Goal: Task Accomplishment & Management: Manage account settings

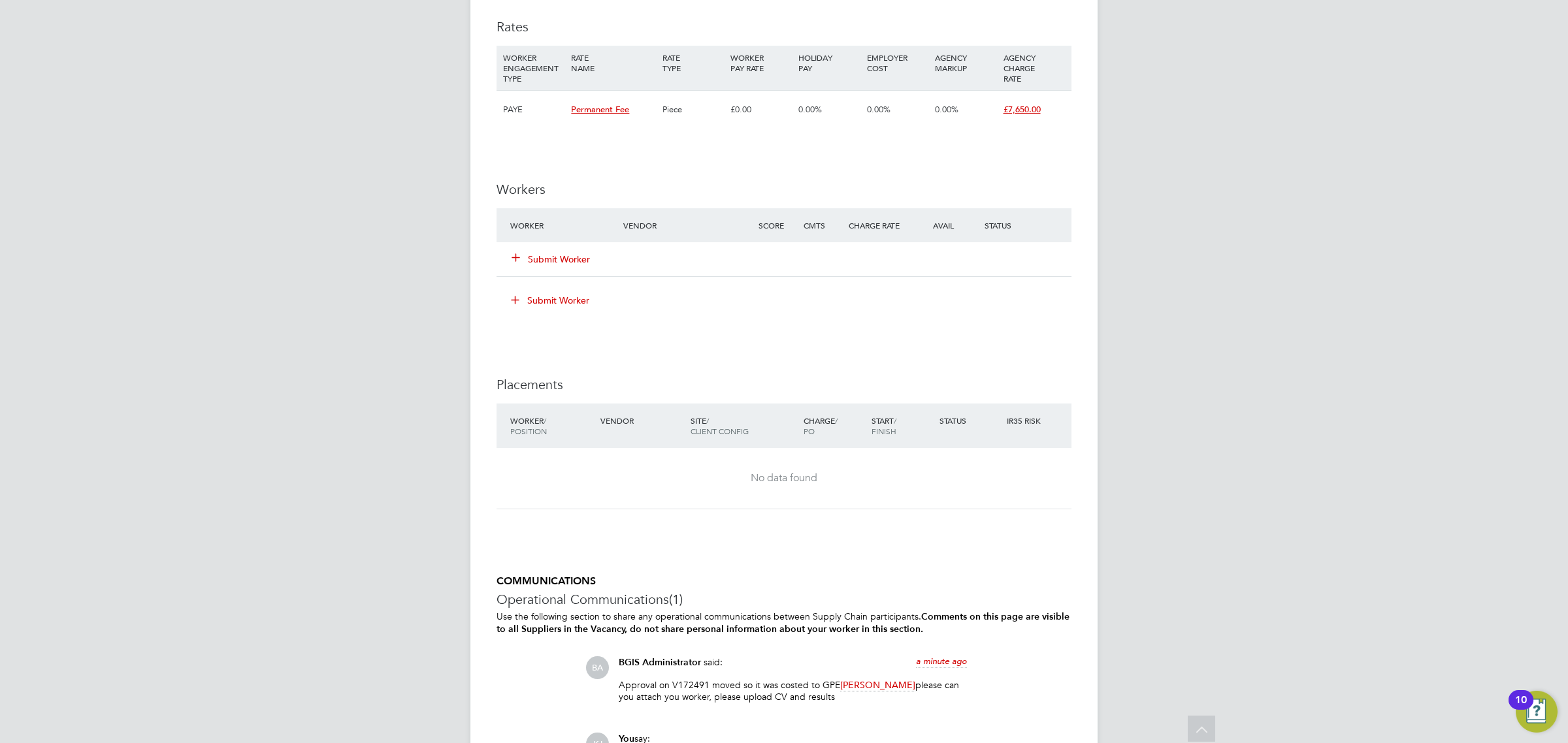
scroll to position [1745, 0]
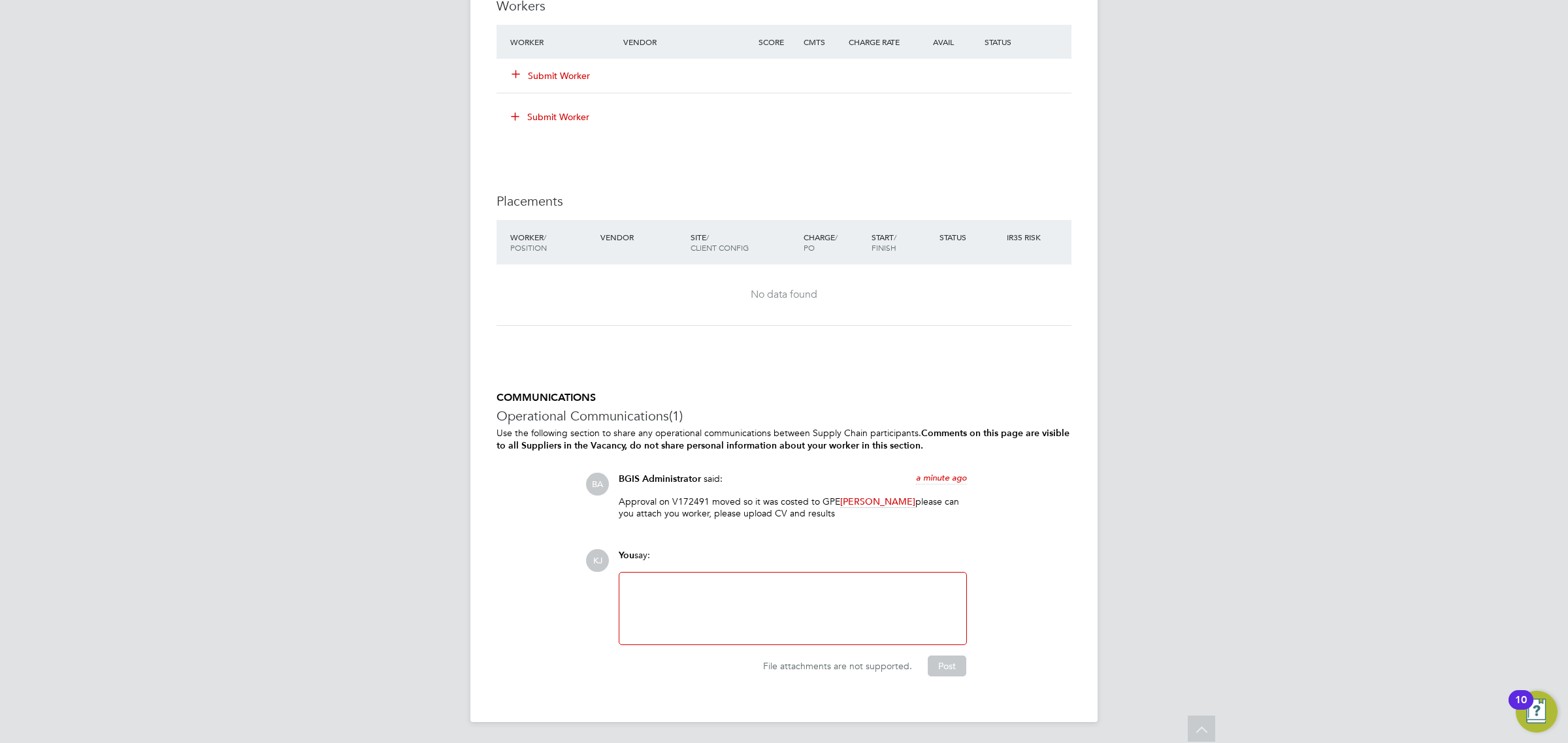
drag, startPoint x: 792, startPoint y: 443, endPoint x: 1080, endPoint y: 557, distance: 309.7
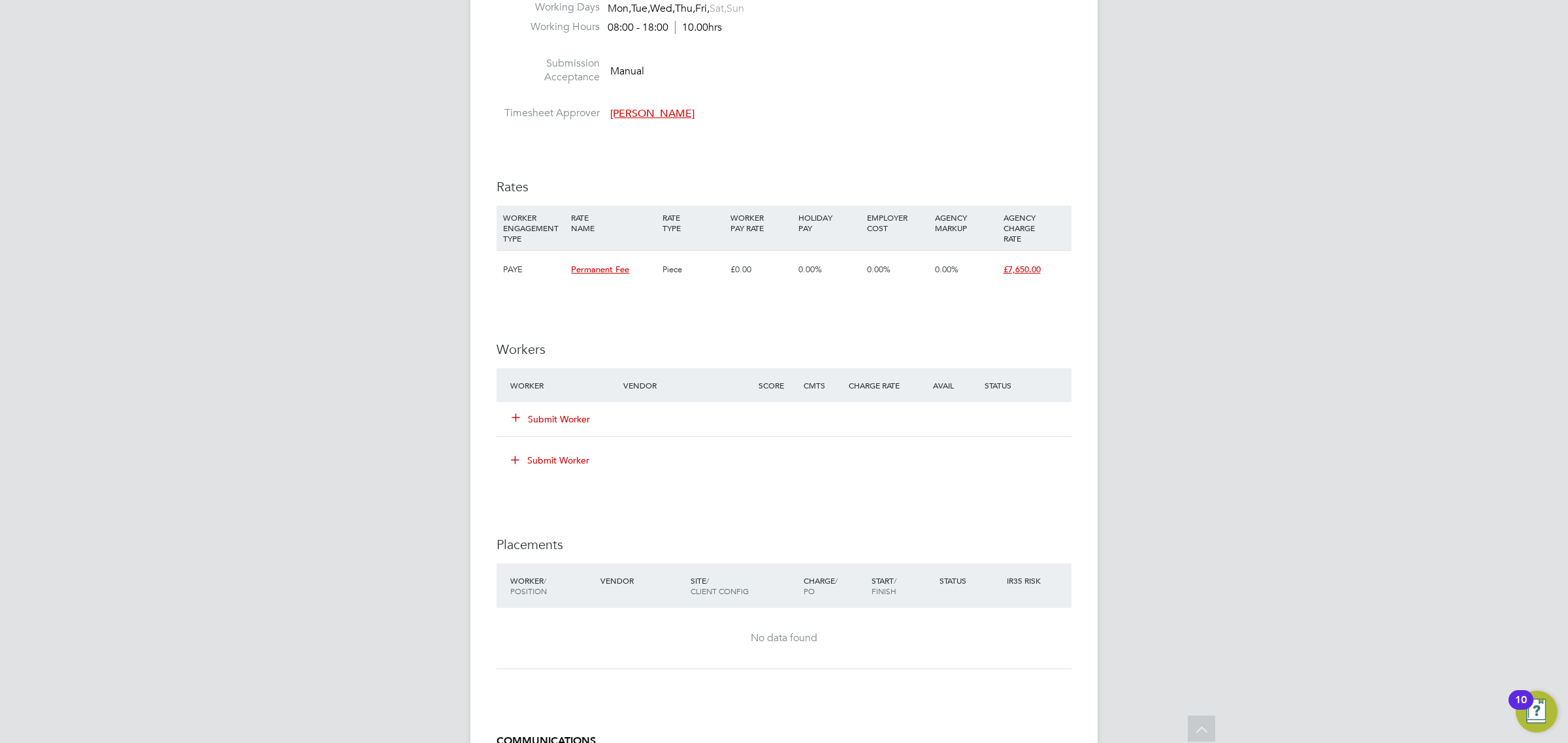
scroll to position [1418, 0]
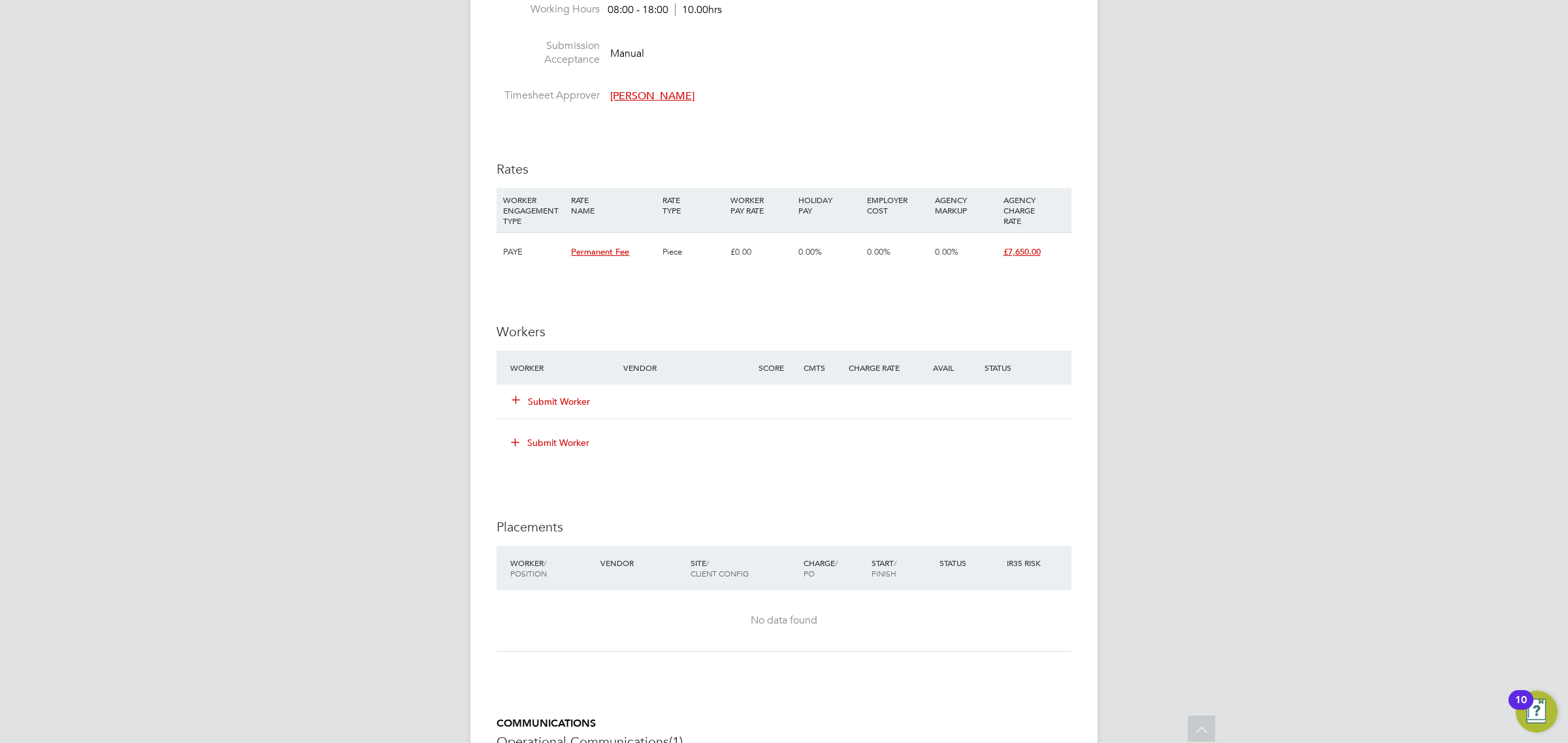
click at [564, 405] on button "Submit Worker" at bounding box center [552, 402] width 79 height 13
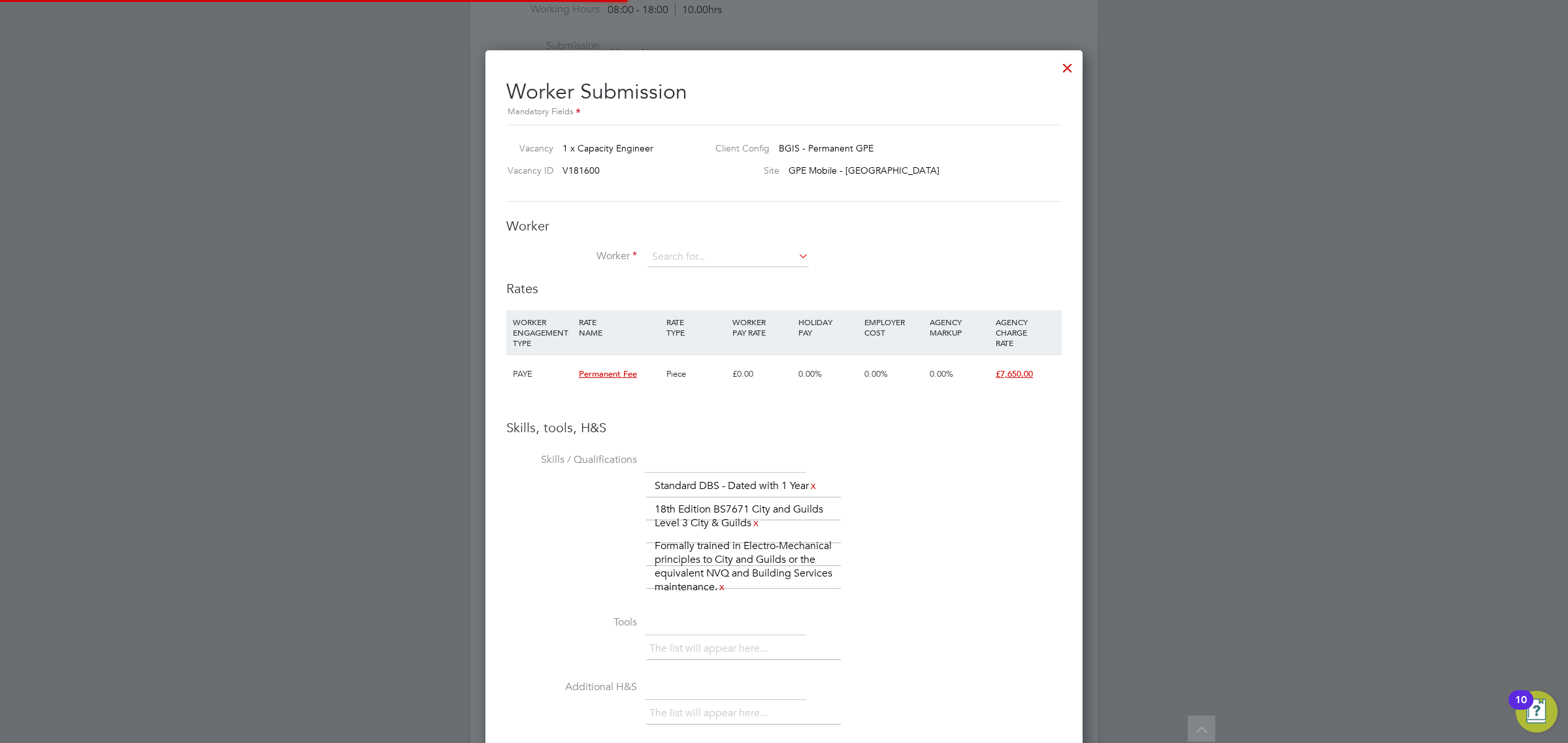
scroll to position [38, 89]
click at [701, 249] on input at bounding box center [728, 257] width 161 height 19
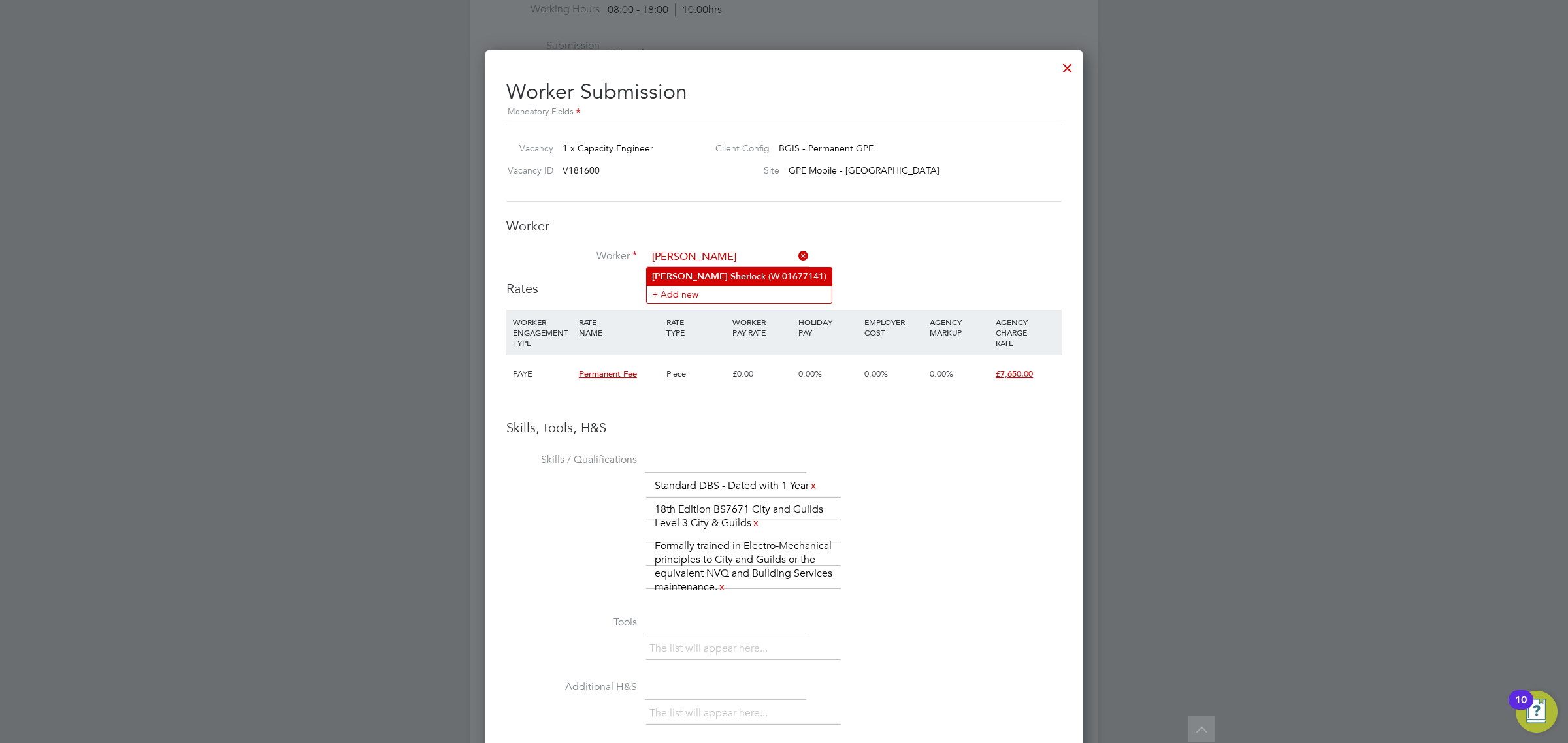
click at [719, 269] on li "Brian Sher lock (W-01677141)" at bounding box center [739, 276] width 185 height 18
type input "Brian Sherlock (W-01677141)"
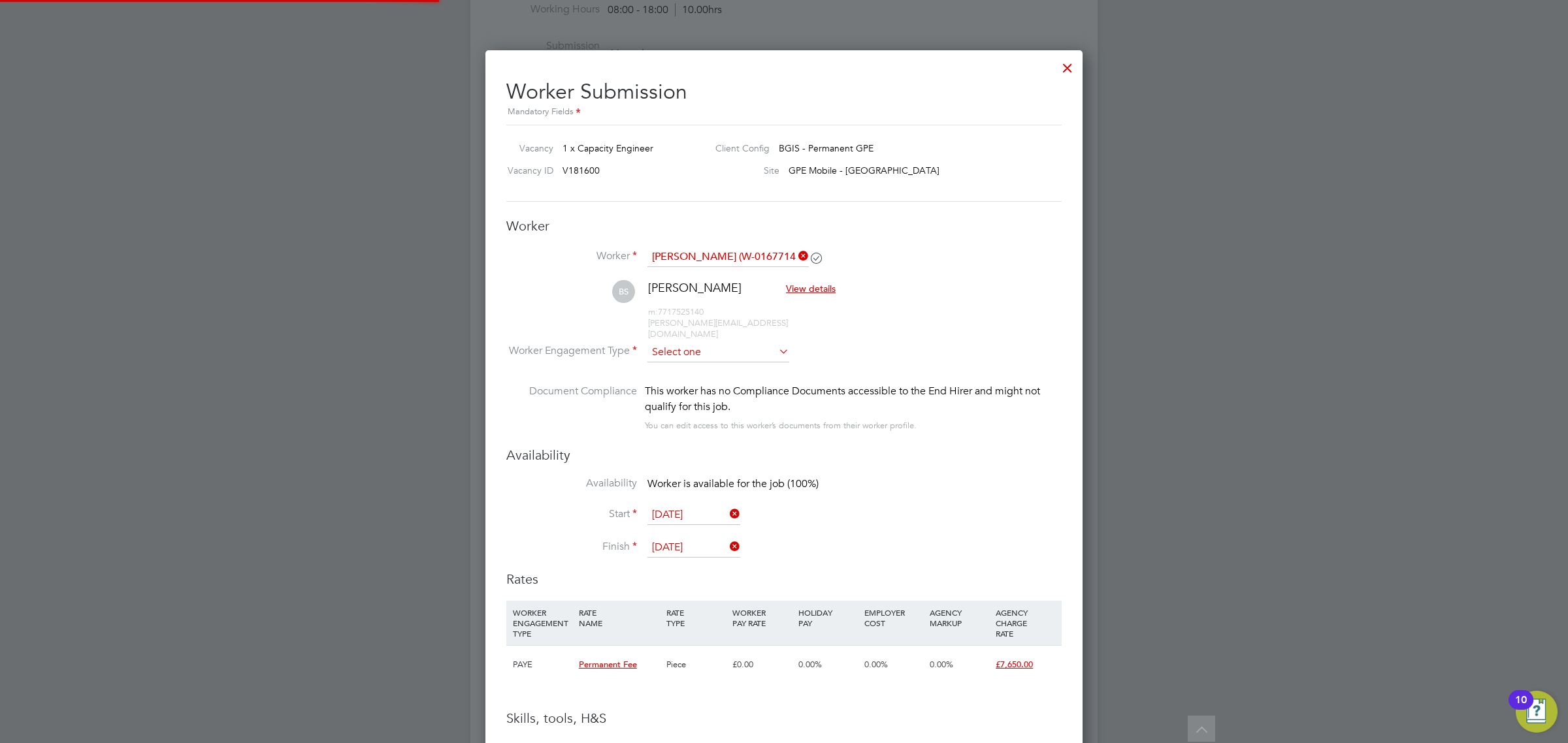
scroll to position [1215, 598]
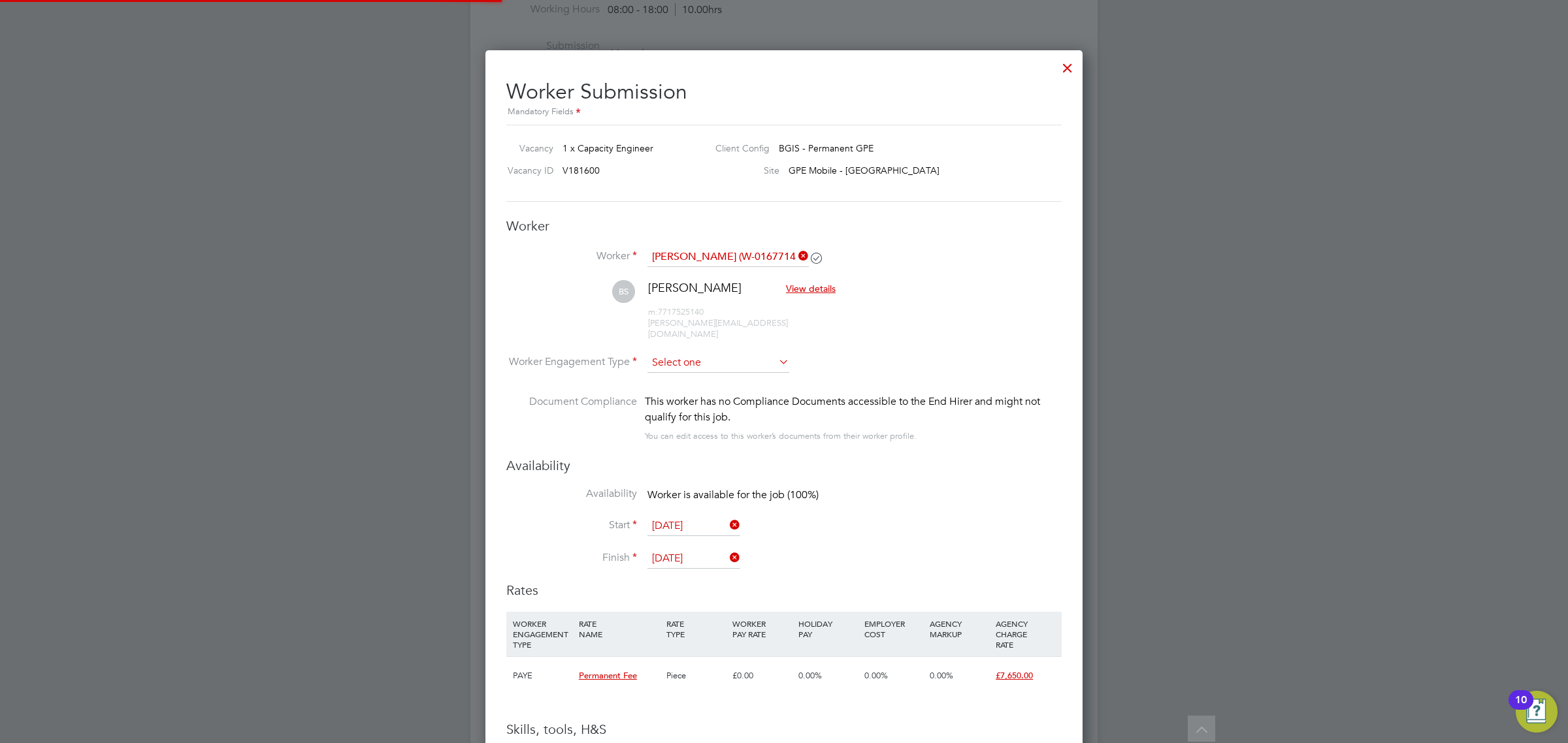
click at [688, 354] on input at bounding box center [718, 363] width 142 height 19
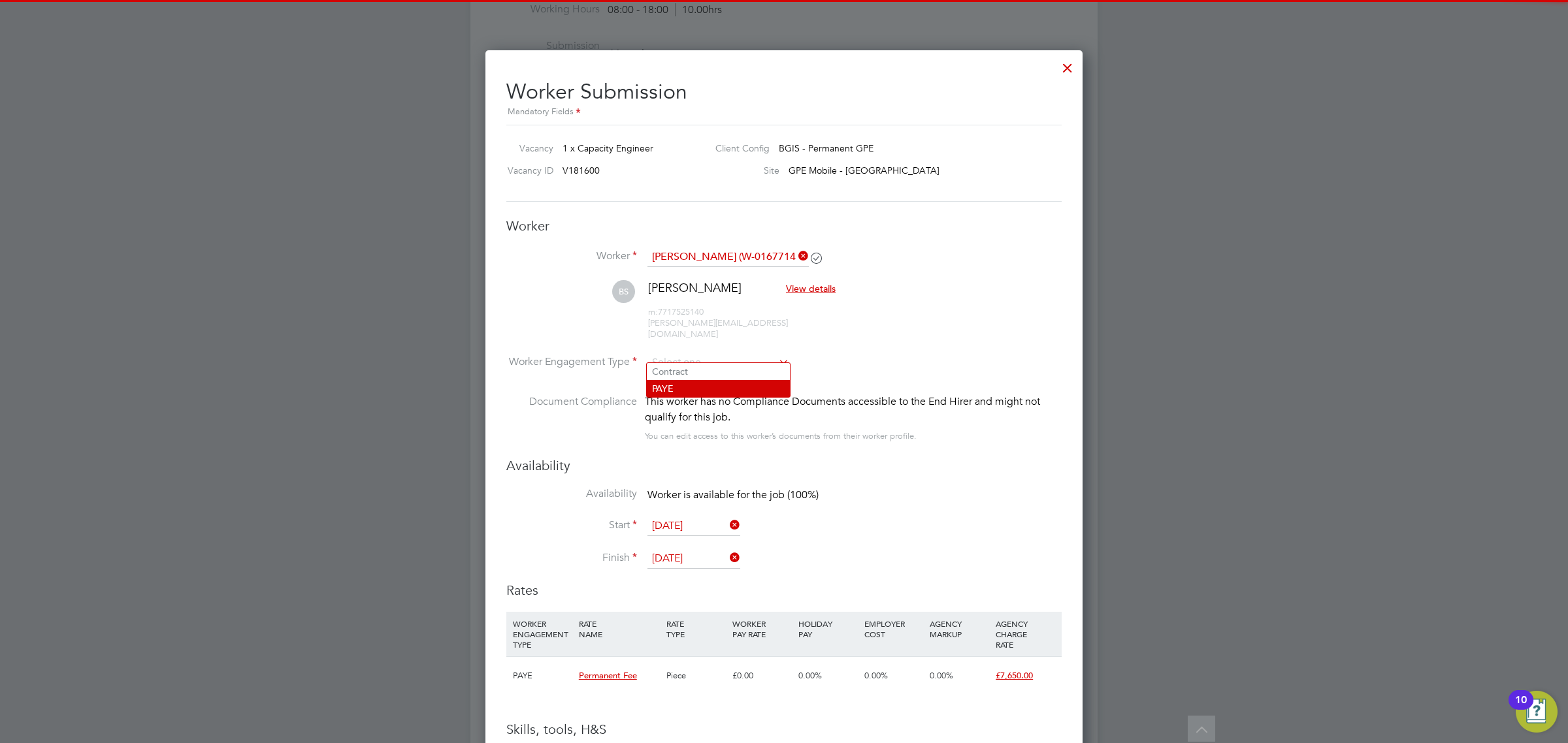
click at [684, 389] on li "PAYE" at bounding box center [718, 389] width 143 height 17
type input "PAYE"
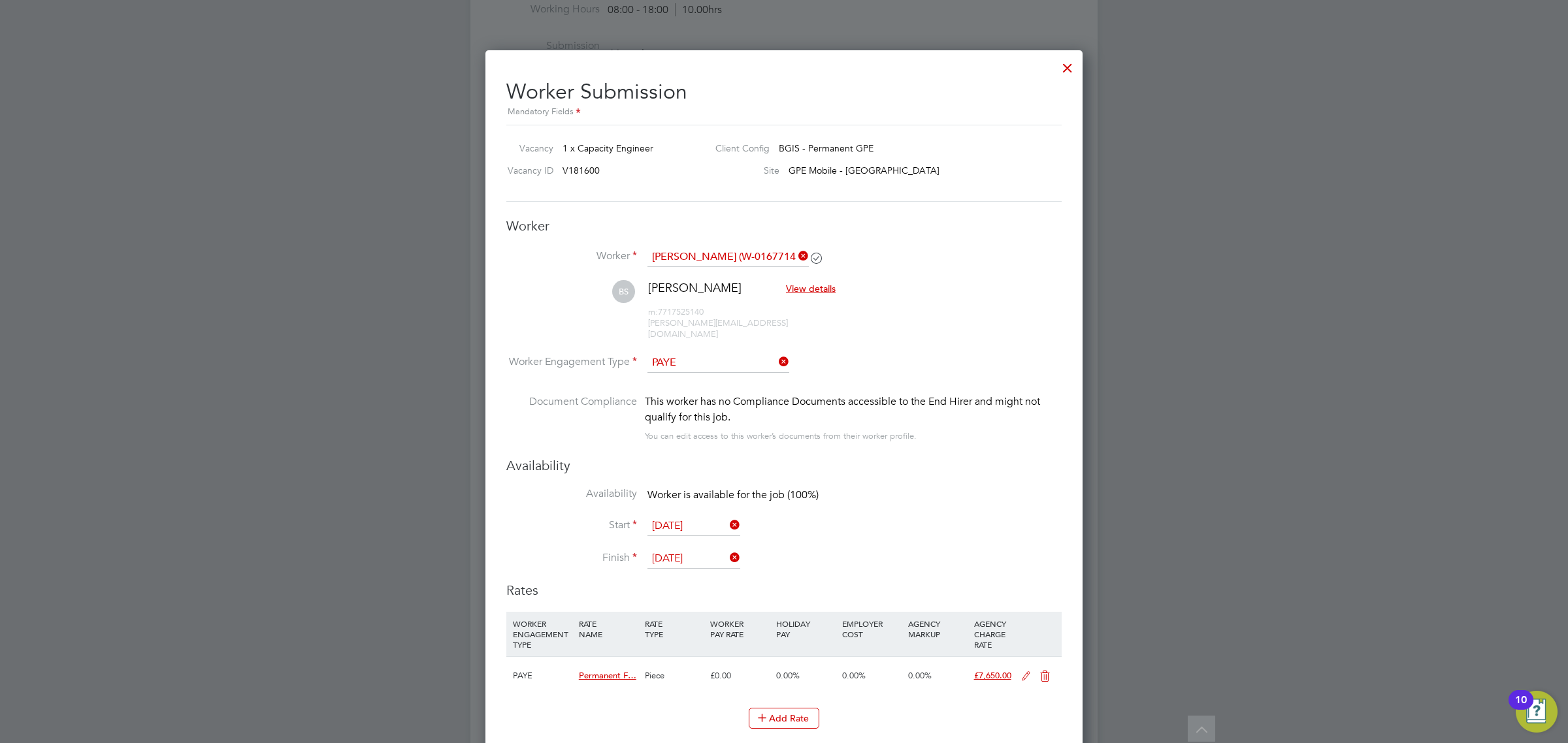
scroll to position [0, 0]
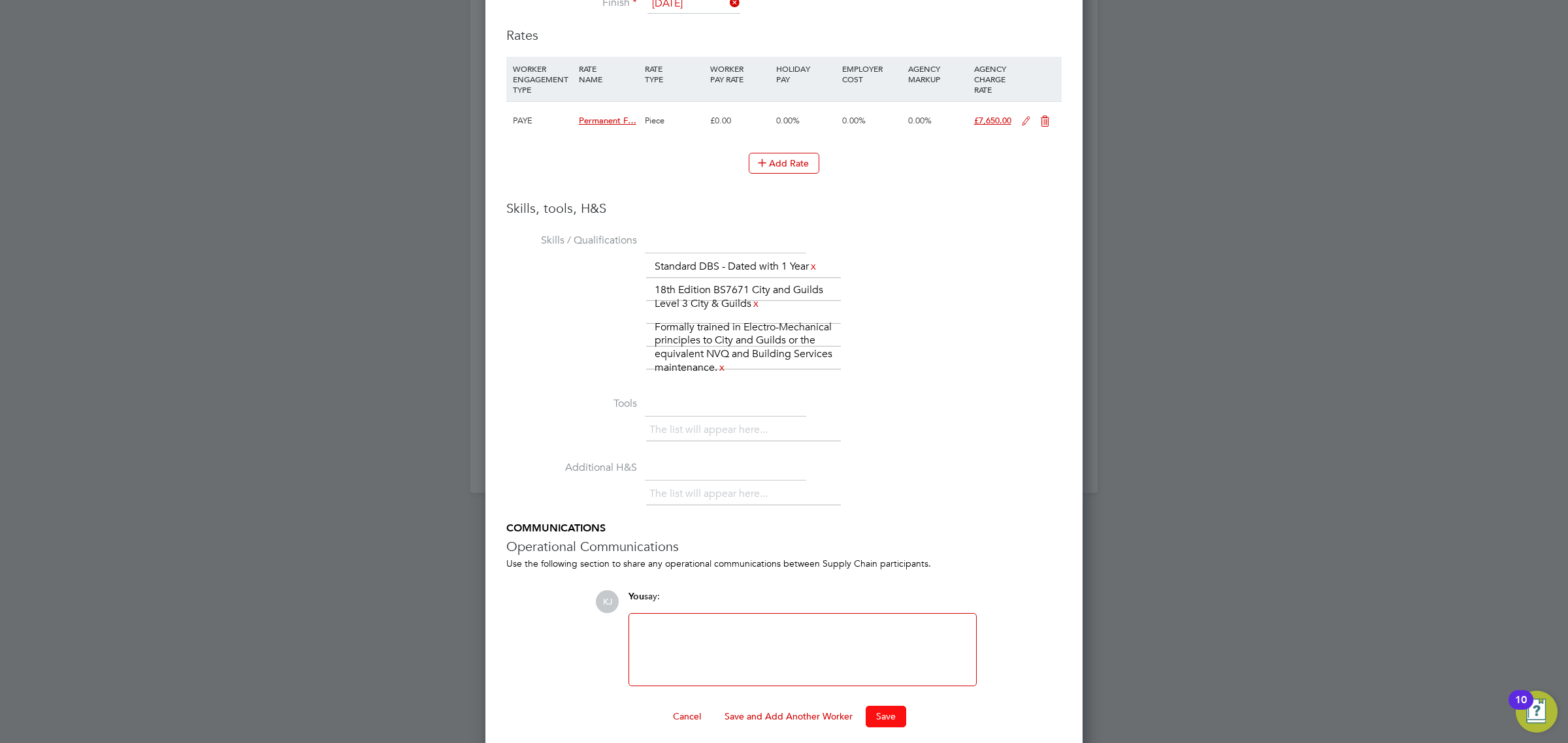
click at [880, 714] on button "Save" at bounding box center [886, 716] width 40 height 21
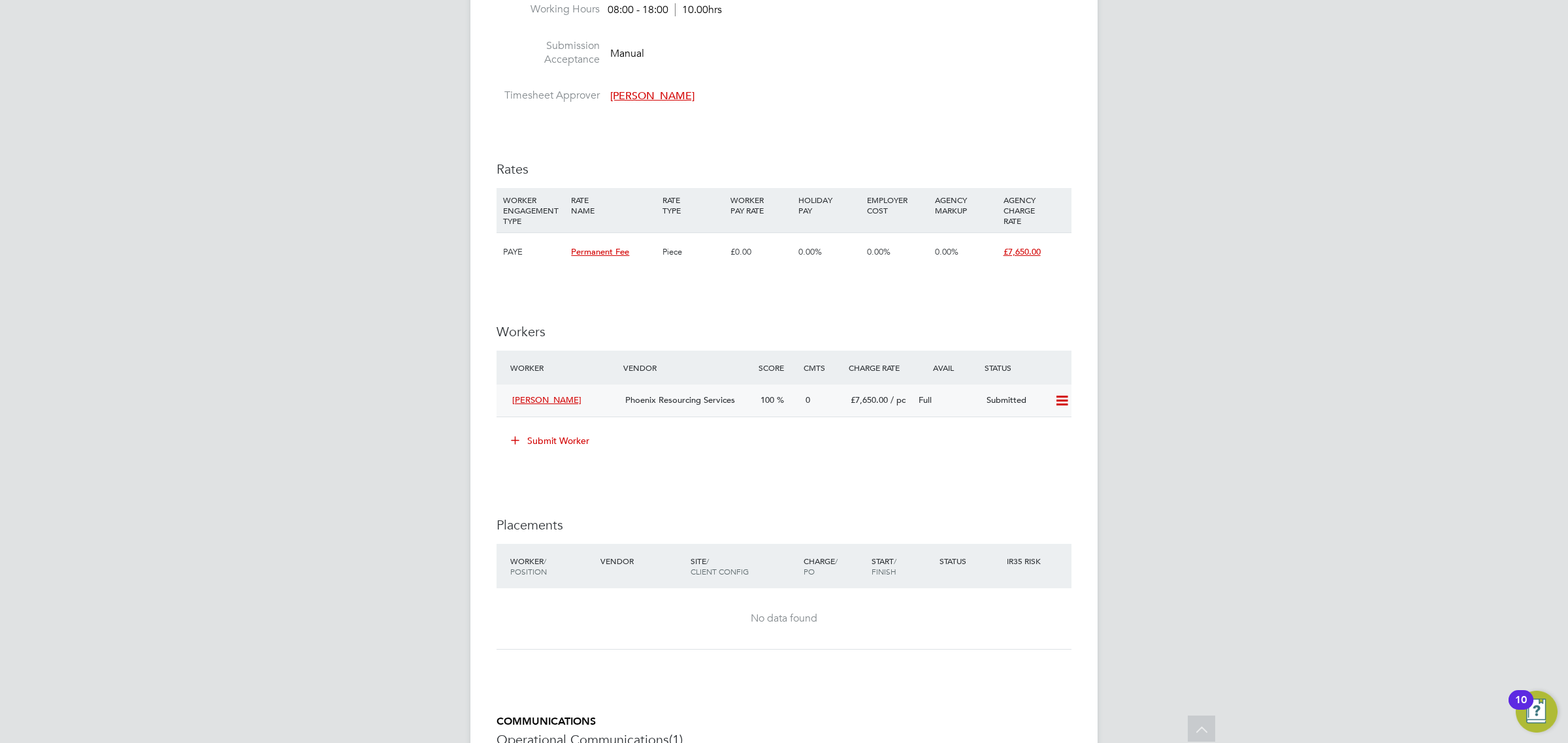
click at [896, 399] on span "/ pc" at bounding box center [898, 399] width 15 height 11
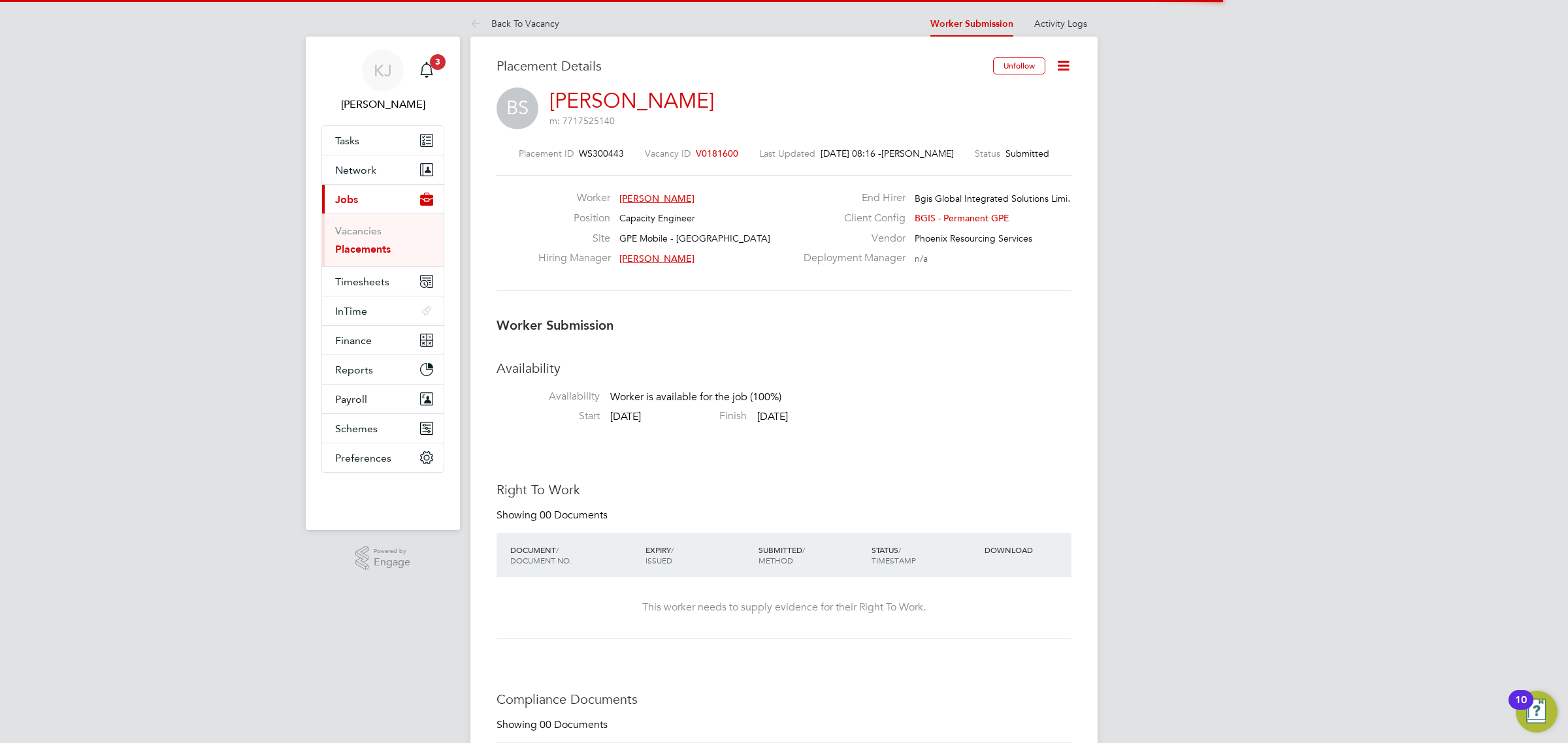
click at [1071, 63] on icon at bounding box center [1064, 66] width 17 height 17
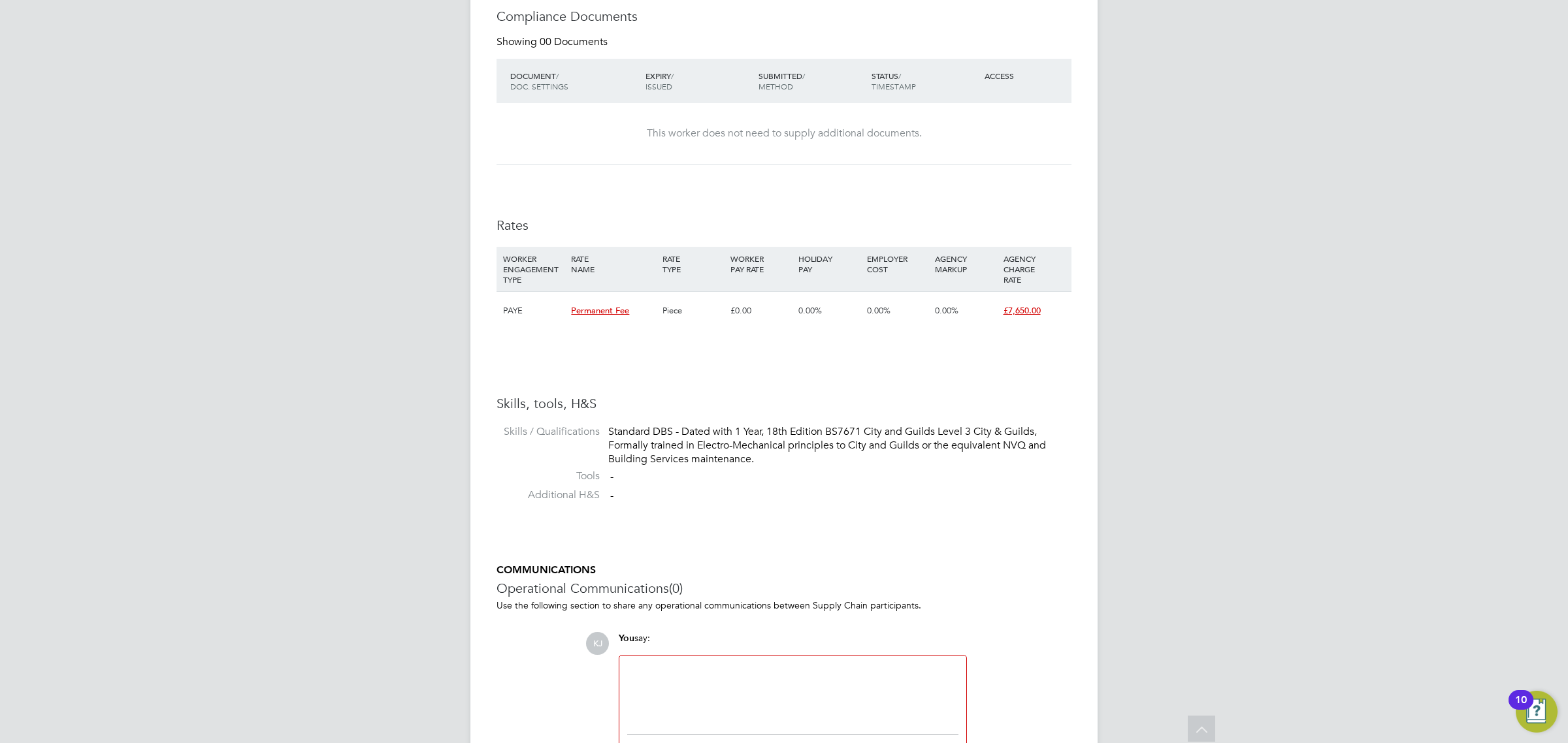
scroll to position [797, 0]
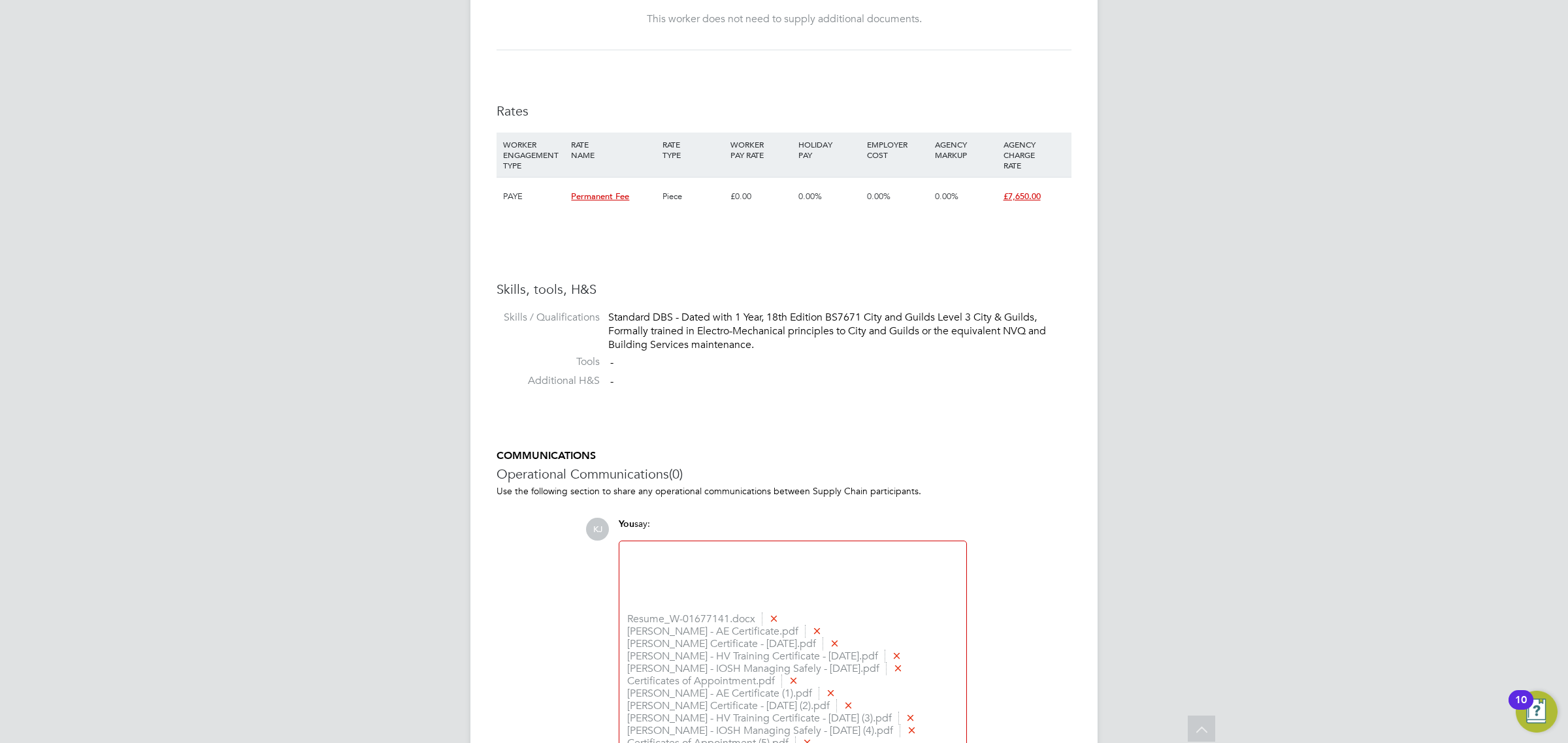
scroll to position [996, 0]
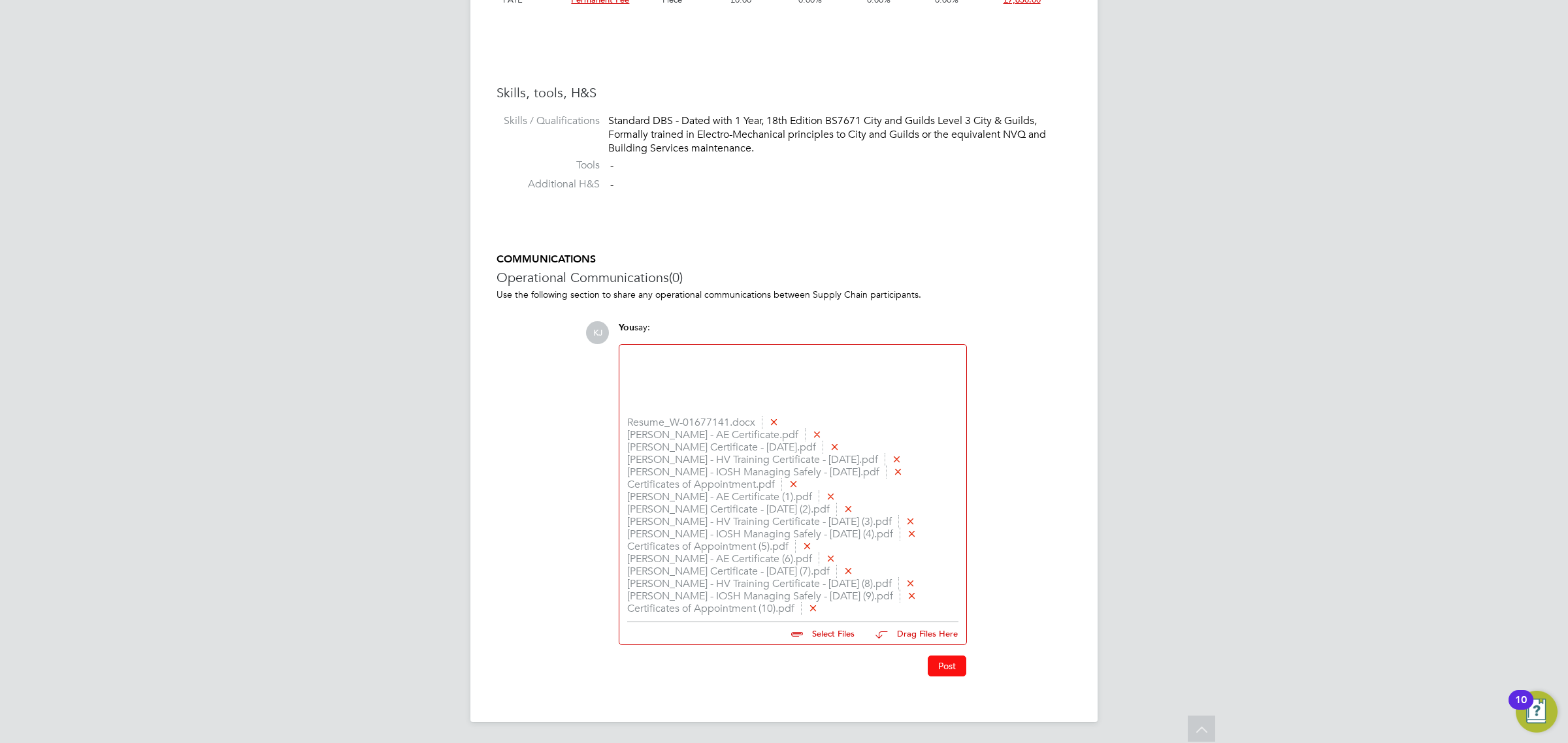
click at [953, 668] on button "Post" at bounding box center [947, 665] width 38 height 21
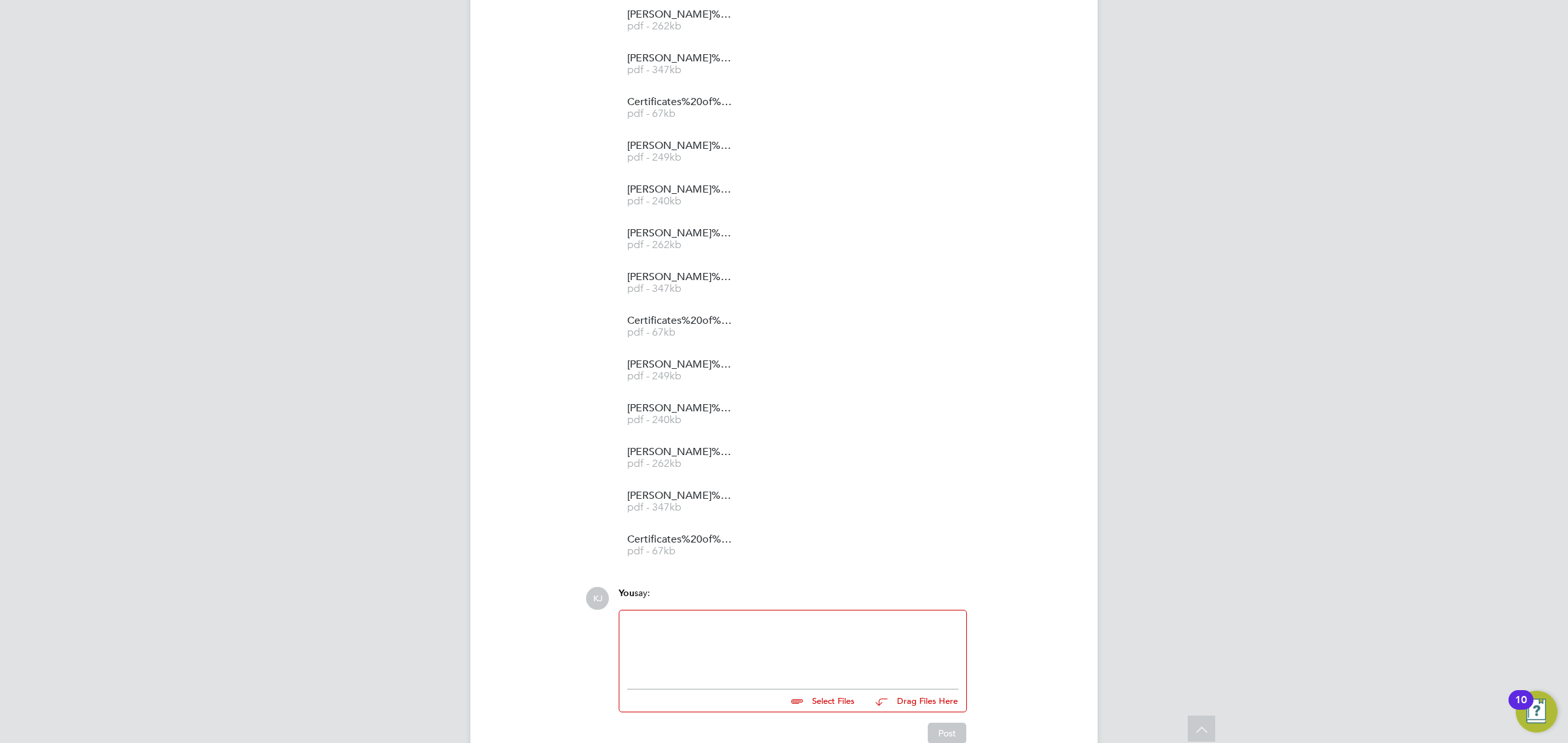
scroll to position [1545, 0]
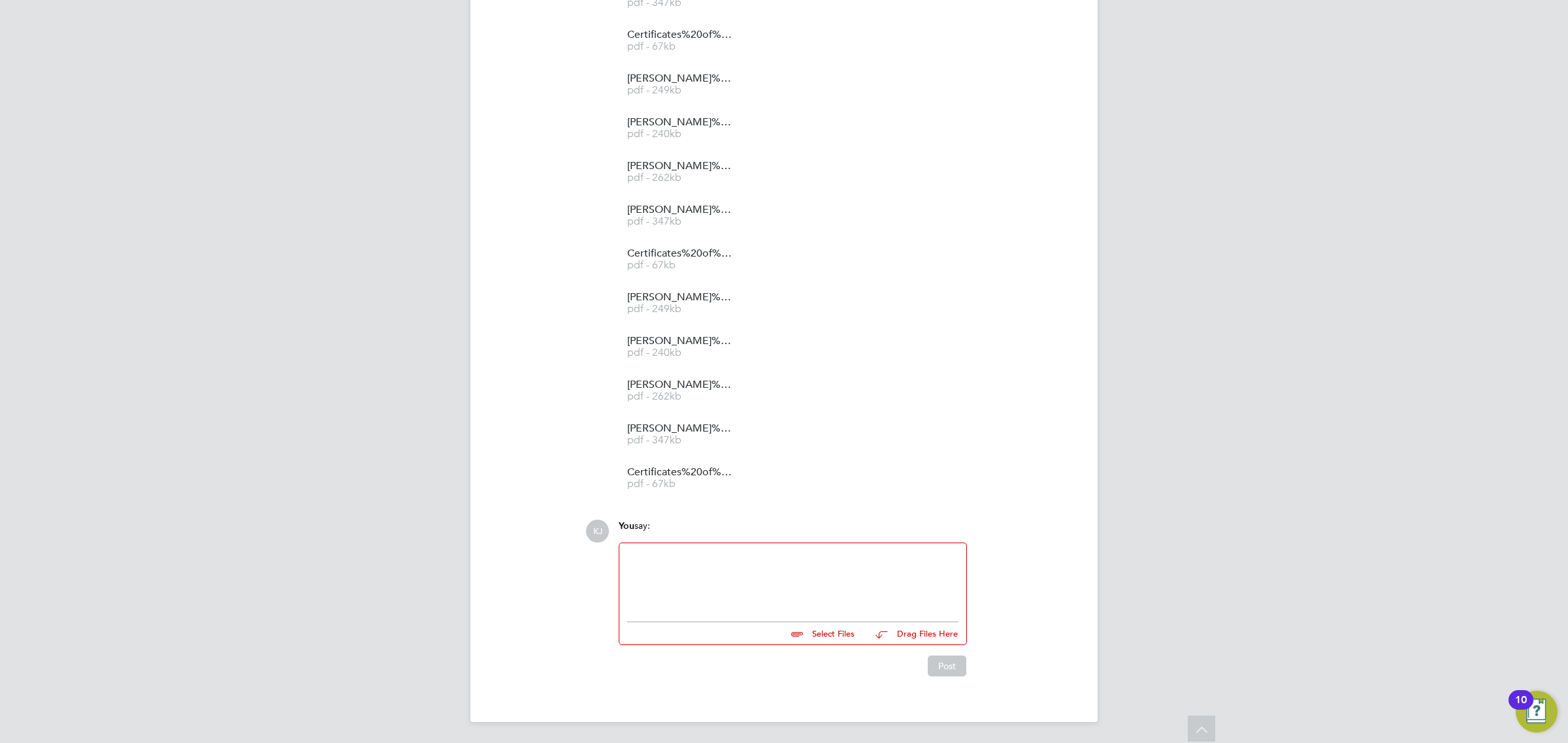
click at [762, 580] on div at bounding box center [793, 578] width 331 height 56
click at [934, 671] on button "Post" at bounding box center [947, 665] width 38 height 21
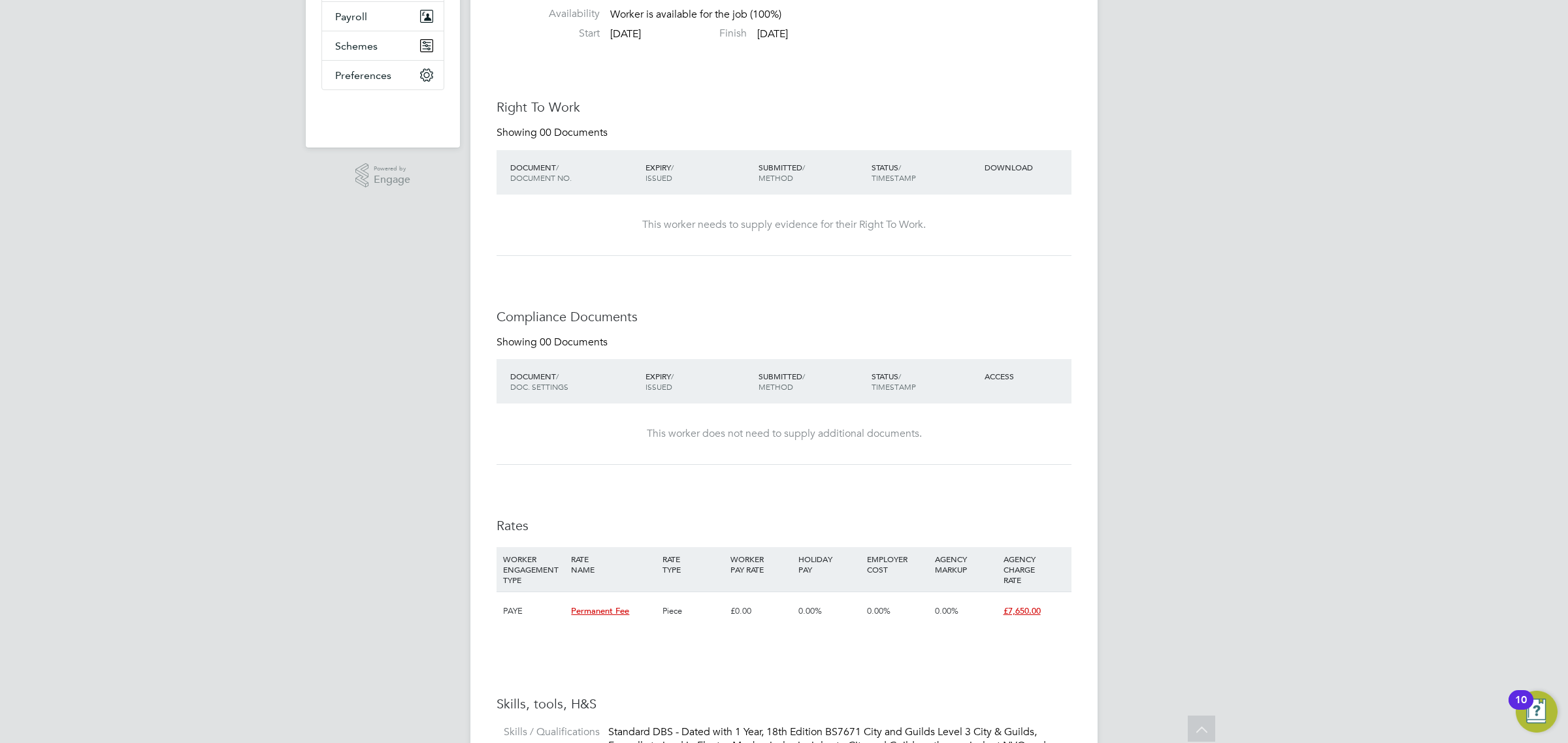
scroll to position [0, 0]
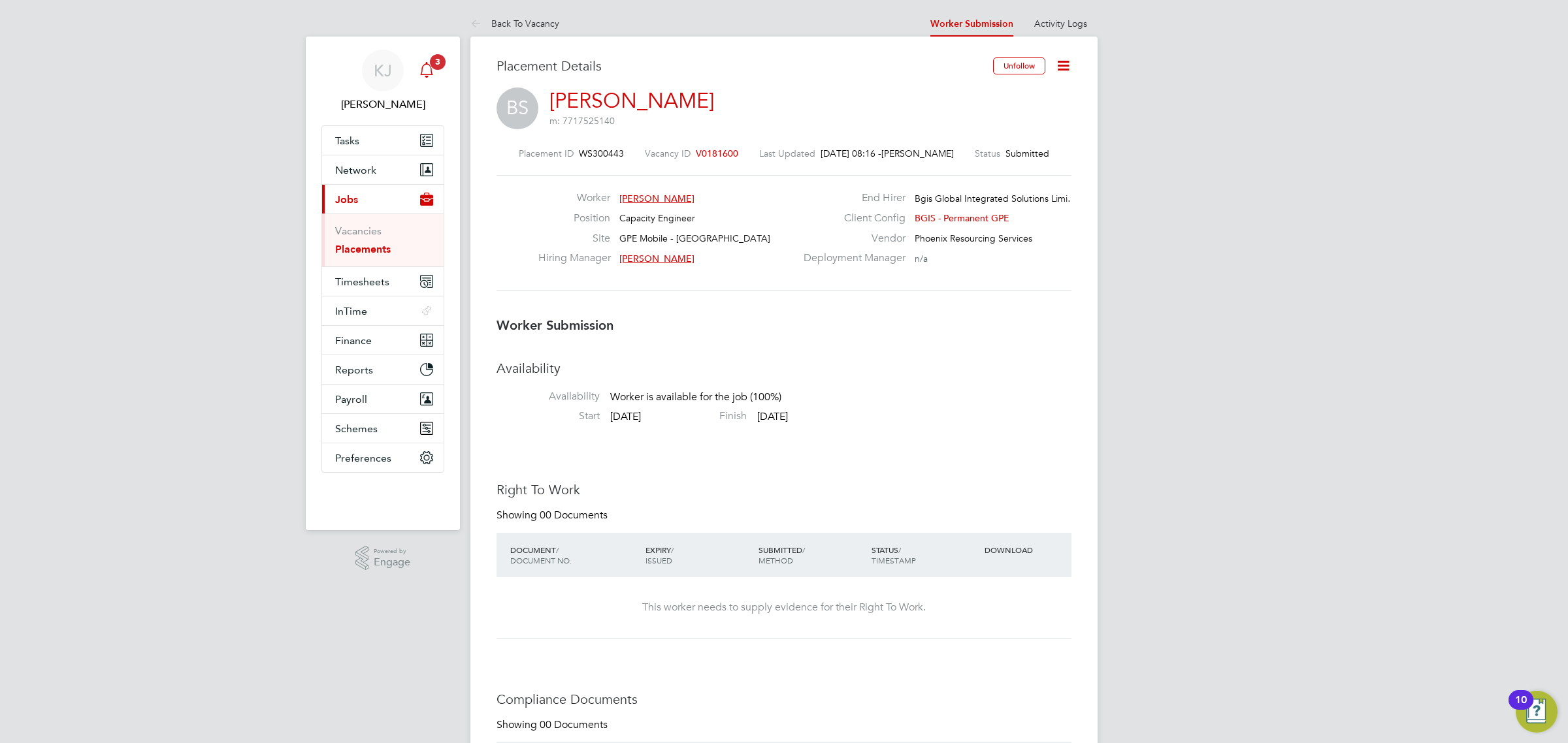
click at [437, 74] on div "Main navigation" at bounding box center [426, 70] width 26 height 26
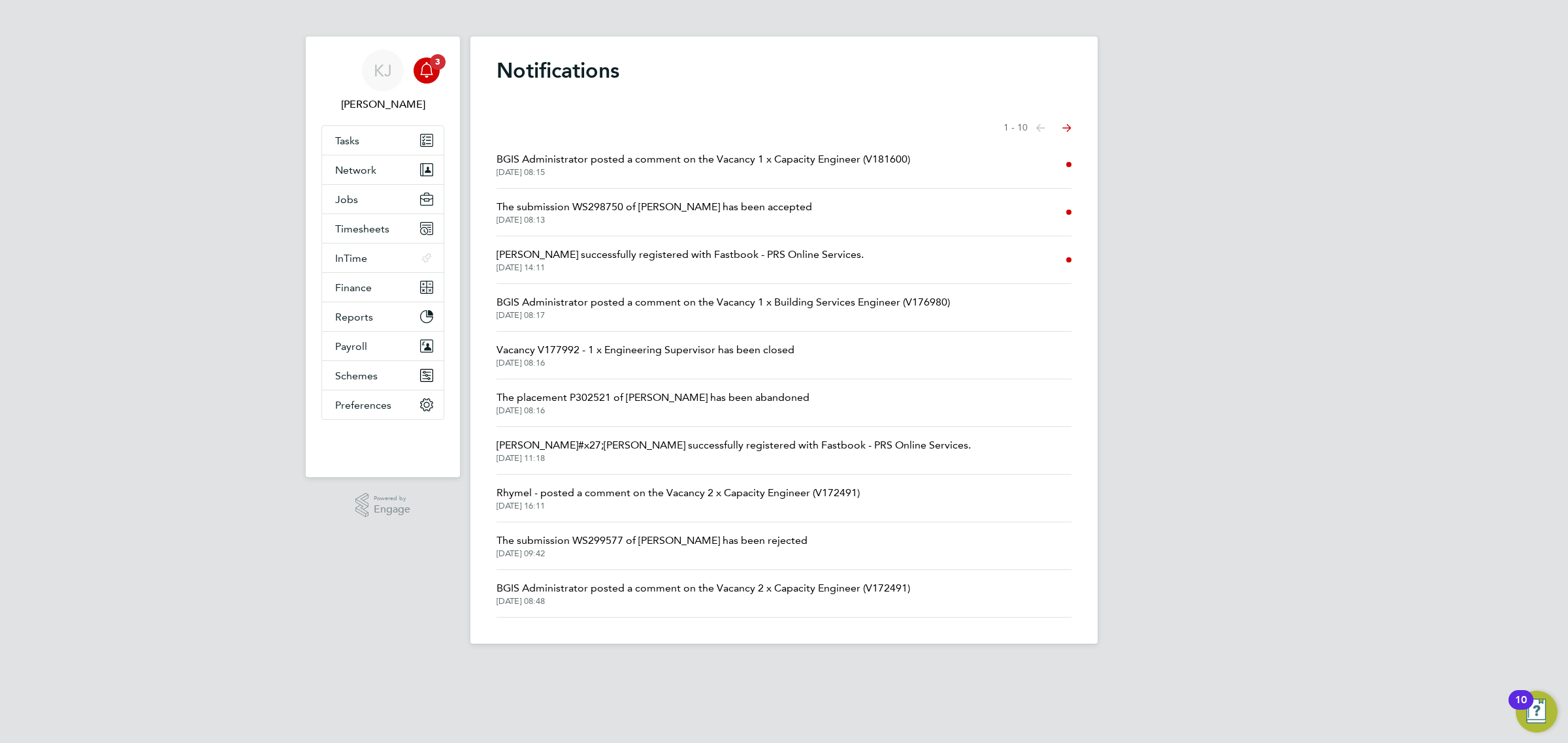
click at [822, 164] on span "BGIS Administrator posted a comment on the Vacancy 1 x Capacity Engineer (V1816…" at bounding box center [703, 159] width 414 height 16
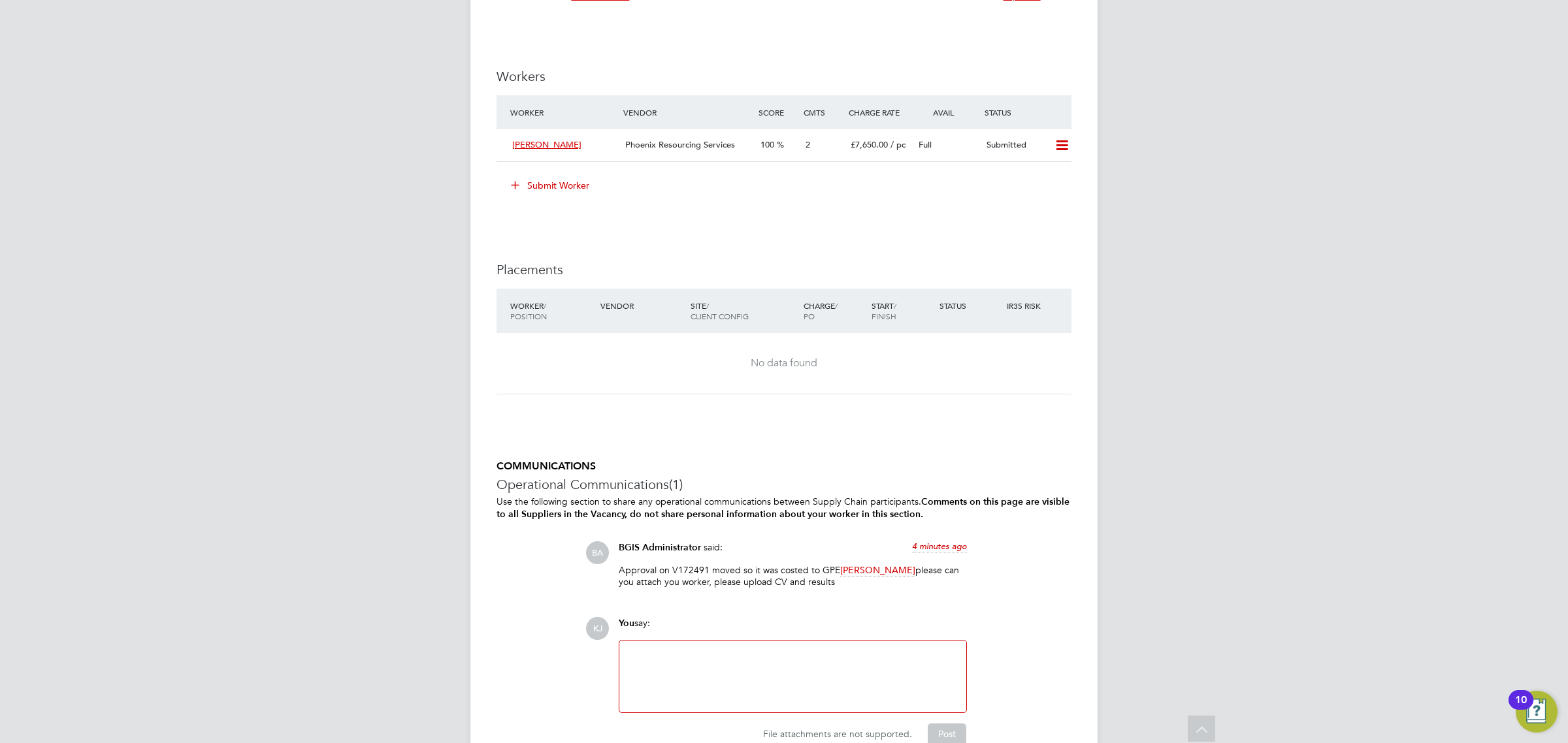
scroll to position [1743, 0]
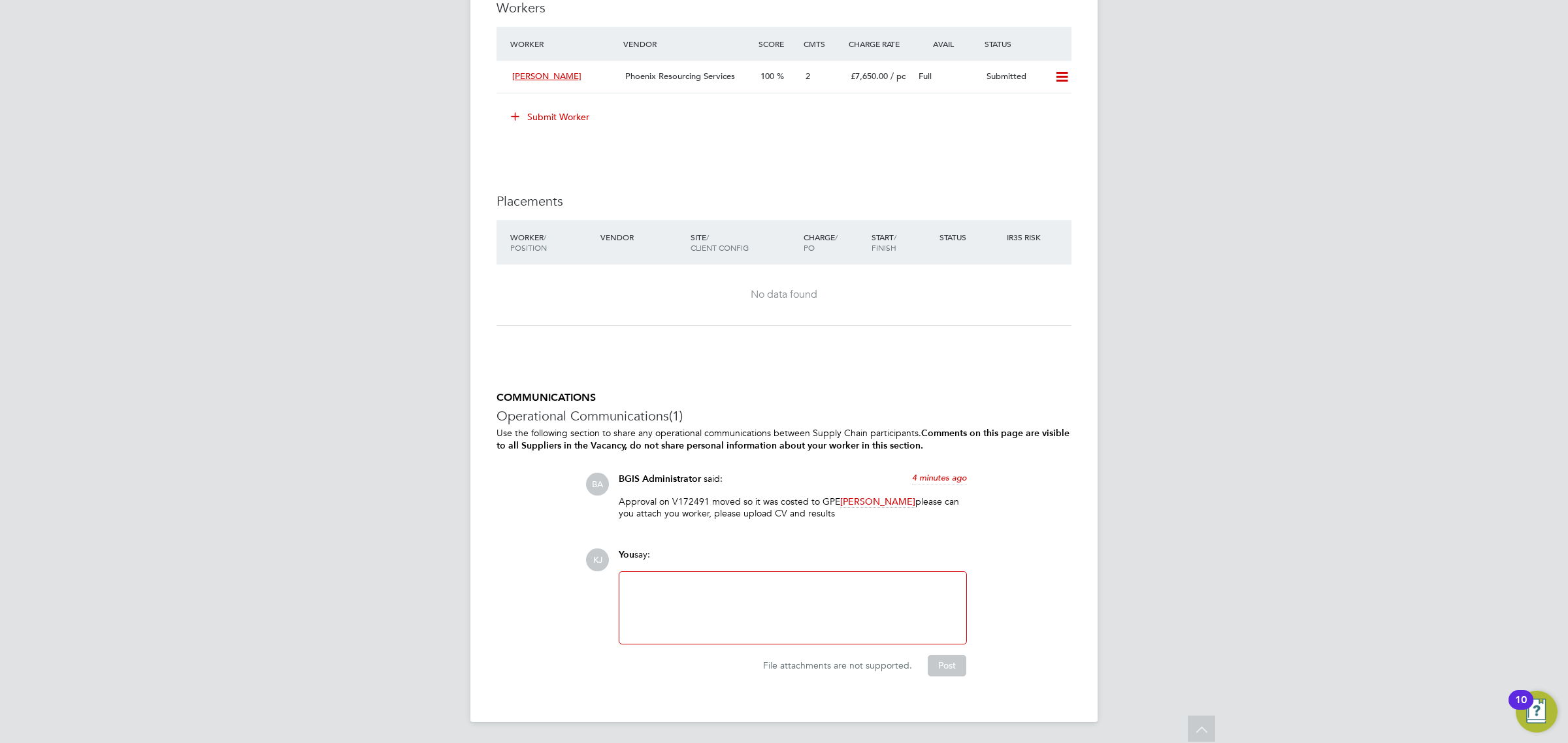
click at [667, 605] on div at bounding box center [793, 608] width 331 height 56
click at [947, 654] on div "File attachments are not supported. Post" at bounding box center [792, 660] width 361 height 32
click at [948, 657] on button "Post" at bounding box center [947, 665] width 38 height 21
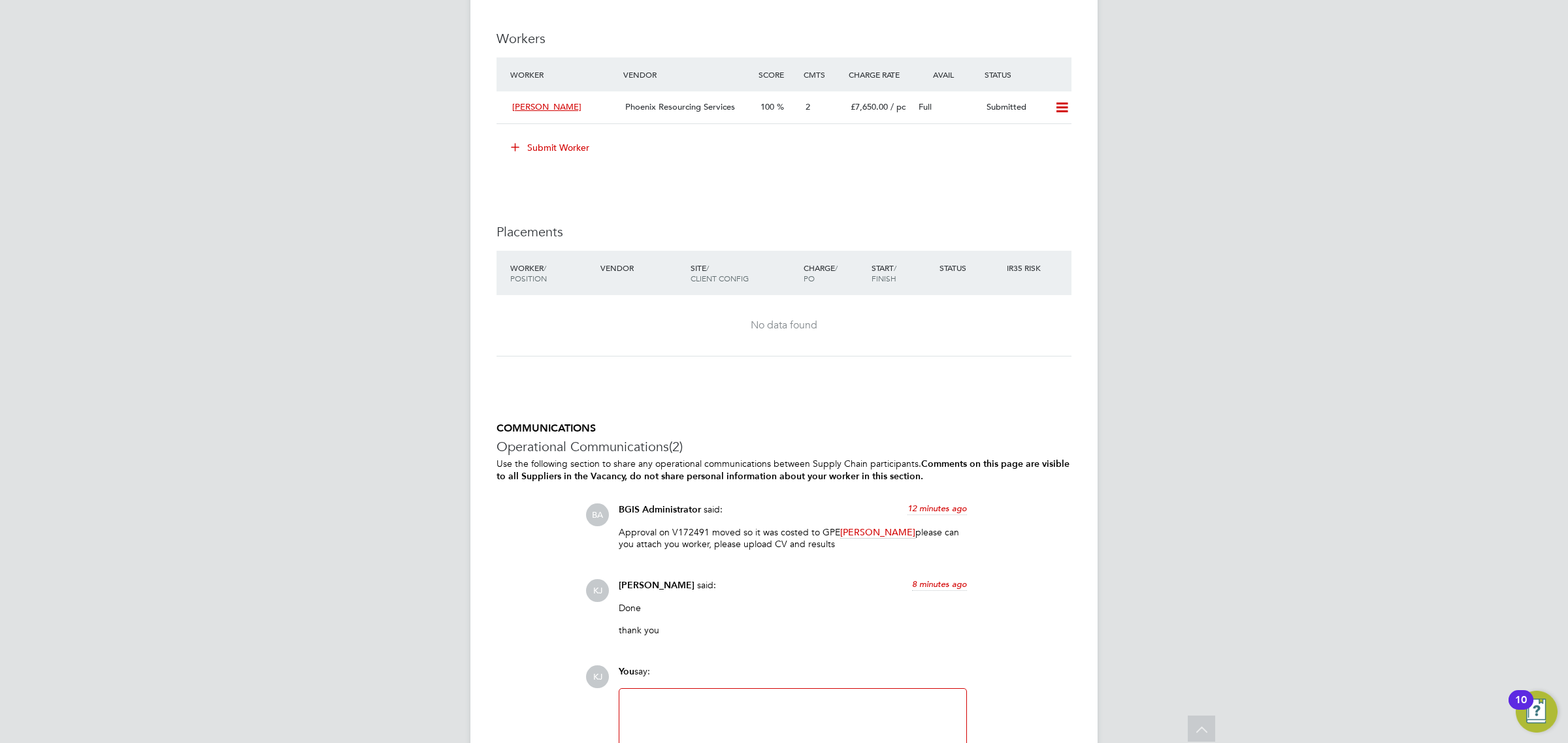
scroll to position [1579, 0]
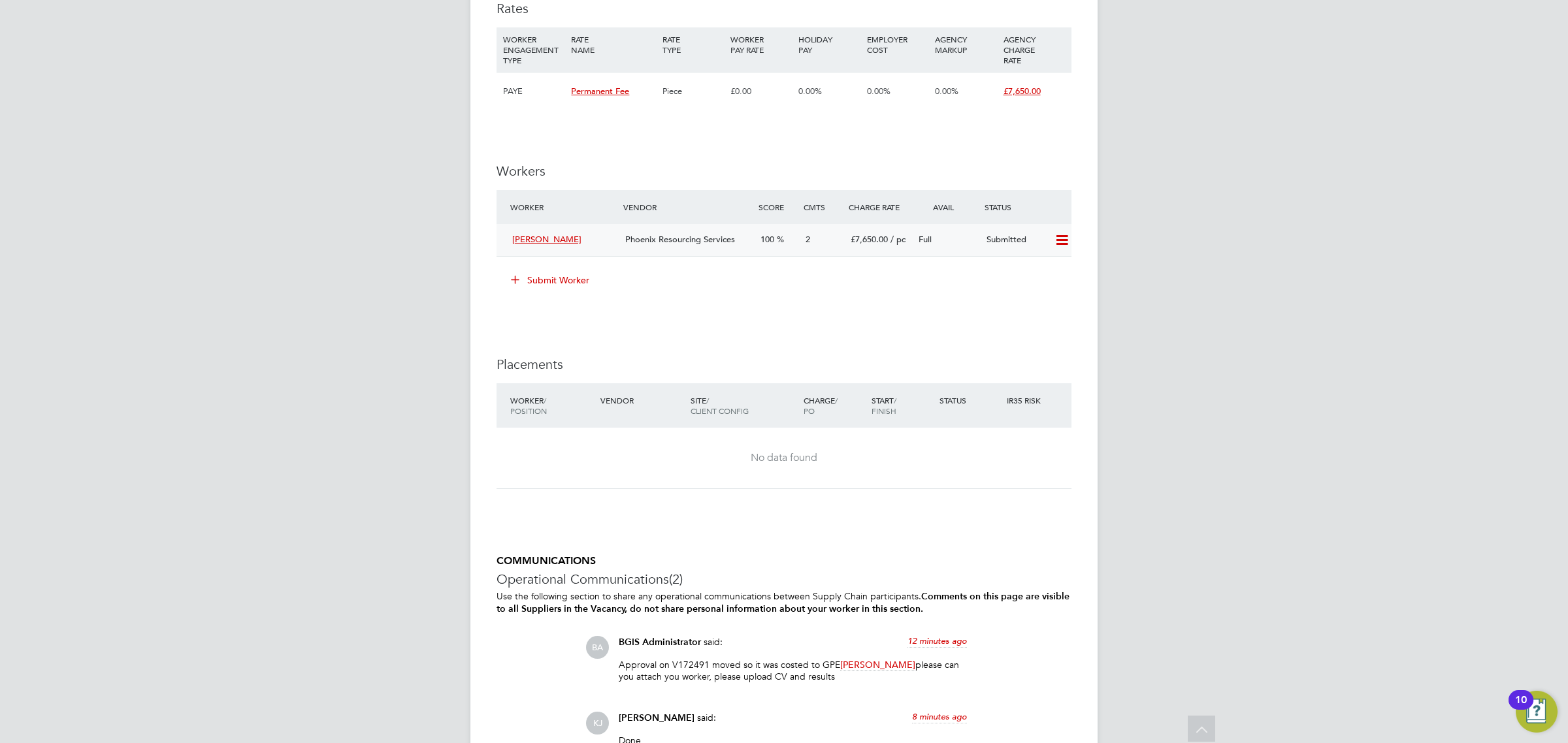
click at [608, 237] on div "[PERSON_NAME]" at bounding box center [563, 240] width 113 height 22
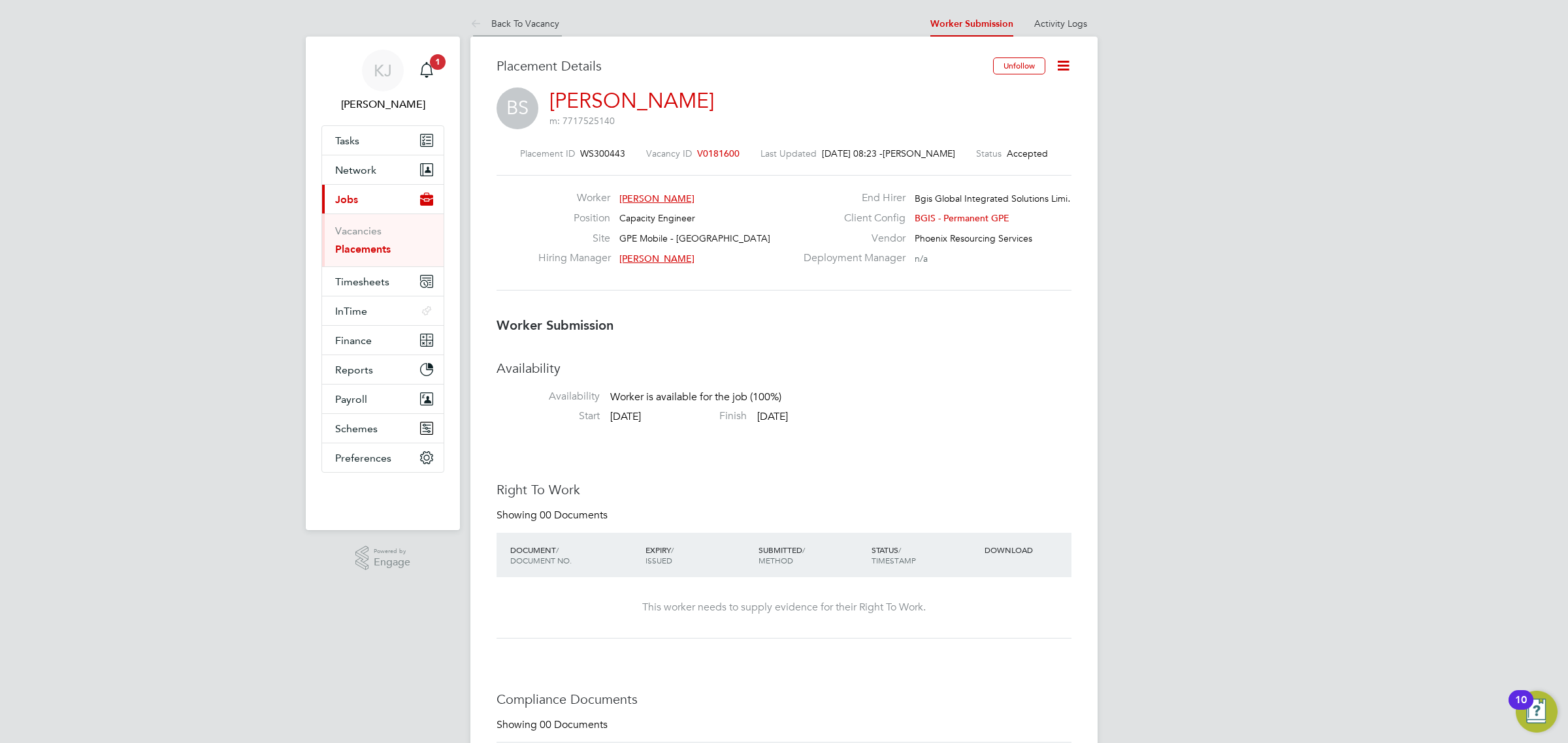
click at [524, 34] on li "Back To Vacancy" at bounding box center [515, 23] width 89 height 26
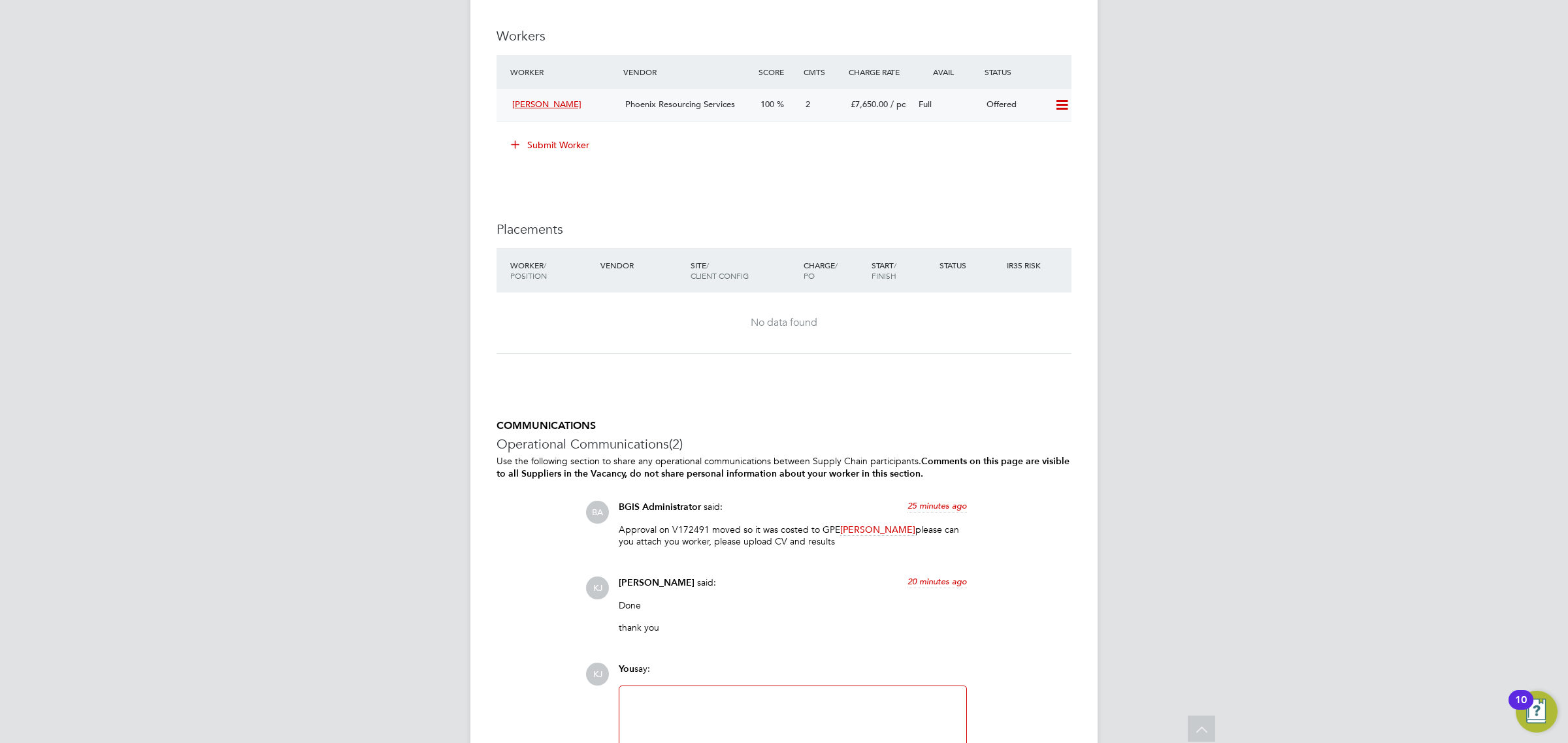
scroll to position [1387, 0]
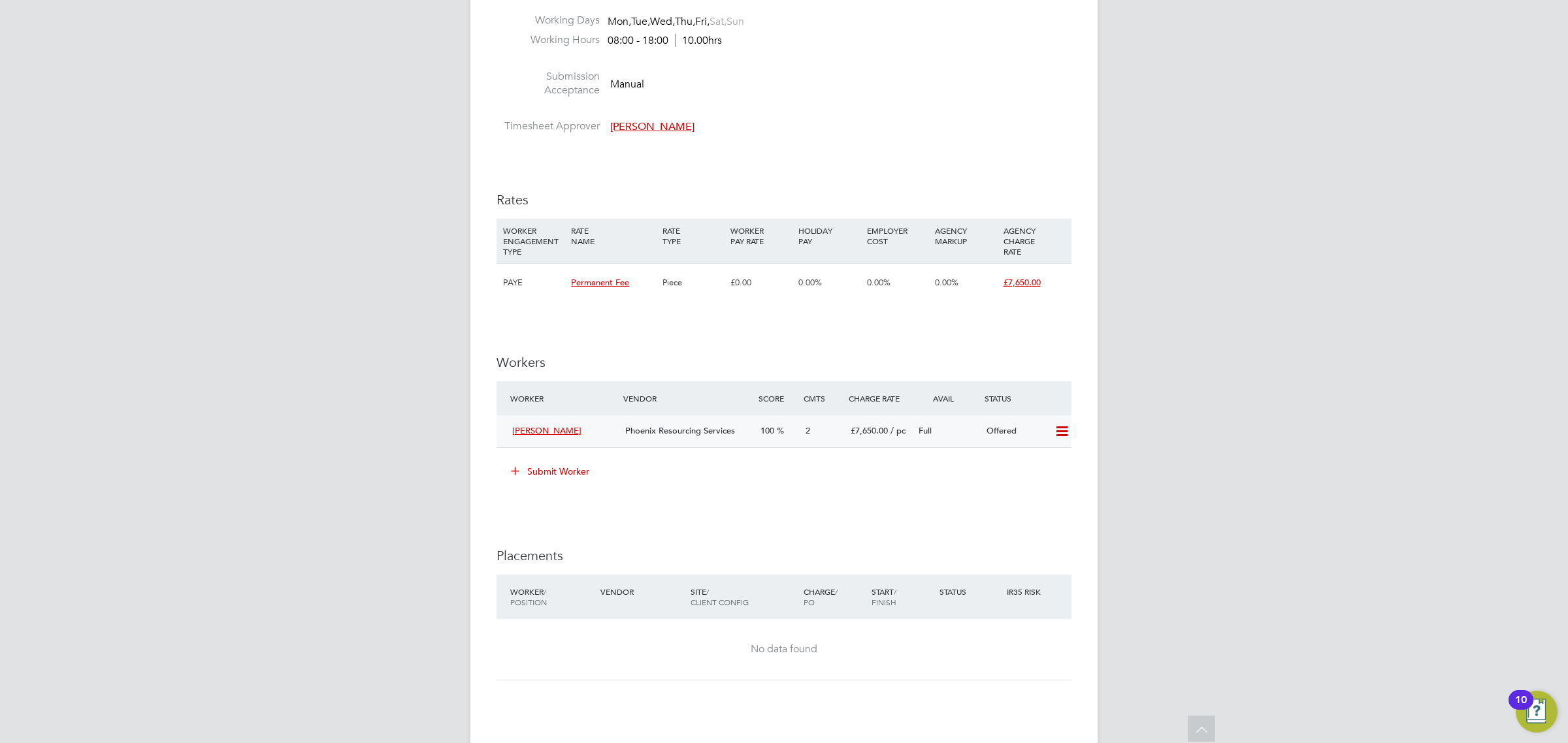
click at [707, 431] on span "Phoenix Resourcing Services" at bounding box center [680, 430] width 110 height 11
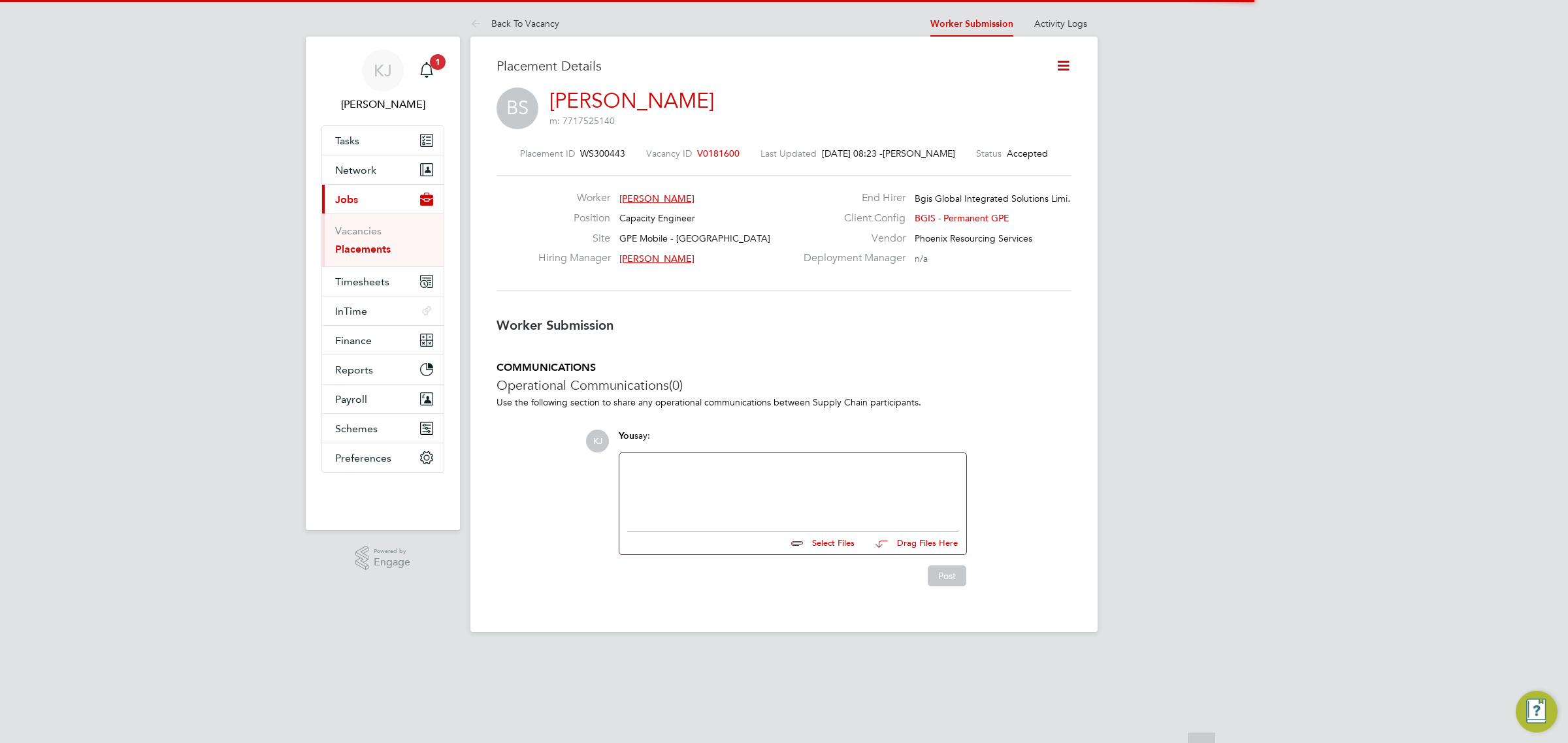
scroll to position [13, 202]
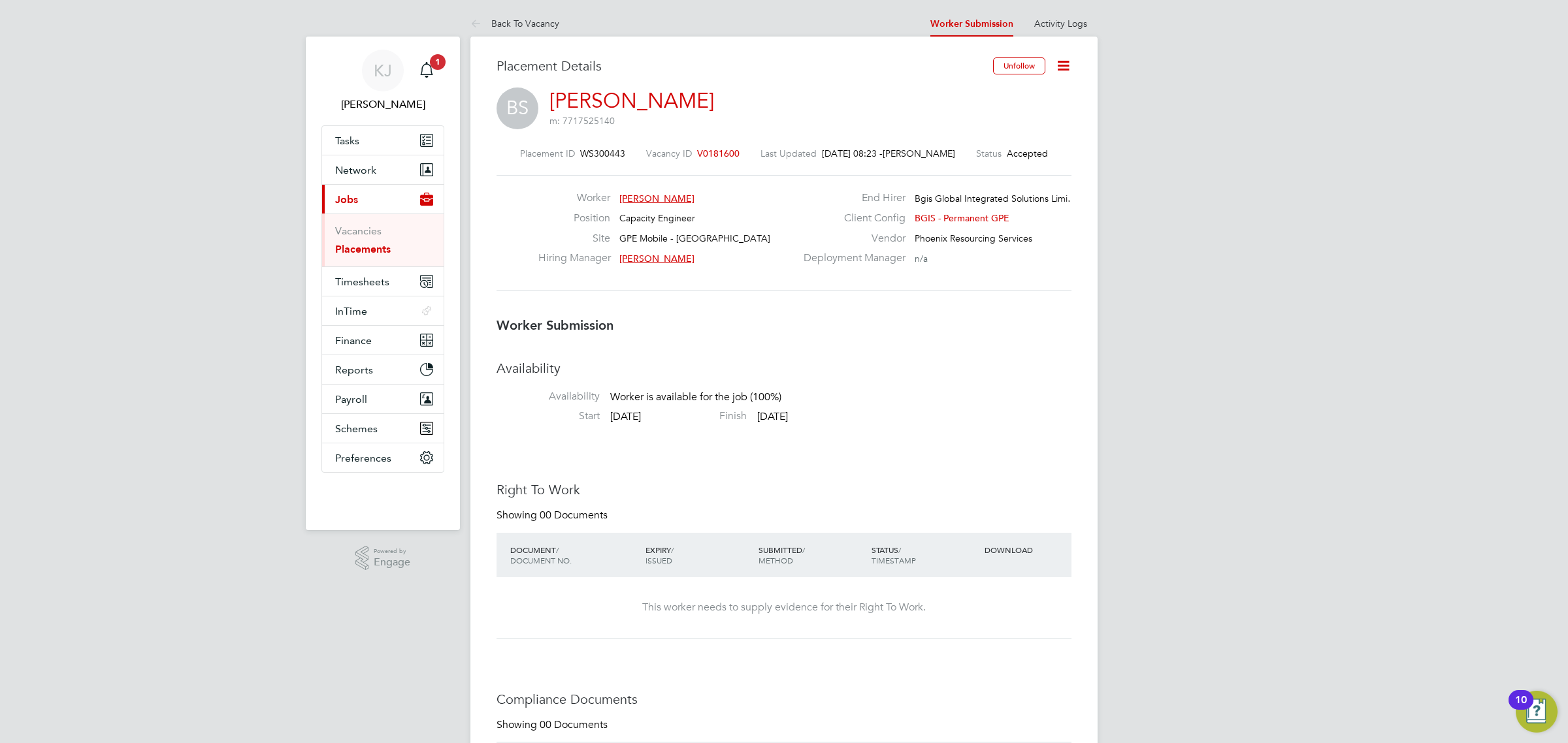
click at [1066, 59] on icon at bounding box center [1064, 66] width 17 height 17
click at [978, 154] on li "Confirm" at bounding box center [1008, 160] width 121 height 18
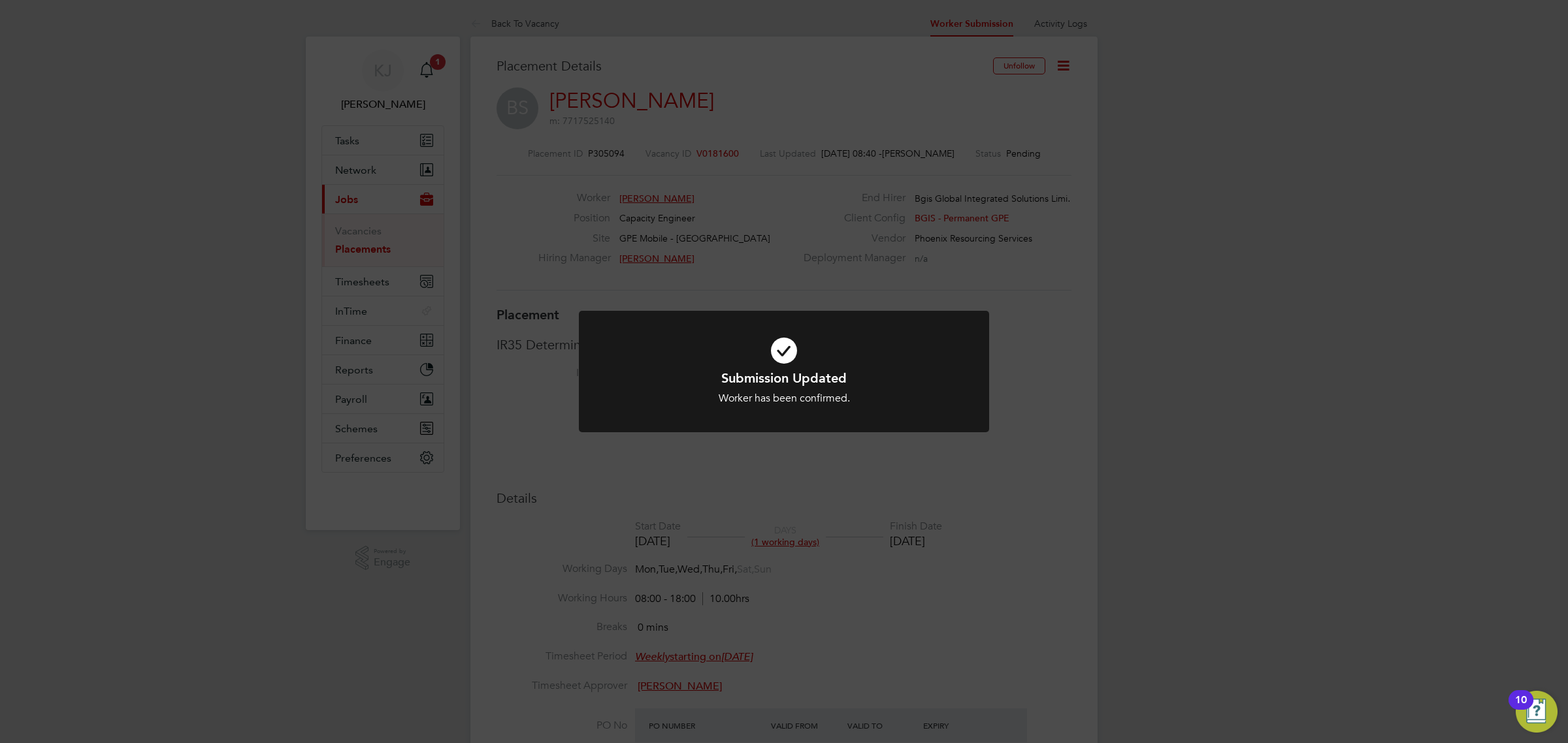
click at [1060, 66] on div "Submission Updated Worker has been confirmed. Cancel Okay" at bounding box center [784, 371] width 1568 height 743
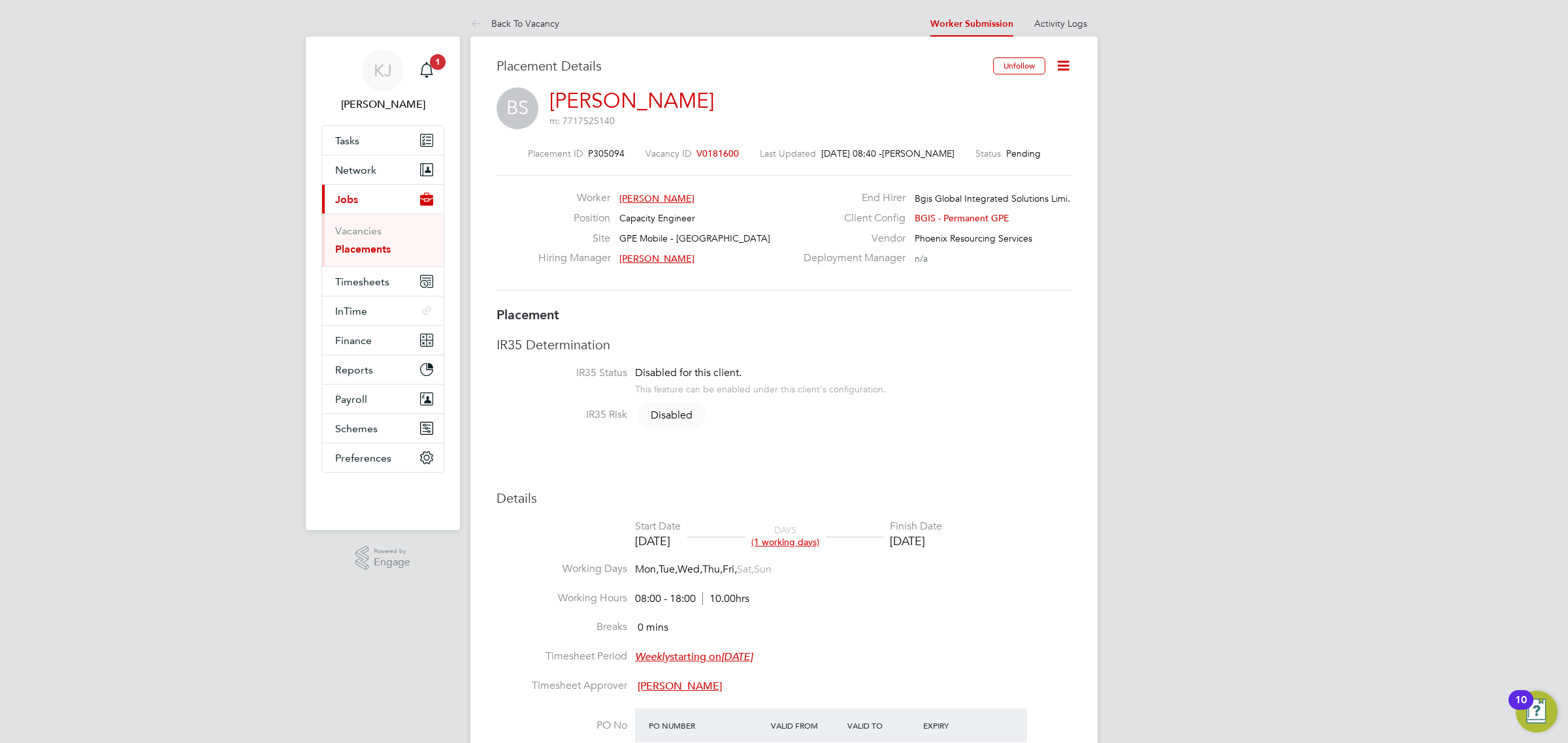
click at [1066, 66] on icon at bounding box center [1064, 66] width 17 height 17
click at [1026, 144] on li "Start" at bounding box center [1020, 140] width 96 height 18
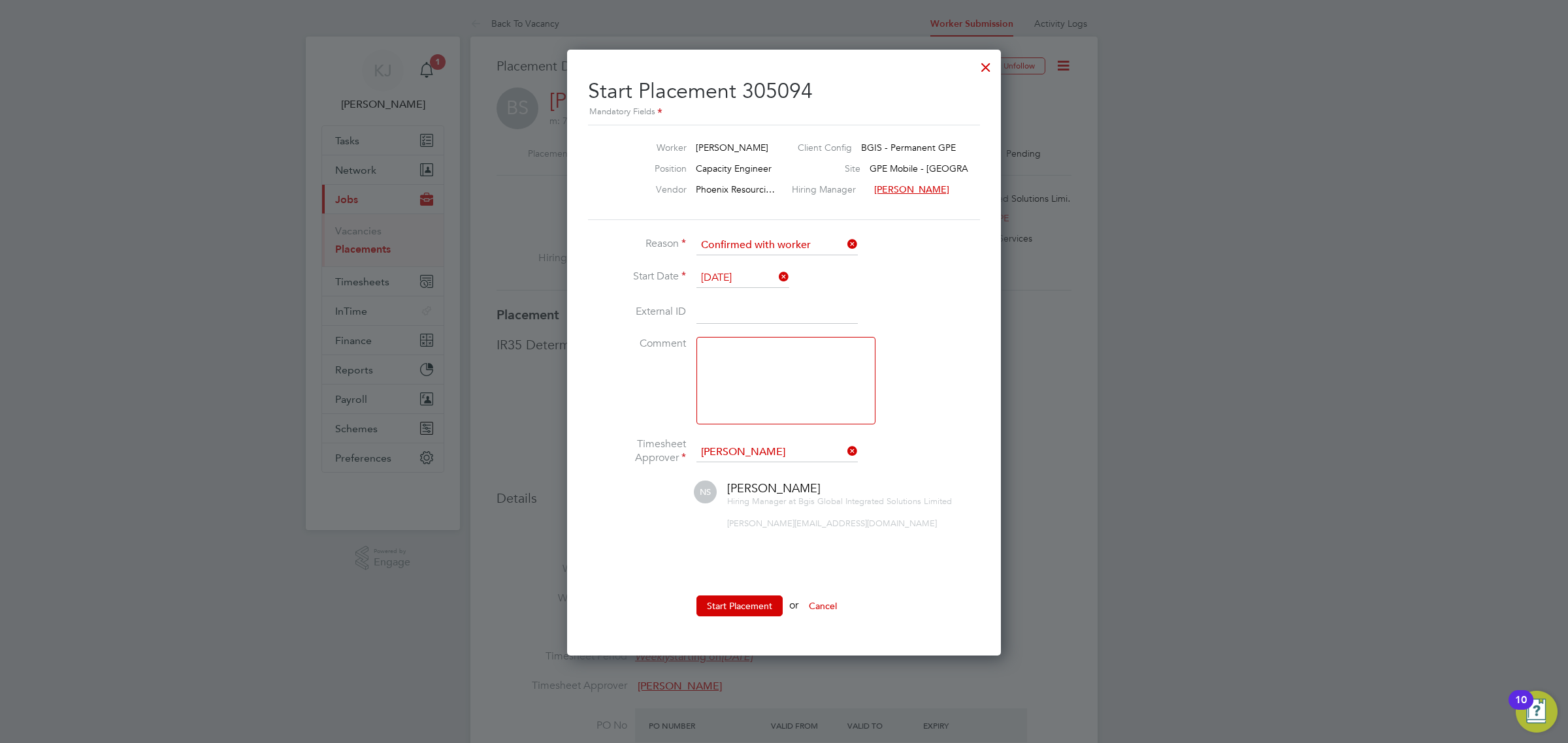
click at [769, 318] on input at bounding box center [777, 313] width 161 height 23
click at [752, 399] on textarea at bounding box center [786, 380] width 179 height 88
click at [752, 608] on button "Start Placement" at bounding box center [739, 606] width 86 height 21
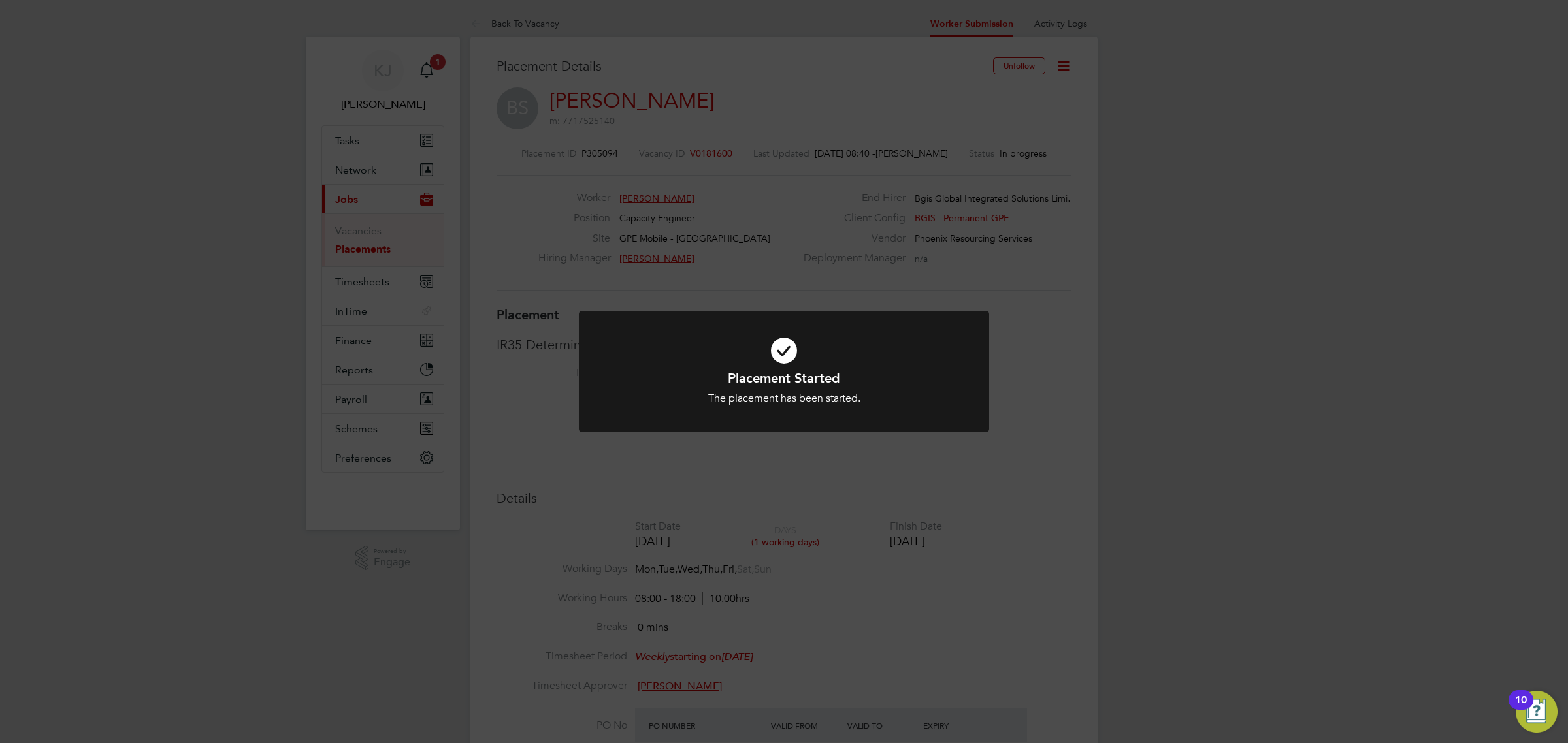
click at [1071, 226] on div "Placement Started The placement has been started. Cancel Okay" at bounding box center [784, 371] width 1568 height 743
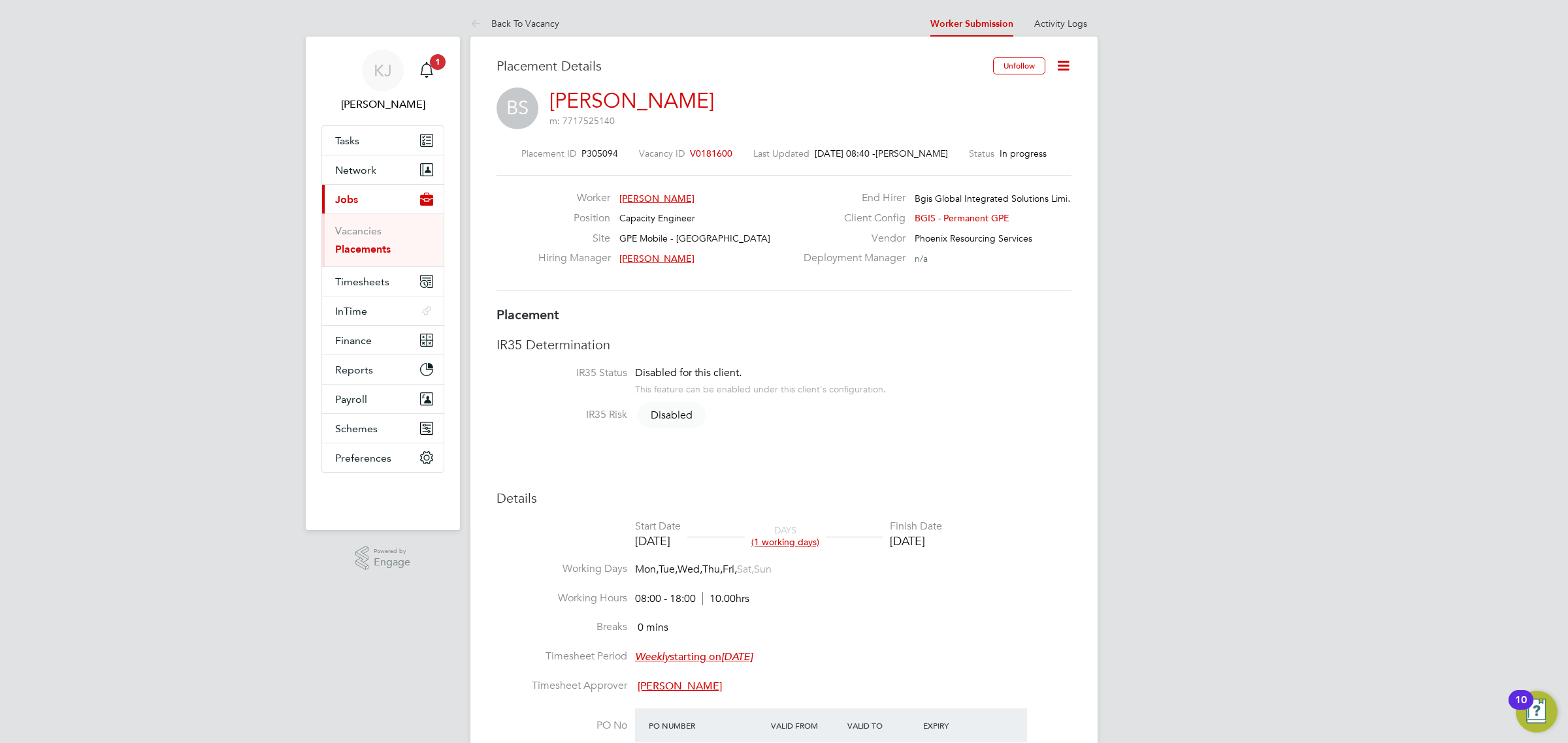
click at [1062, 65] on icon at bounding box center [1064, 66] width 17 height 17
click at [379, 281] on span "Timesheets" at bounding box center [362, 282] width 54 height 13
click at [372, 263] on link "Timesheets" at bounding box center [362, 260] width 54 height 13
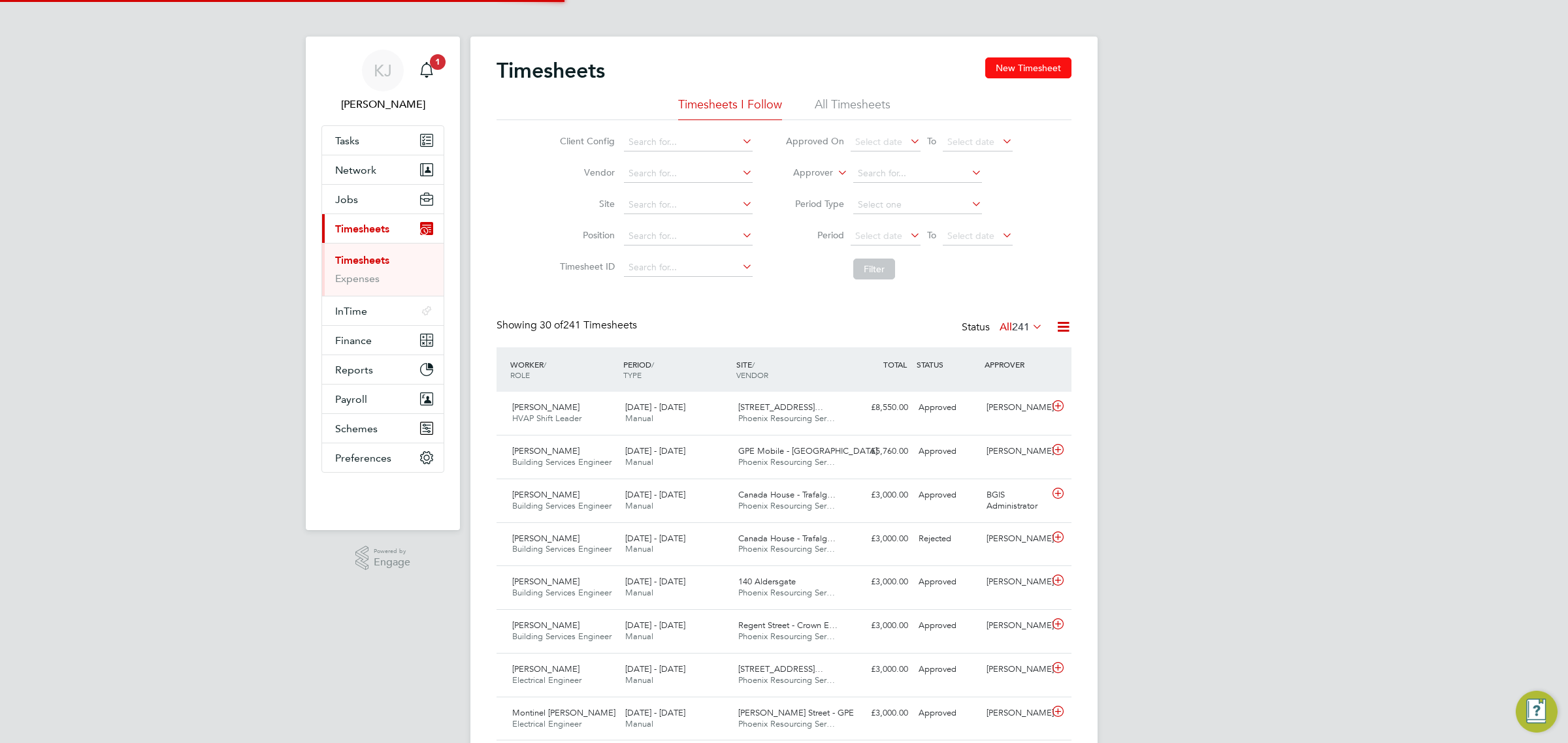
click at [1041, 61] on button "New Timesheet" at bounding box center [1028, 68] width 86 height 21
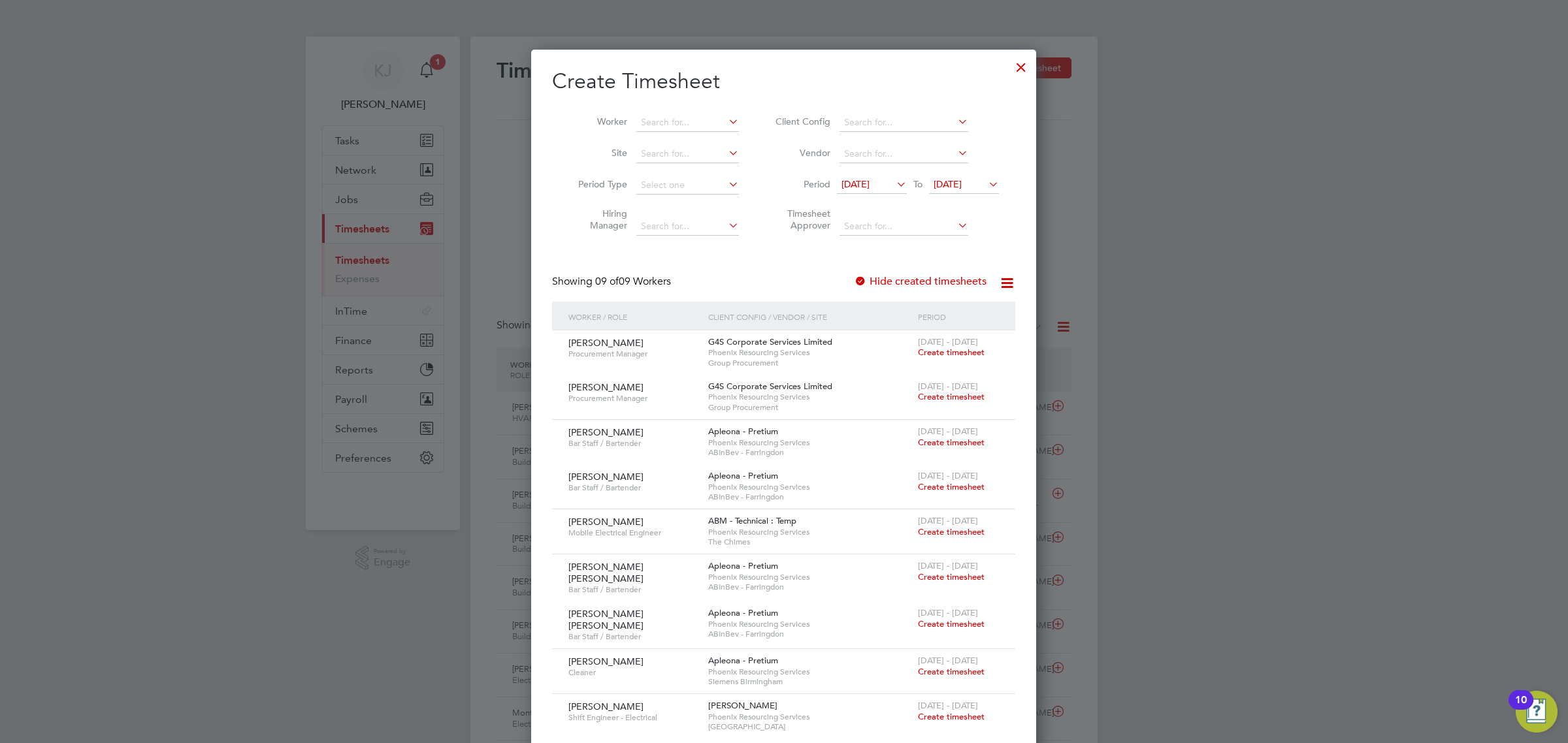
click at [680, 133] on li "Worker" at bounding box center [653, 123] width 203 height 32
click at [682, 123] on input at bounding box center [687, 123] width 103 height 18
type input "b"
click at [719, 135] on b "Sherlo" at bounding box center [733, 140] width 28 height 11
type input "[PERSON_NAME]"
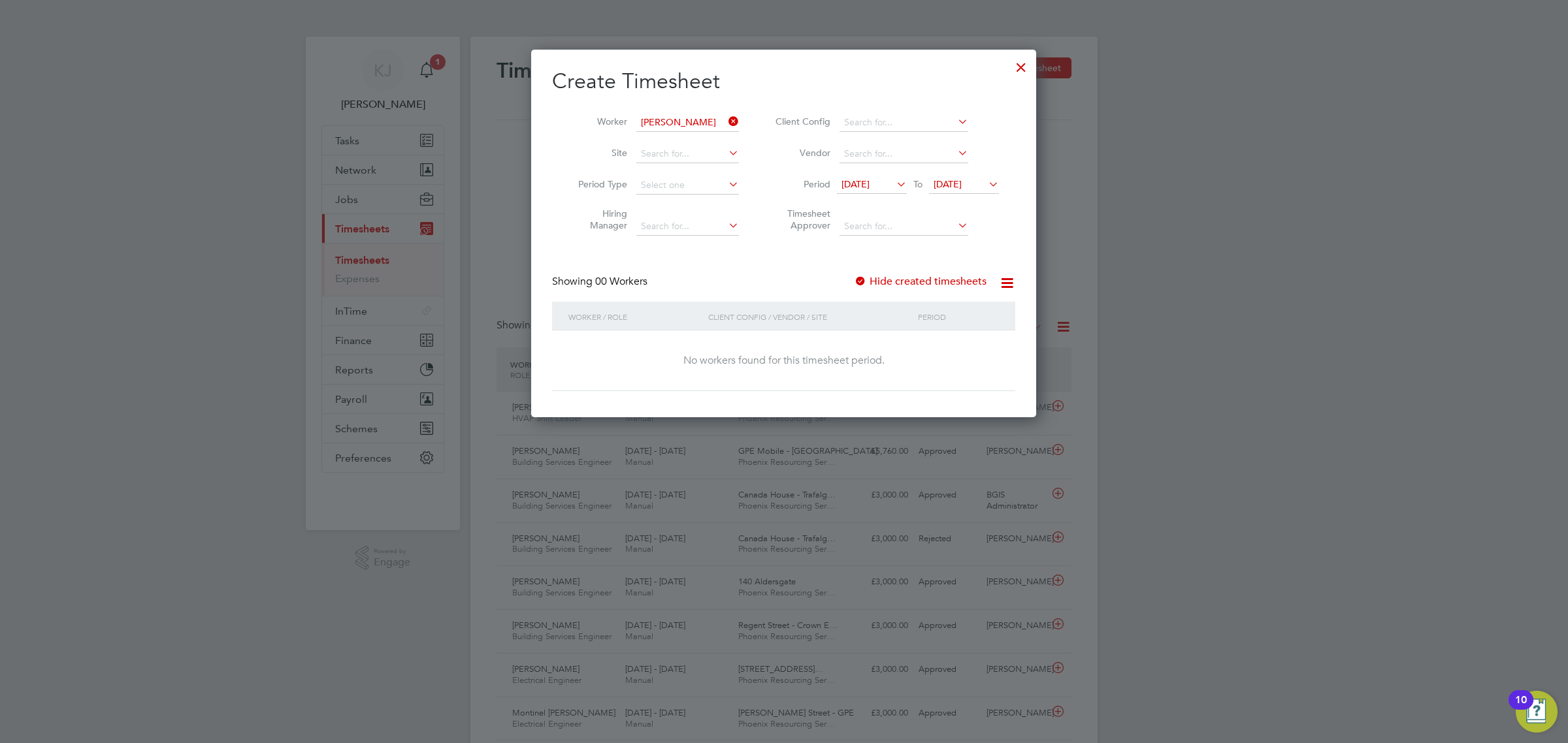
click at [962, 186] on span "24 Sep 2025" at bounding box center [948, 184] width 28 height 12
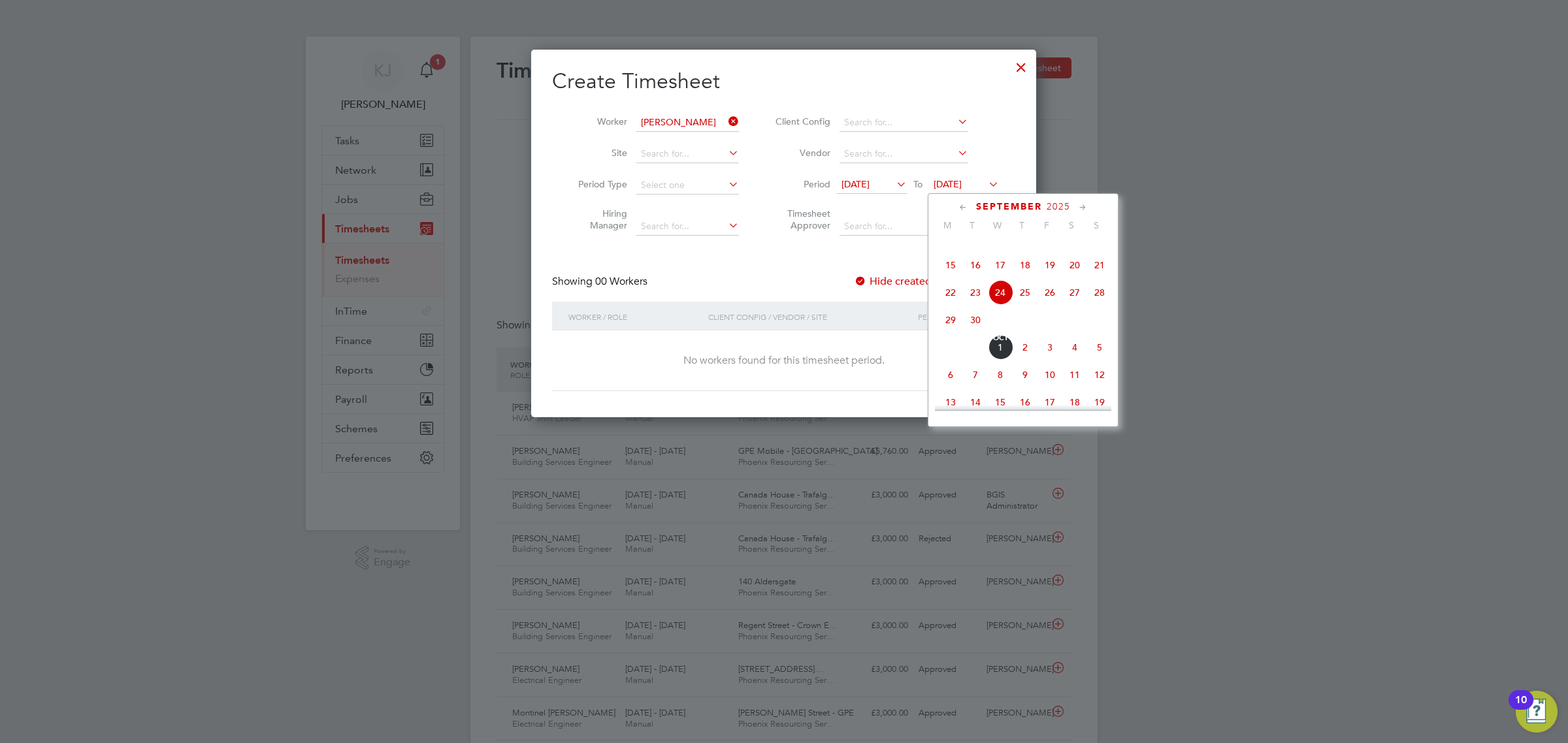
click at [1004, 387] on span "8" at bounding box center [1000, 375] width 25 height 25
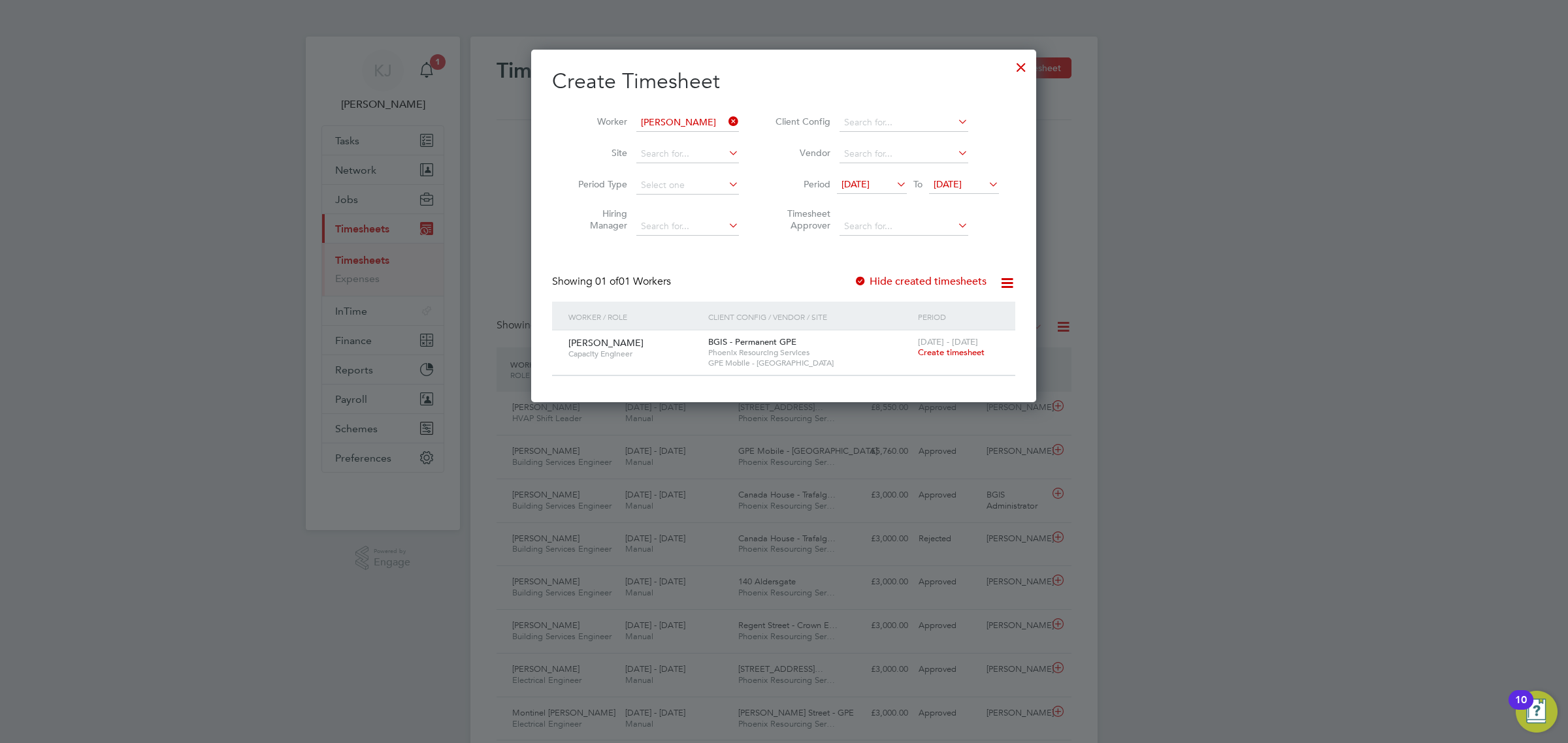
click at [951, 349] on span "Create timesheet" at bounding box center [952, 352] width 67 height 11
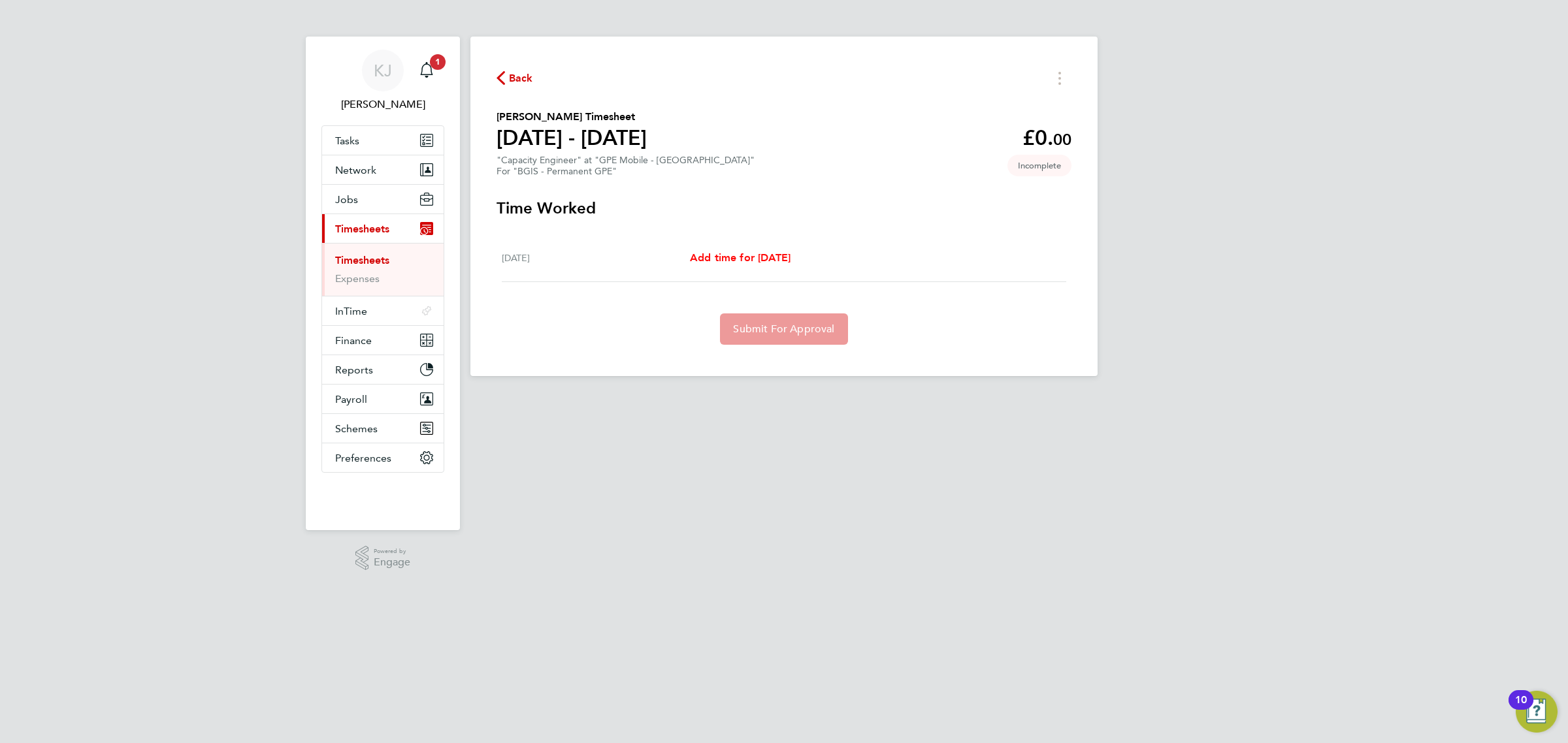
click at [754, 250] on link "Add time for Wed 01 Oct" at bounding box center [740, 257] width 100 height 16
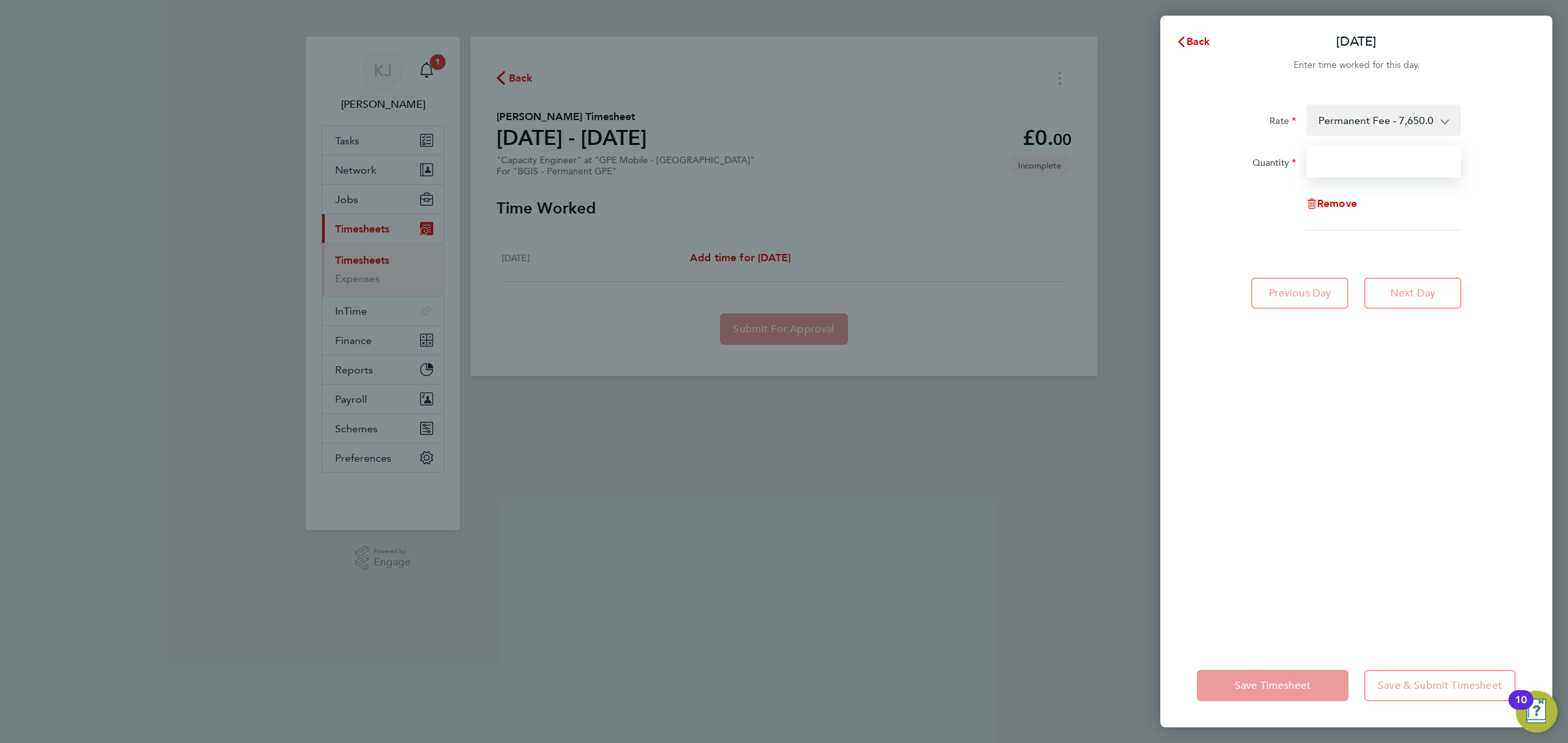
click at [1358, 150] on input "Quantity" at bounding box center [1384, 162] width 154 height 32
type input "1"
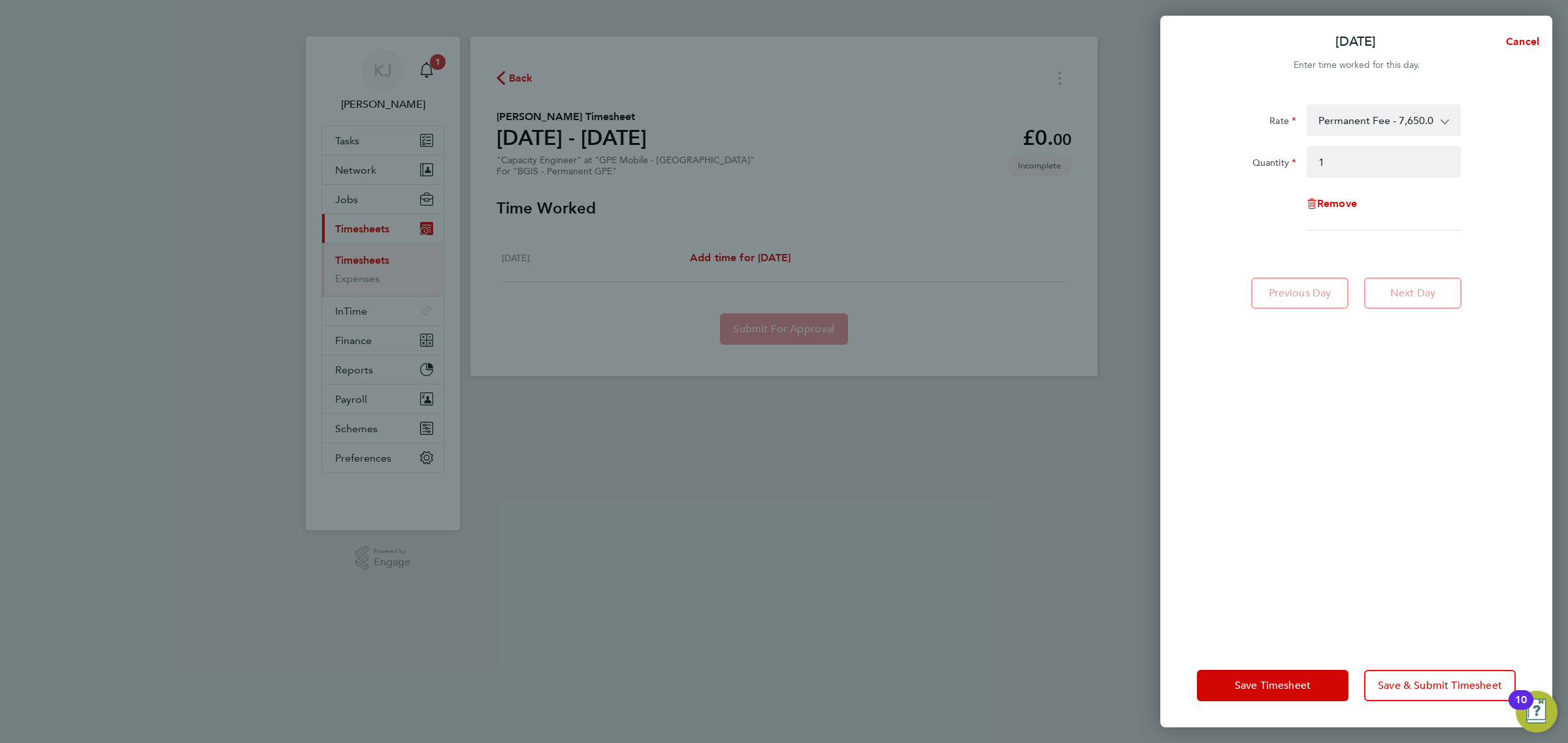
click at [1287, 444] on div "Rate Permanent Fee - 7,650.00 Quantity 1 Remove Previous Day Next Day" at bounding box center [1356, 366] width 392 height 555
click at [1420, 688] on span "Save & Submit Timesheet" at bounding box center [1440, 686] width 124 height 13
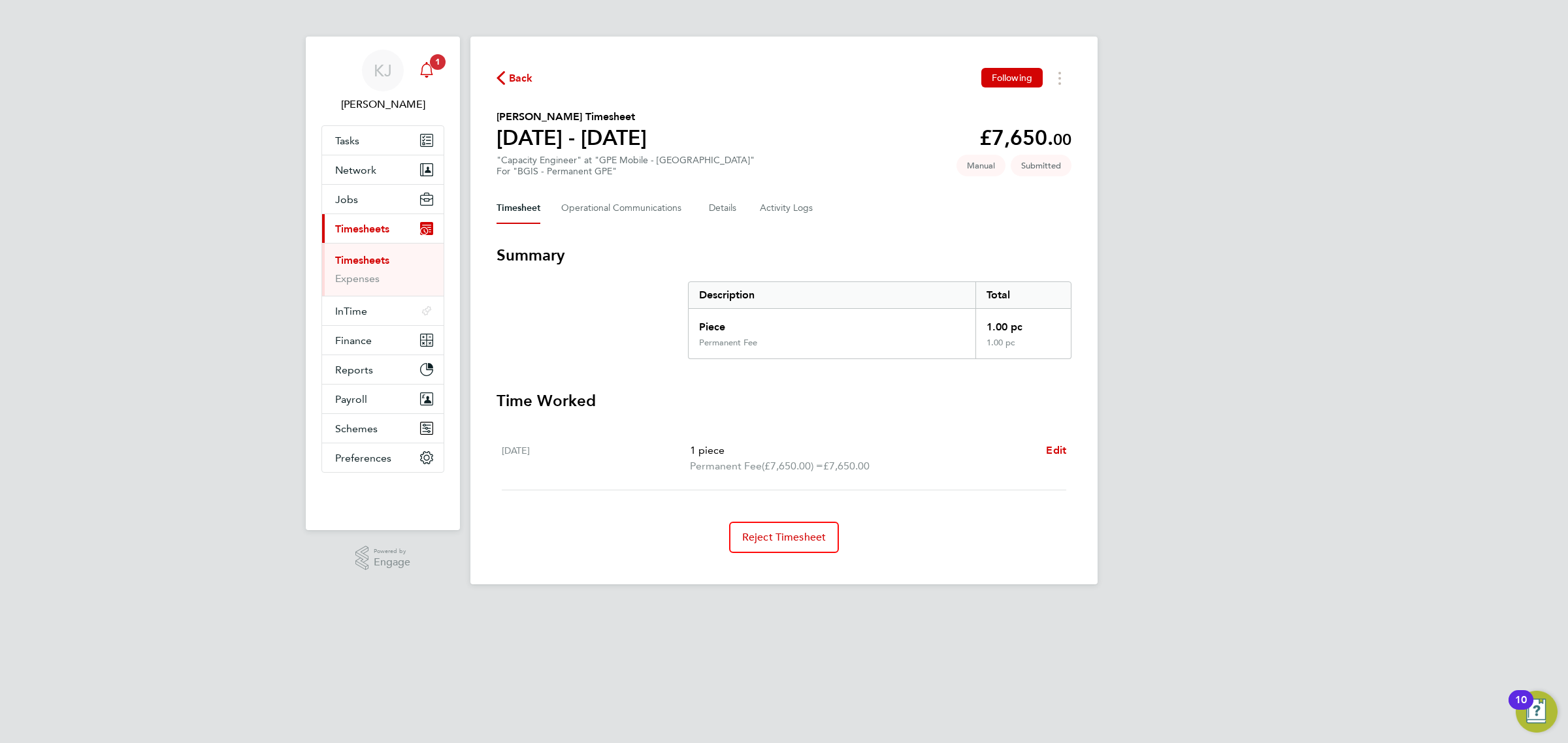
click at [428, 76] on icon "Main navigation" at bounding box center [426, 77] width 3 height 2
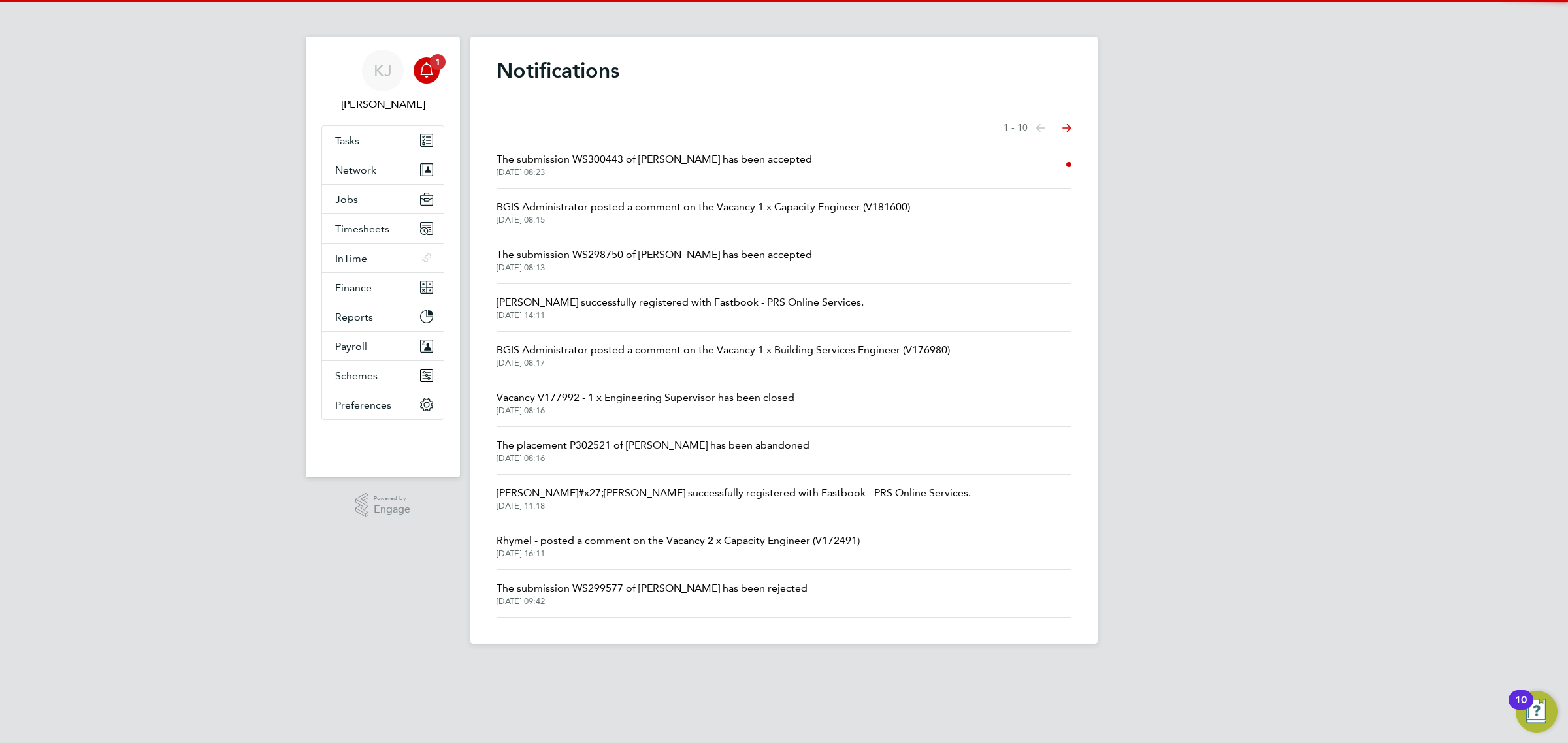
click at [641, 165] on span "The submission WS300443 of Brian Sherlock has been accepted" at bounding box center [654, 159] width 315 height 16
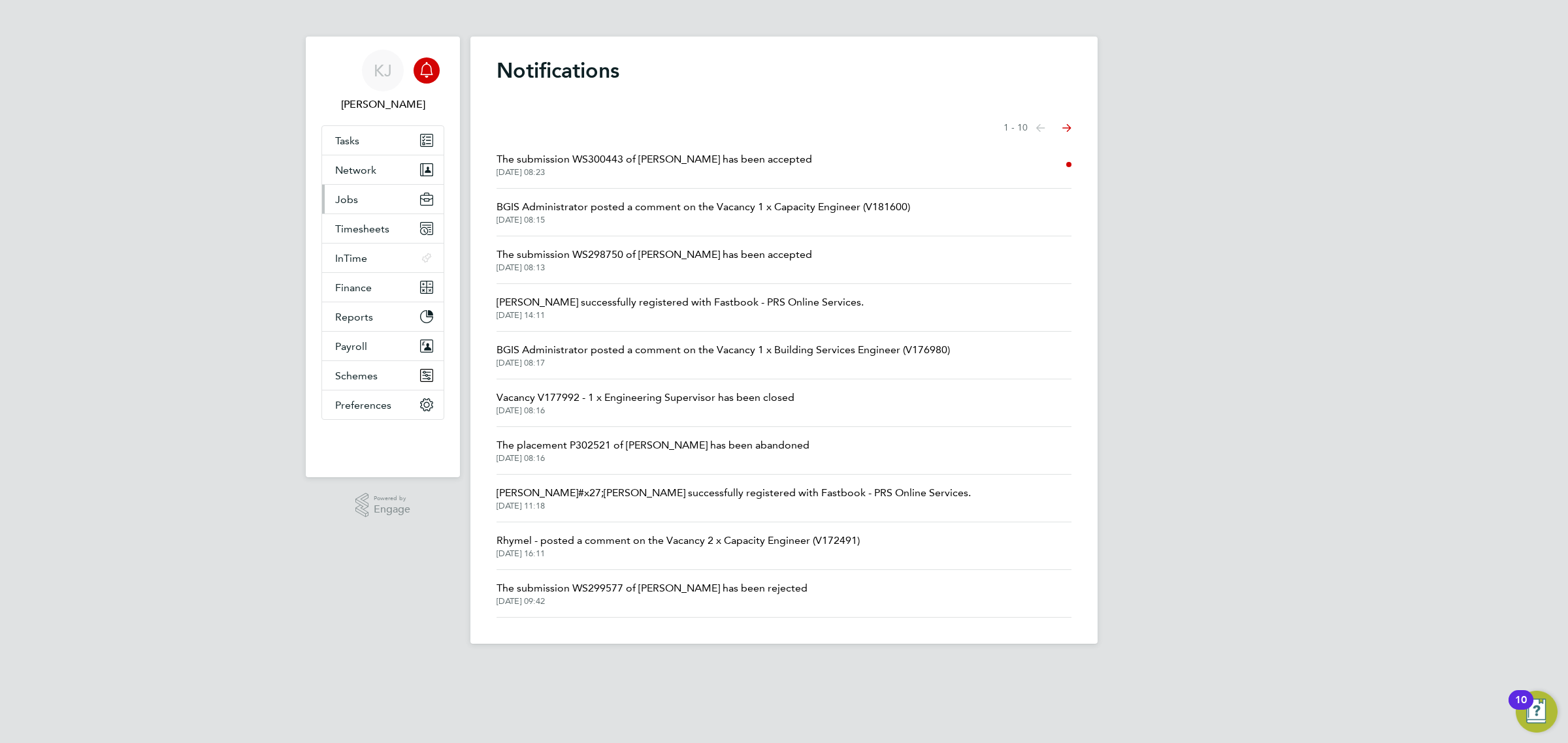
click at [370, 194] on button "Jobs" at bounding box center [382, 199] width 121 height 28
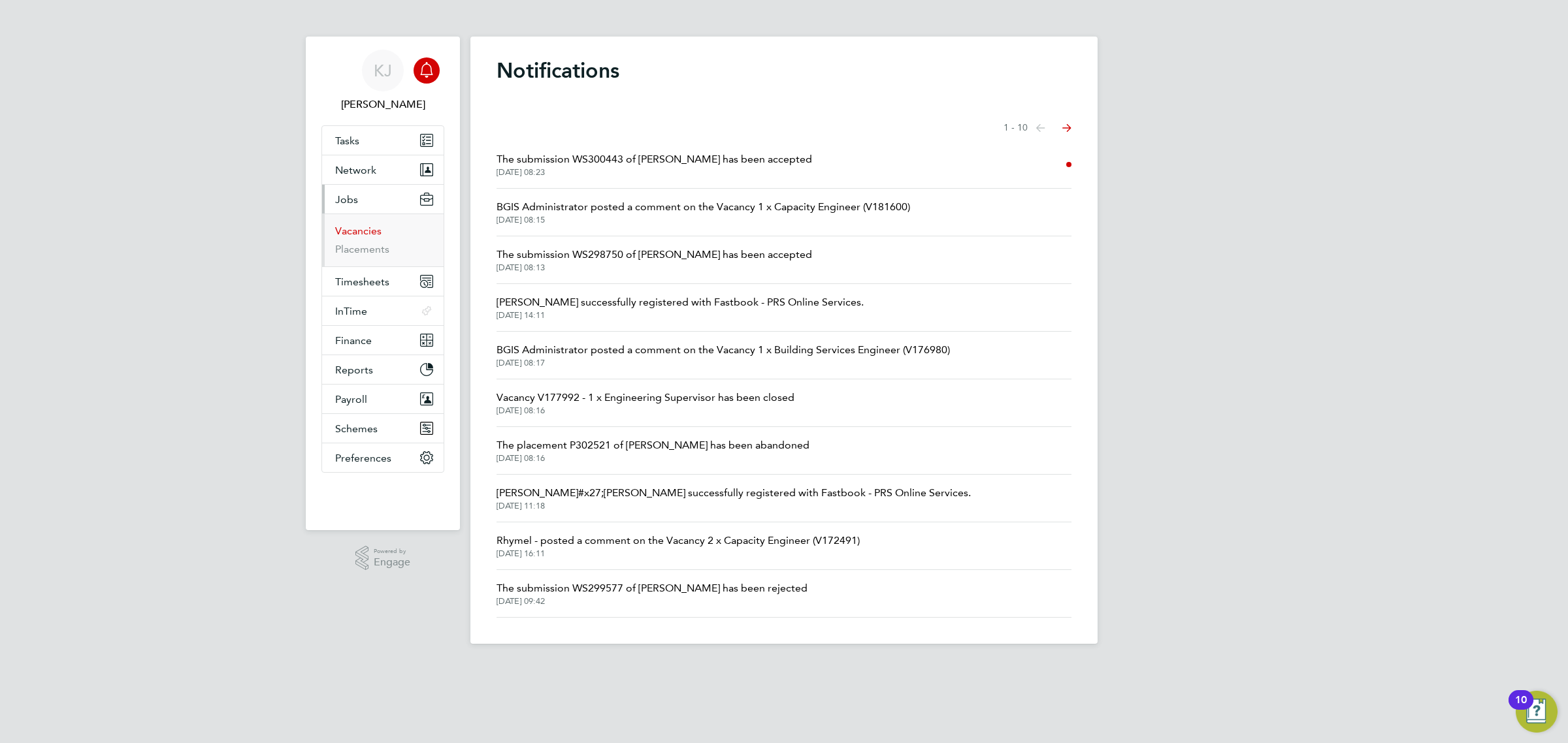
click at [361, 234] on link "Vacancies" at bounding box center [358, 231] width 46 height 13
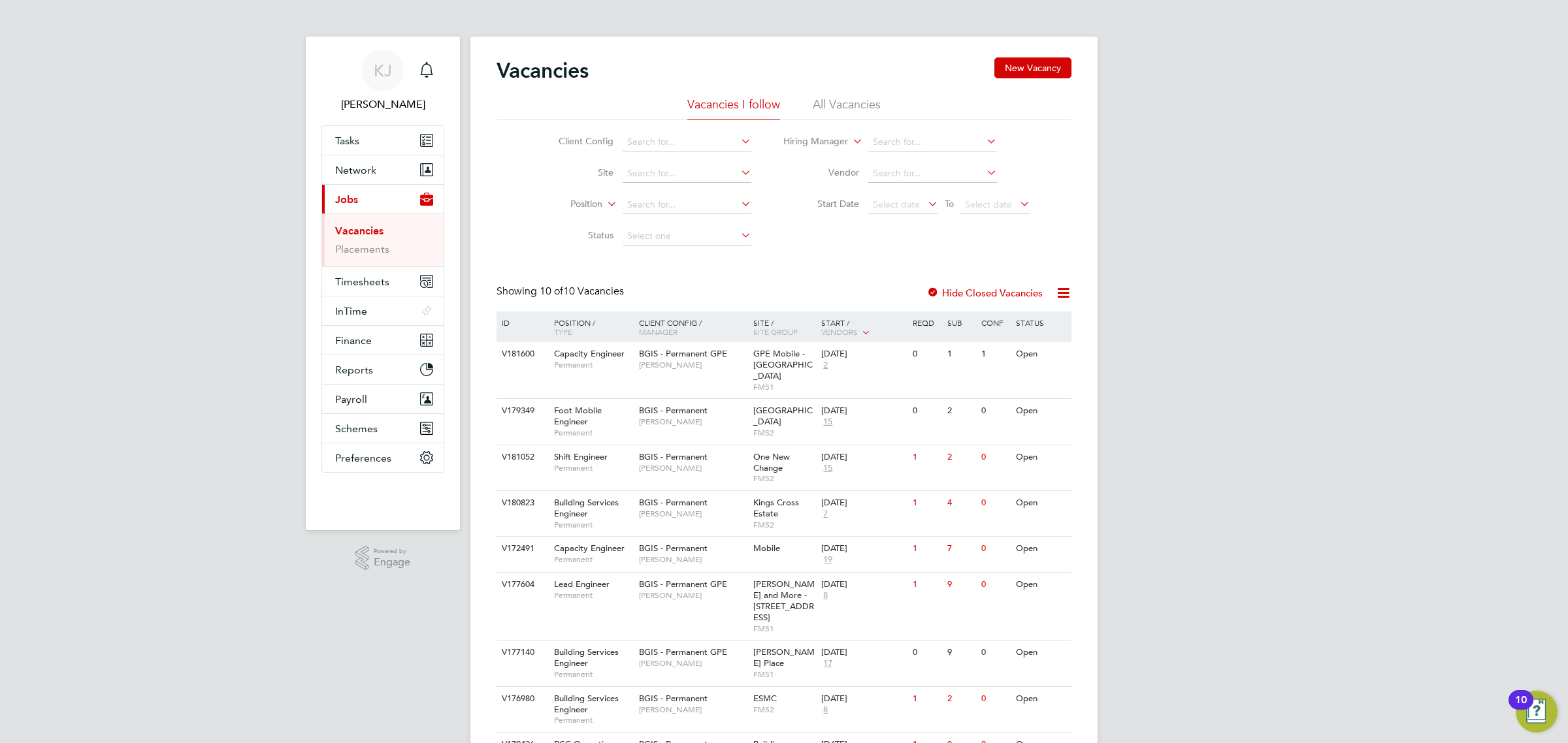
drag, startPoint x: 853, startPoint y: 95, endPoint x: 829, endPoint y: 99, distance: 24.3
click at [850, 95] on div "Vacancies New Vacancy" at bounding box center [784, 77] width 575 height 39
drag, startPoint x: 840, startPoint y: 109, endPoint x: 788, endPoint y: 113, distance: 52.2
click at [838, 109] on li "All Vacancies" at bounding box center [846, 109] width 68 height 23
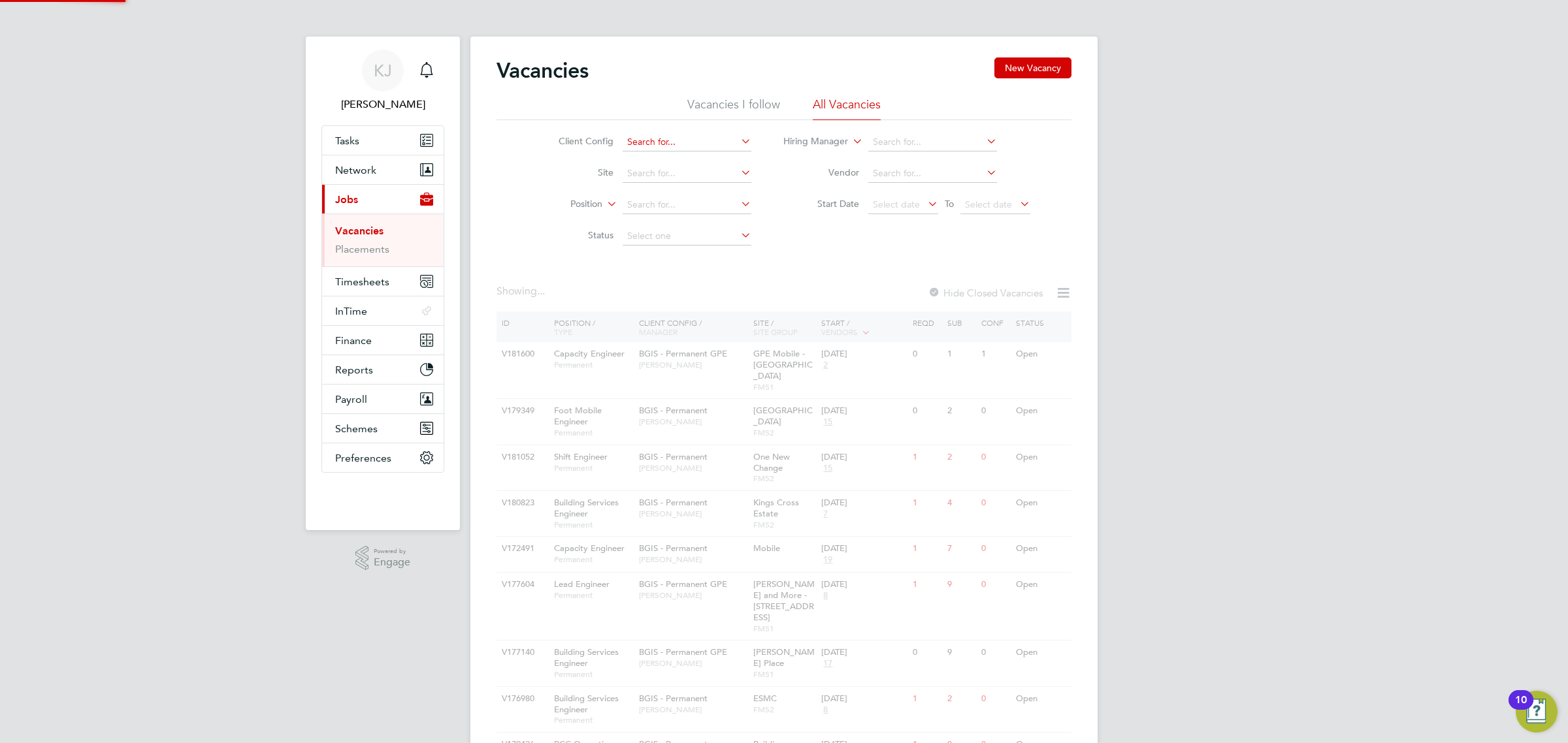
click at [668, 142] on input at bounding box center [687, 142] width 129 height 18
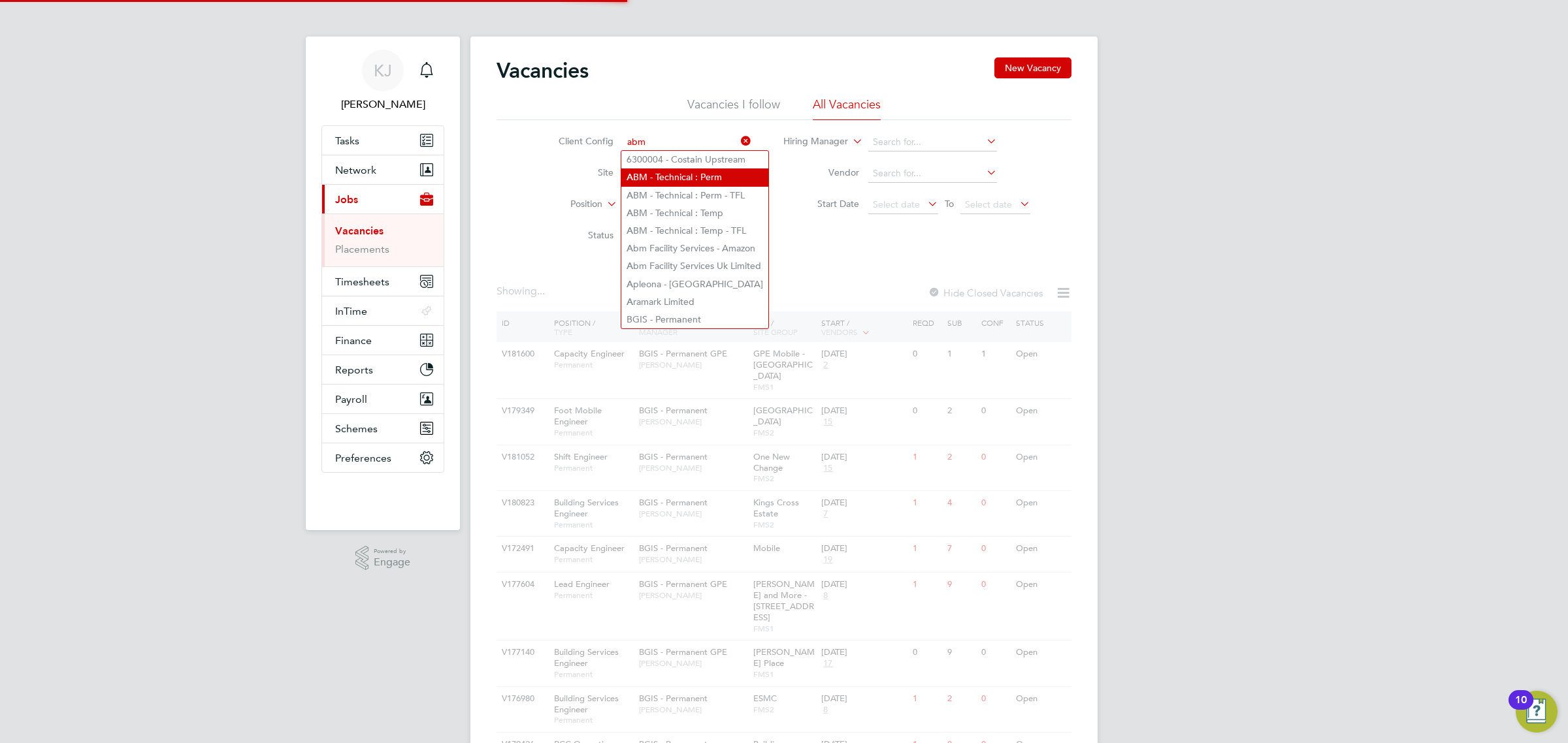
click at [682, 177] on li "A BM - Technical : Perm" at bounding box center [695, 177] width 147 height 18
type input "ABM - Technical : Perm"
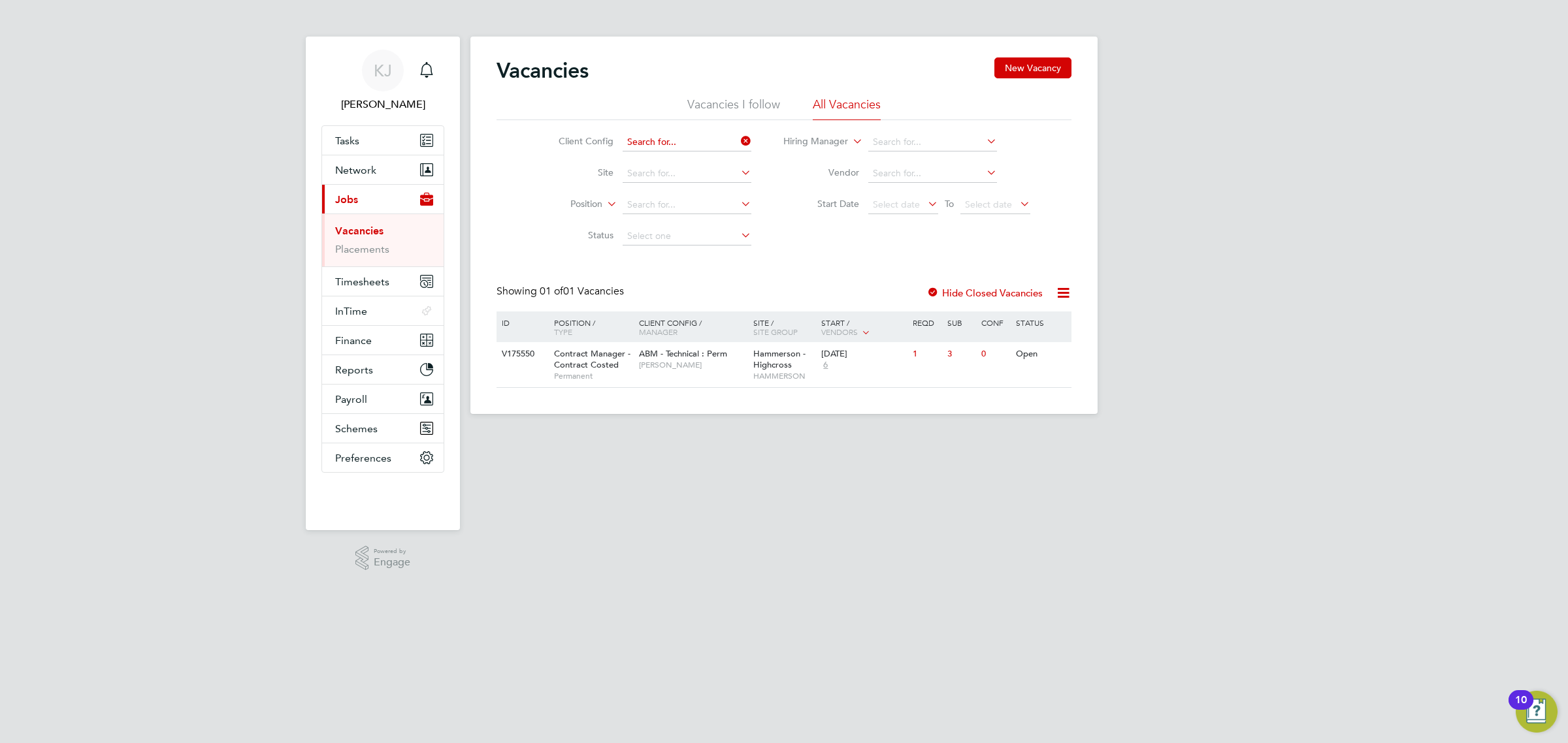
click at [692, 136] on input at bounding box center [687, 142] width 129 height 18
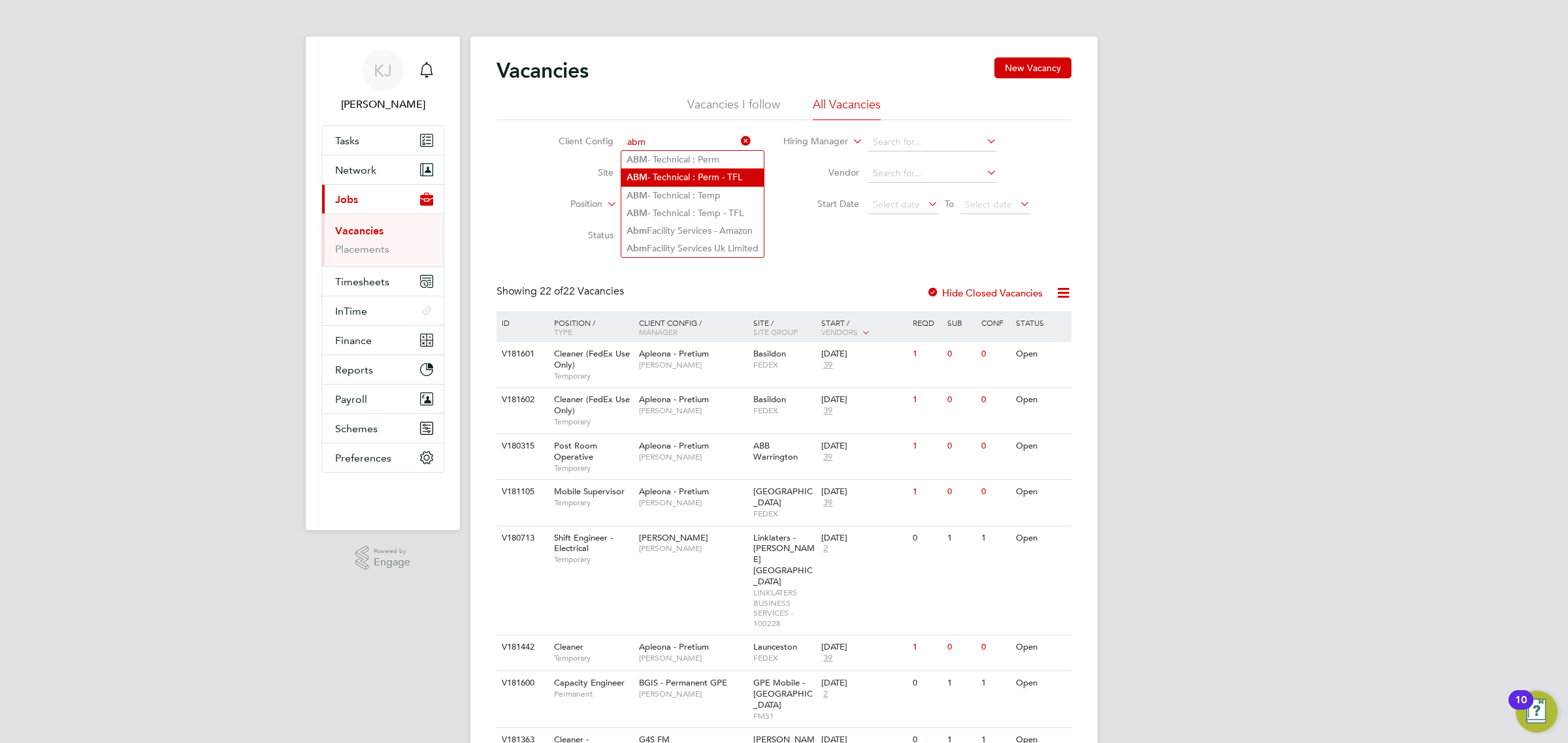
click at [707, 178] on li "ABM - Technical : Perm - TFL" at bounding box center [692, 177] width 142 height 18
type input "ABM - Technical : Perm - TFL"
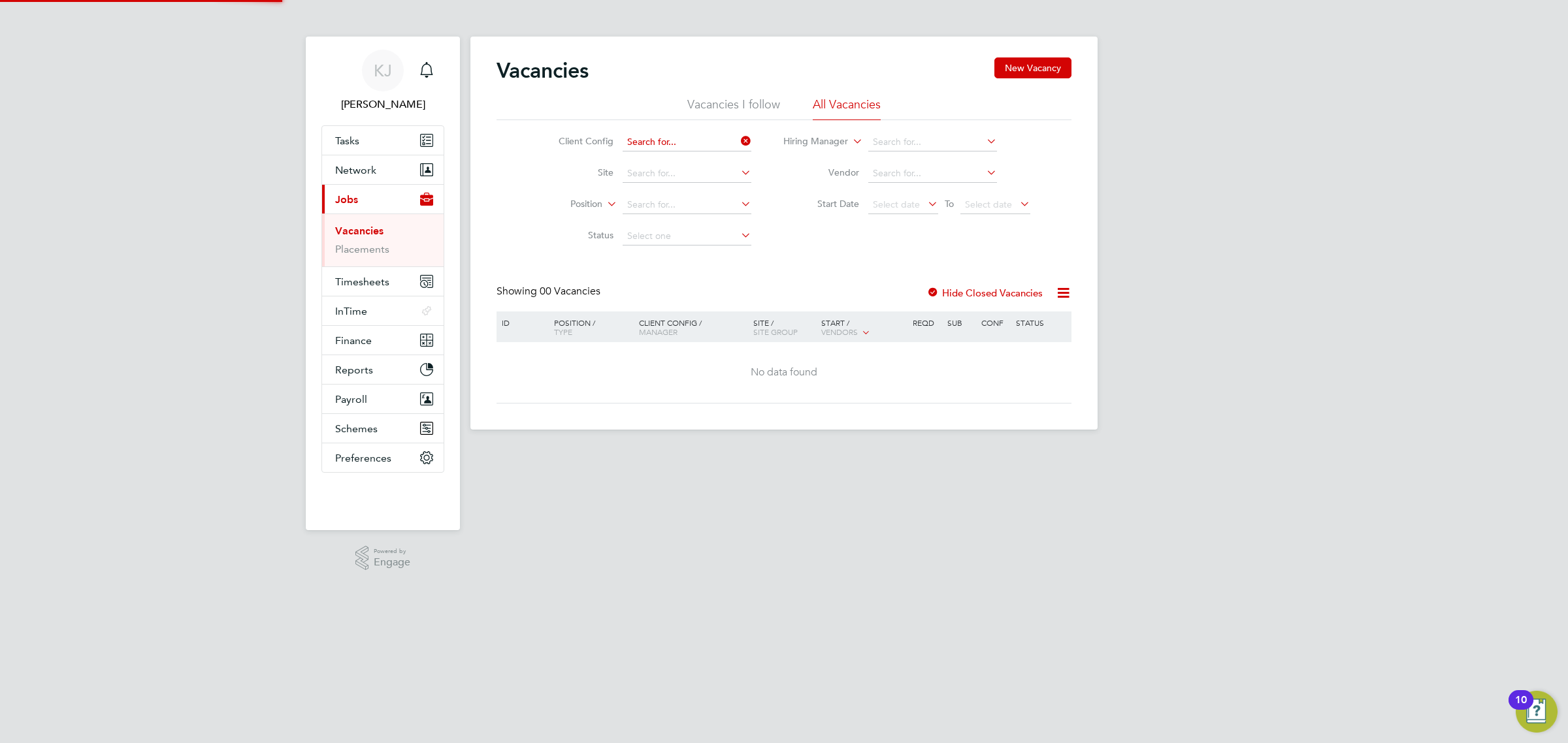
click at [701, 145] on input at bounding box center [687, 142] width 129 height 18
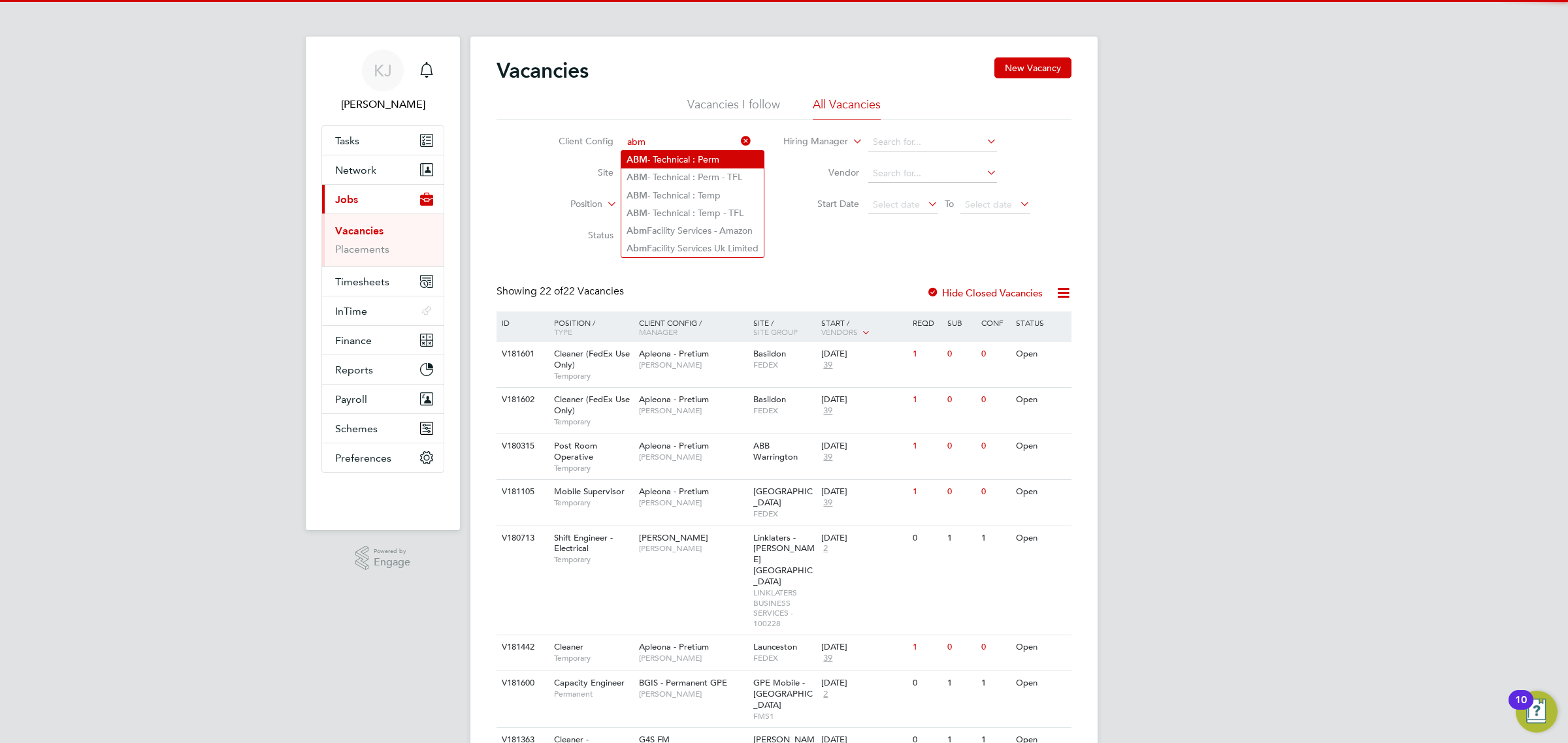
click at [665, 164] on li "ABM - Technical : Perm" at bounding box center [692, 159] width 142 height 18
type input "ABM - Technical : Perm"
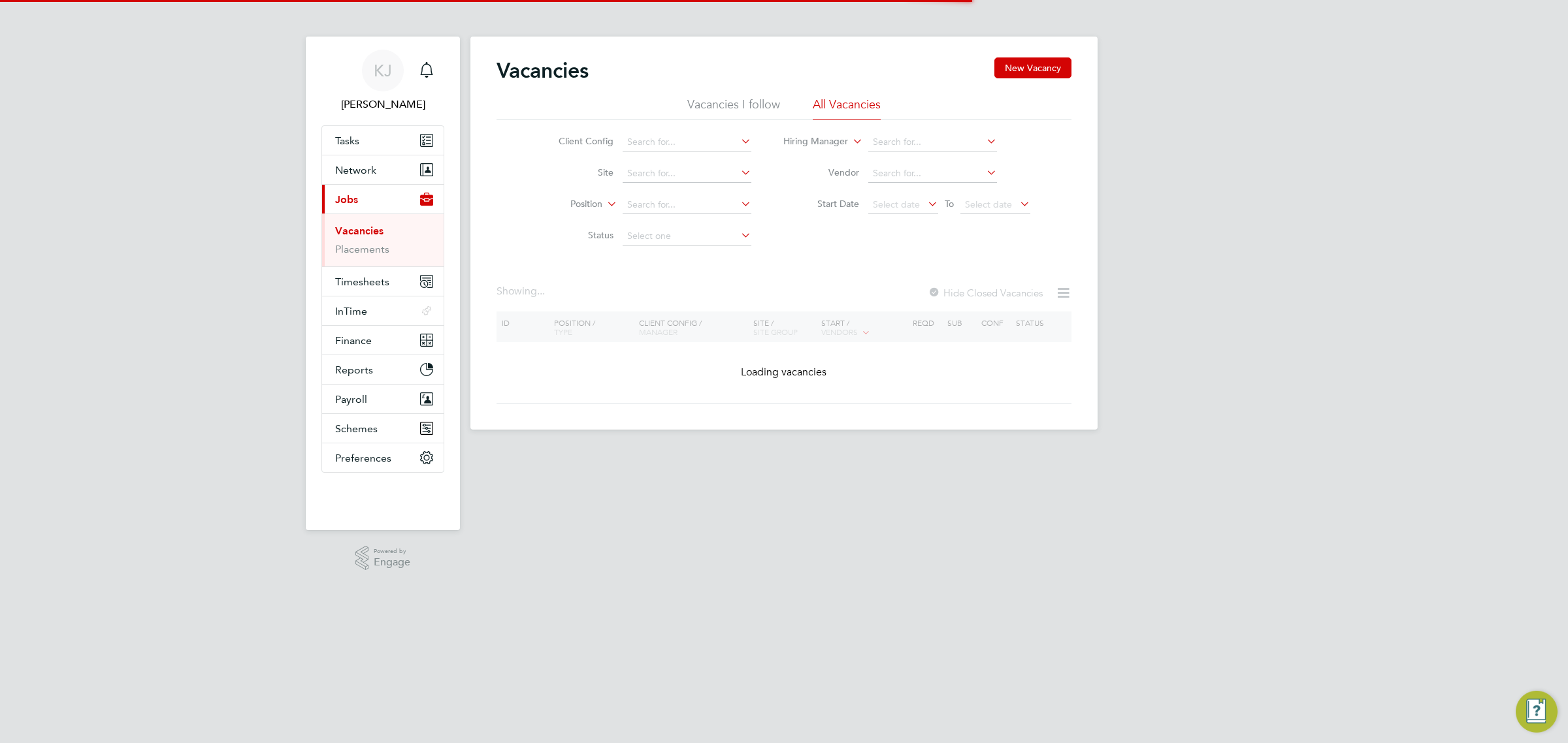
click at [736, 103] on li "Vacancies I follow" at bounding box center [733, 109] width 93 height 23
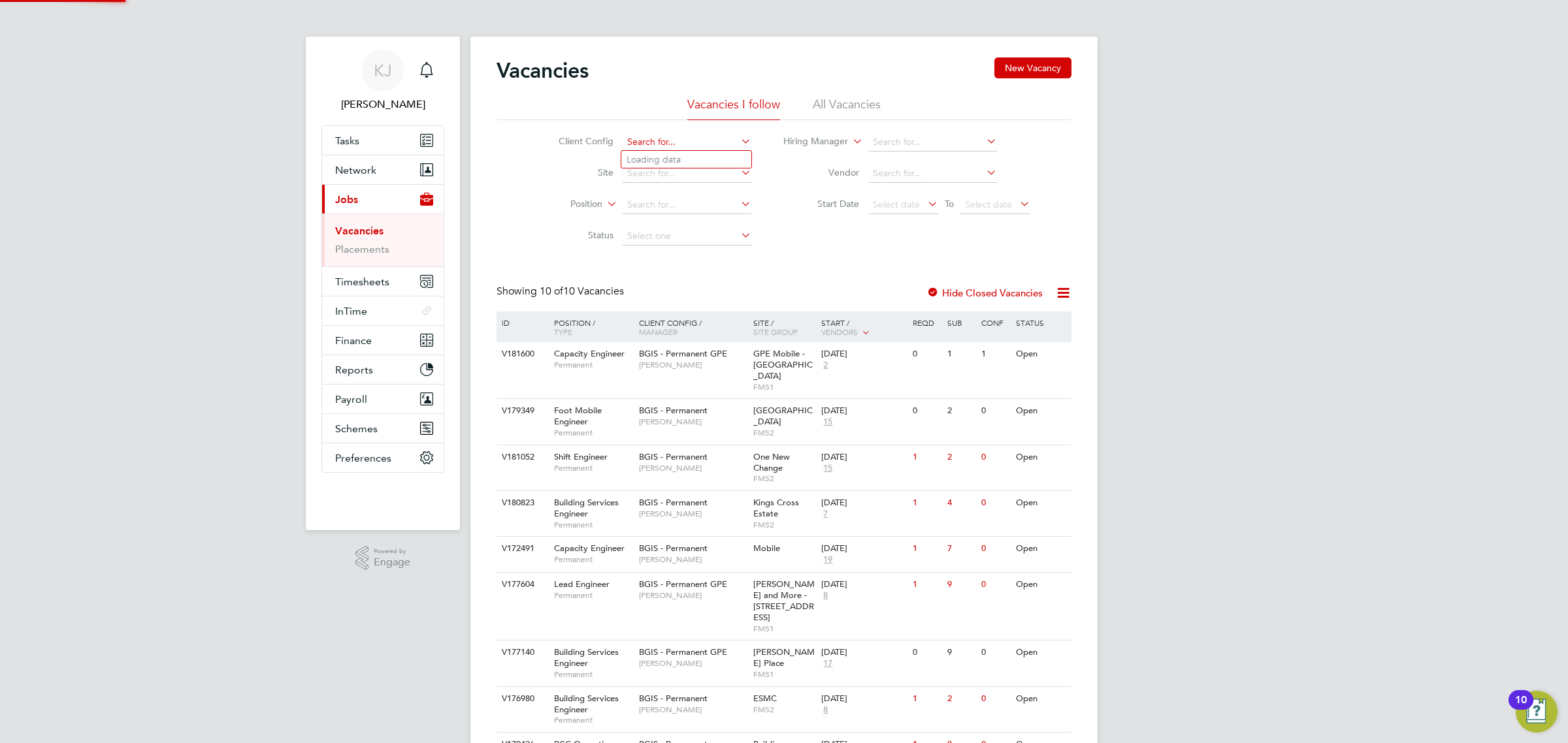
click at [678, 144] on input at bounding box center [687, 142] width 129 height 18
click at [850, 109] on li "All Vacancies" at bounding box center [846, 109] width 68 height 23
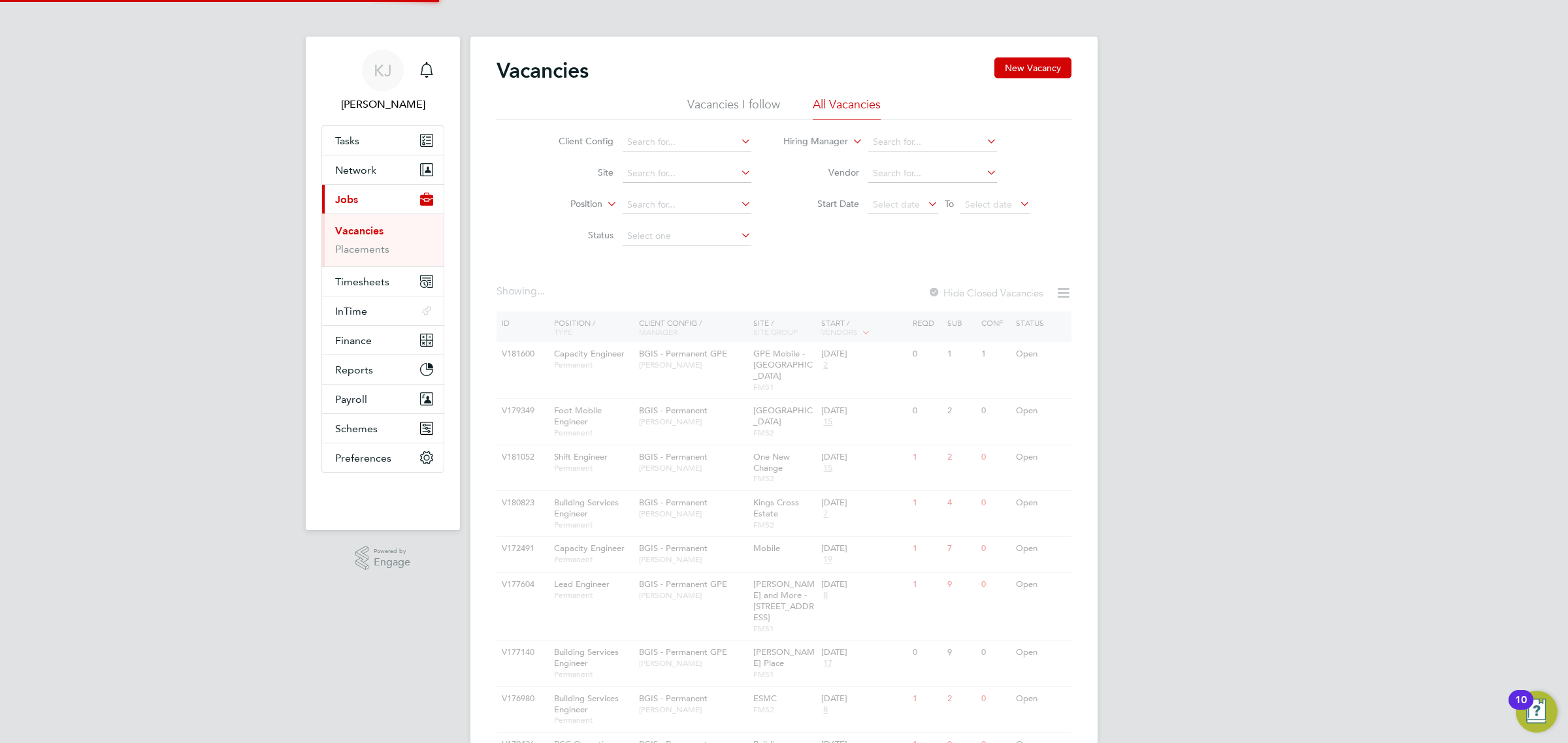
click at [738, 138] on icon at bounding box center [738, 141] width 0 height 18
click at [707, 139] on input at bounding box center [687, 142] width 129 height 18
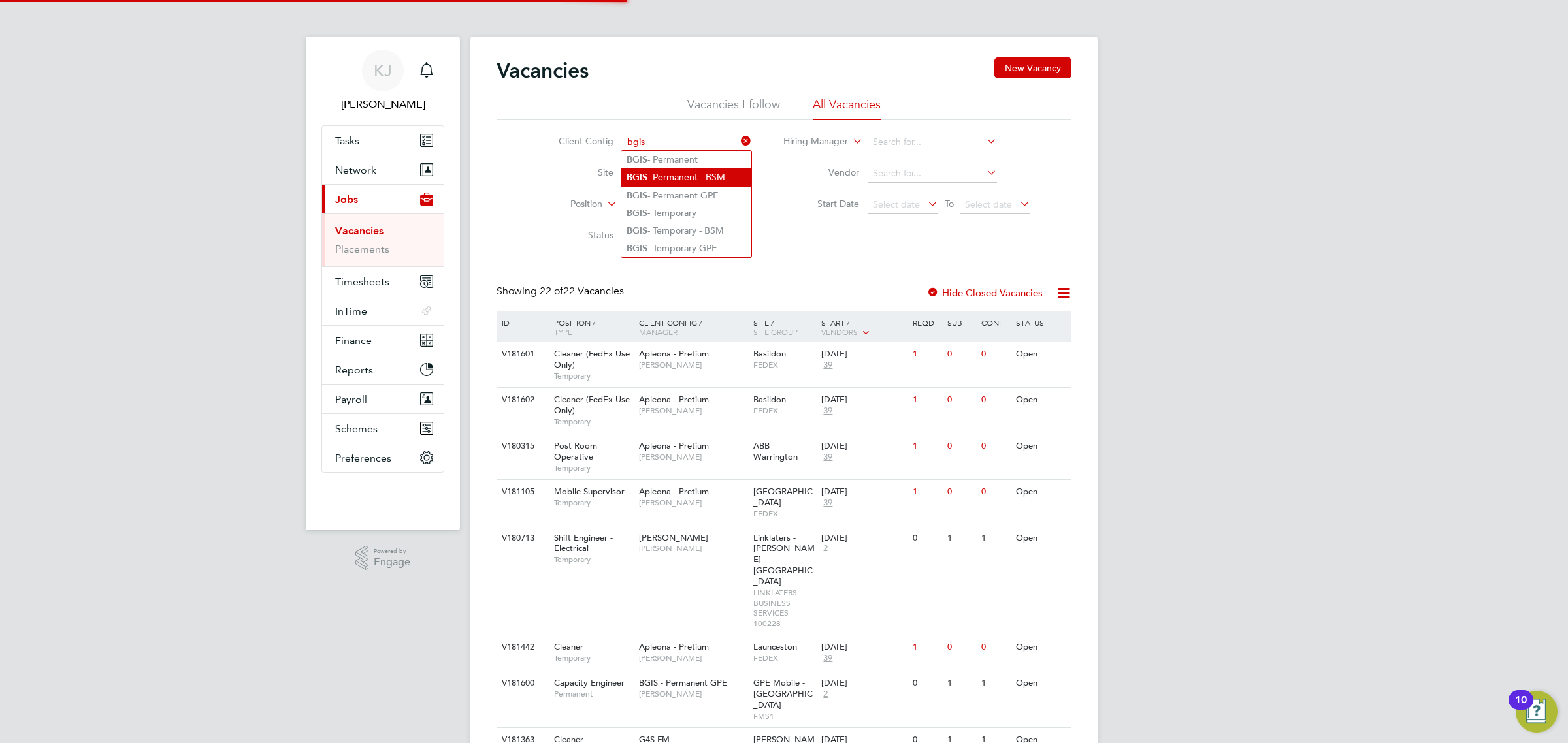
click at [685, 177] on li "BGIS - Permanent - BSM" at bounding box center [686, 177] width 130 height 18
type input "BGIS - Permanent - BSM"
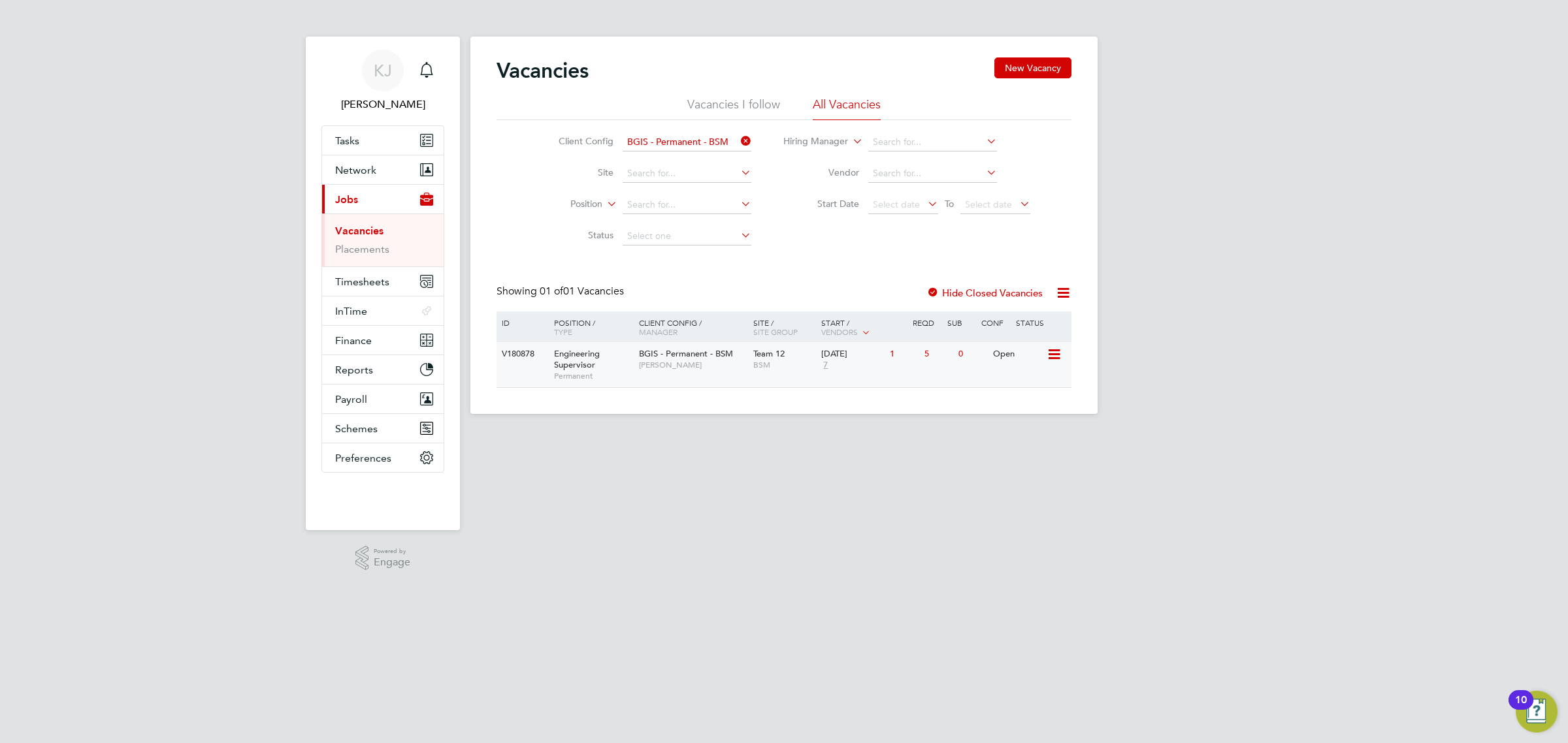
click at [1045, 354] on div "Open" at bounding box center [1019, 354] width 57 height 24
click at [768, 98] on li "Vacancies I follow" at bounding box center [733, 109] width 93 height 23
click at [738, 141] on icon at bounding box center [738, 141] width 0 height 18
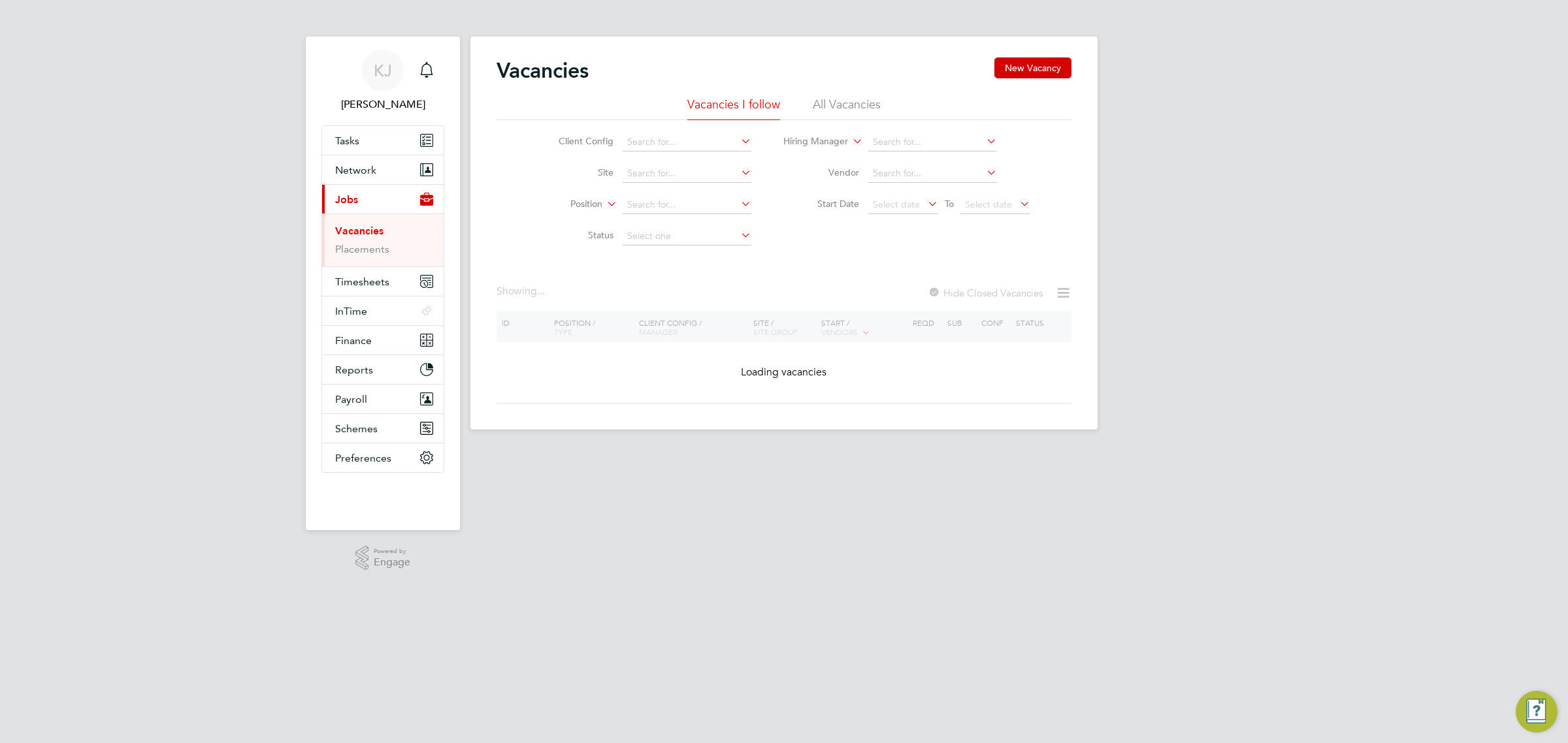
click at [743, 111] on li "Vacancies I follow" at bounding box center [733, 109] width 93 height 23
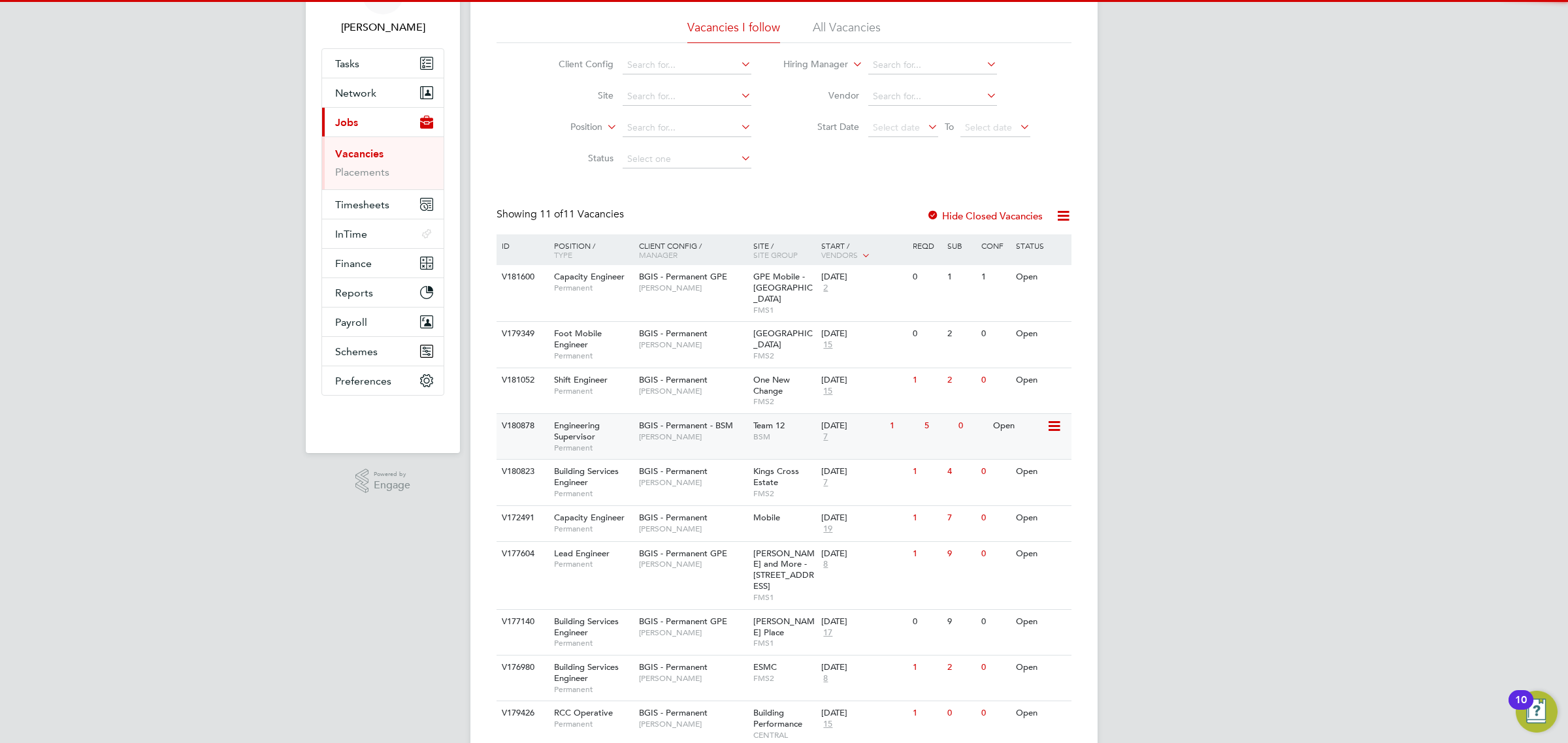
scroll to position [154, 0]
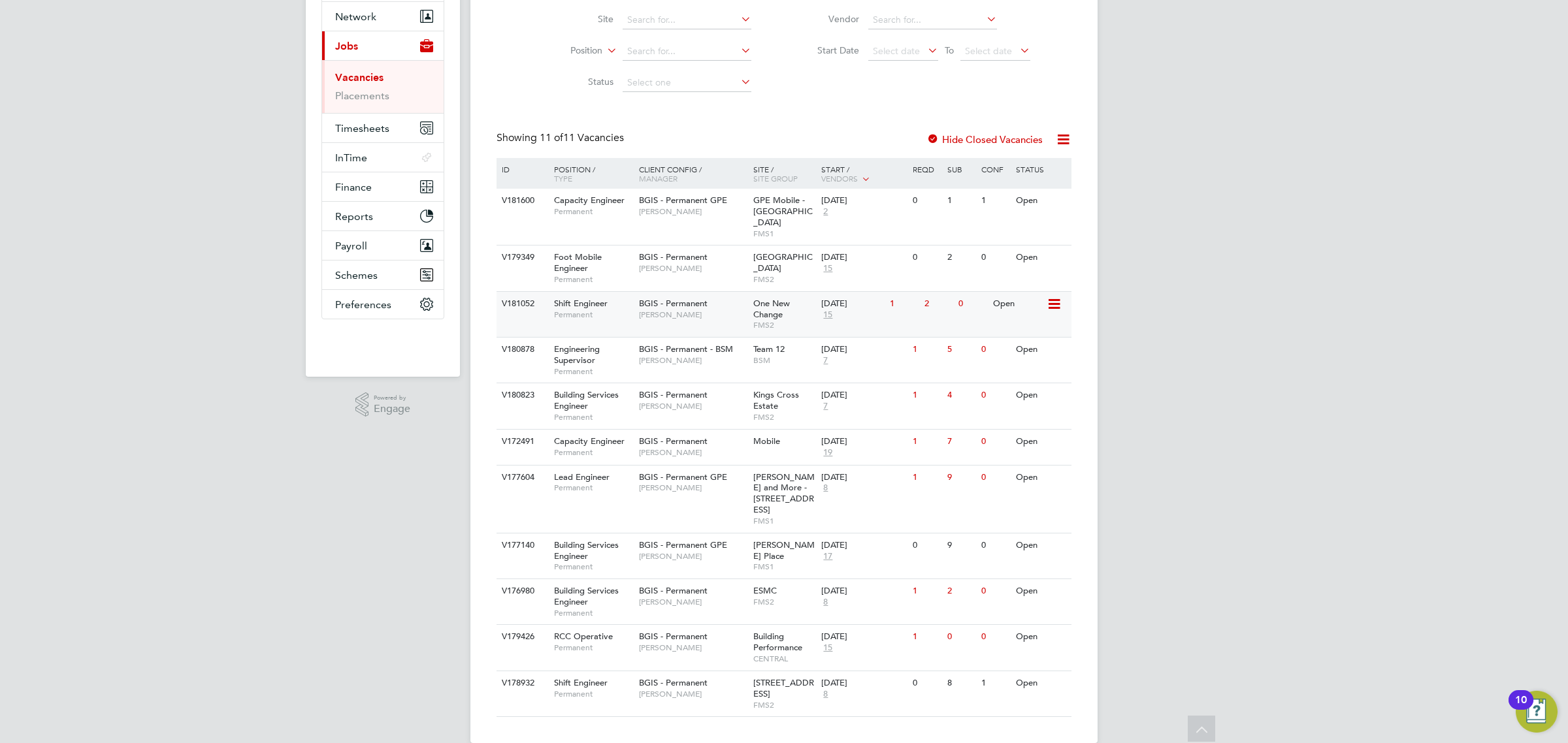
click at [638, 318] on div "V181052 Shift Engineer Permanent BGIS - Permanent Craig Grote One New Change FM…" at bounding box center [784, 313] width 575 height 46
click at [704, 447] on div "BGIS - Permanent Nigel Stamp" at bounding box center [692, 446] width 115 height 34
click at [686, 482] on span "[PERSON_NAME]" at bounding box center [692, 487] width 108 height 11
click at [792, 479] on span "Wells and More - 45 Mortimer Street - GPE" at bounding box center [784, 493] width 61 height 44
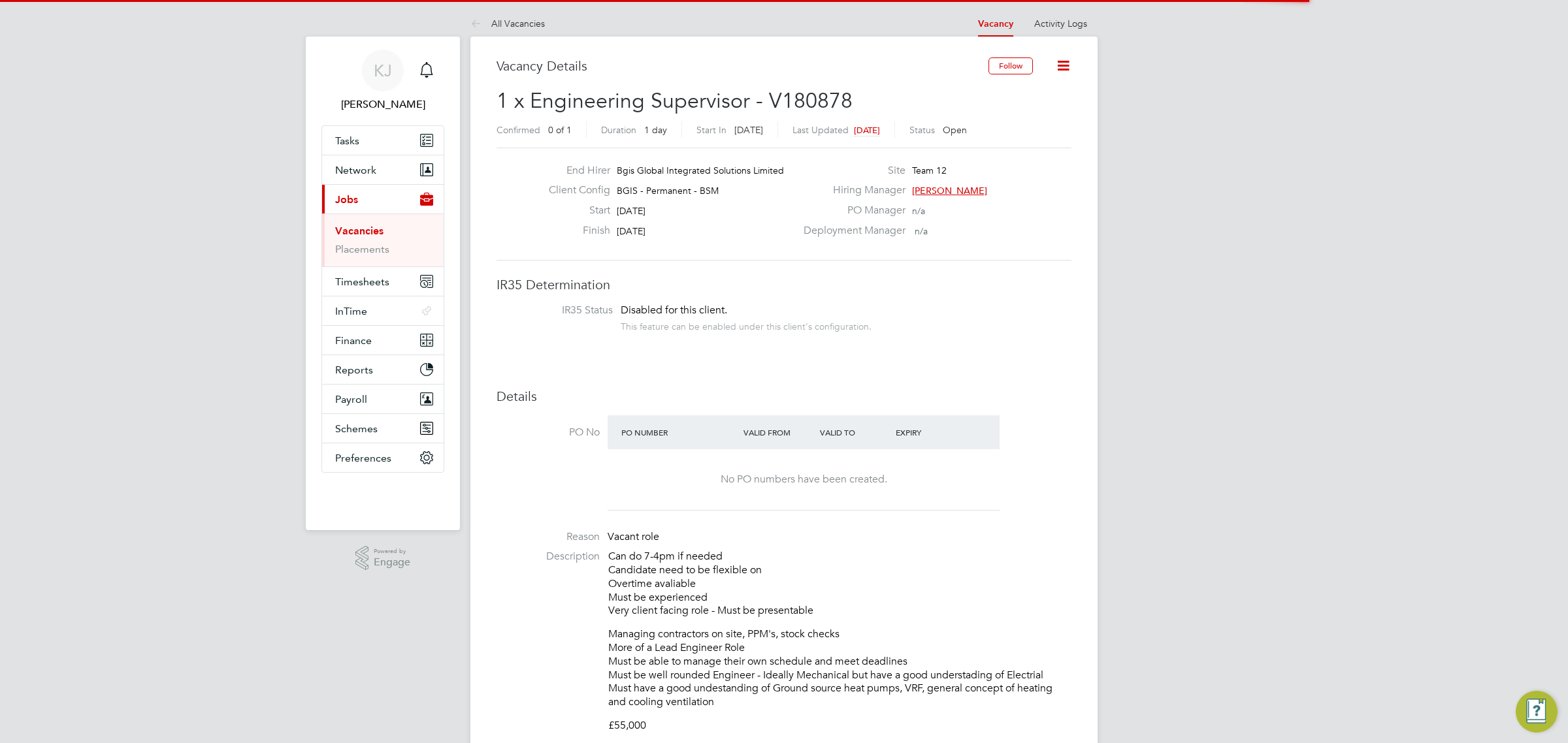
click at [987, 64] on h3 "Vacancy Details" at bounding box center [743, 66] width 492 height 17
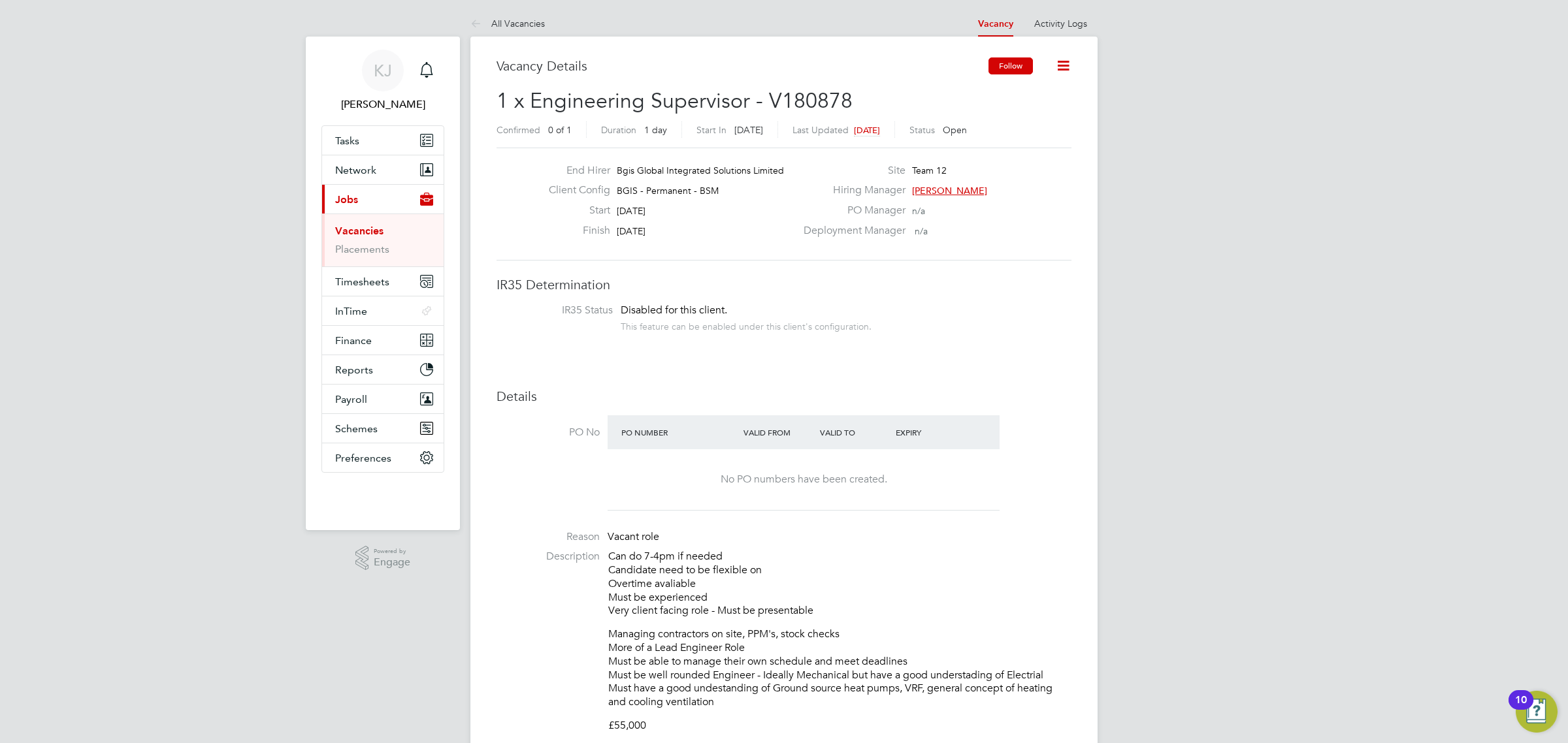
click at [990, 64] on button "Follow" at bounding box center [1010, 66] width 44 height 17
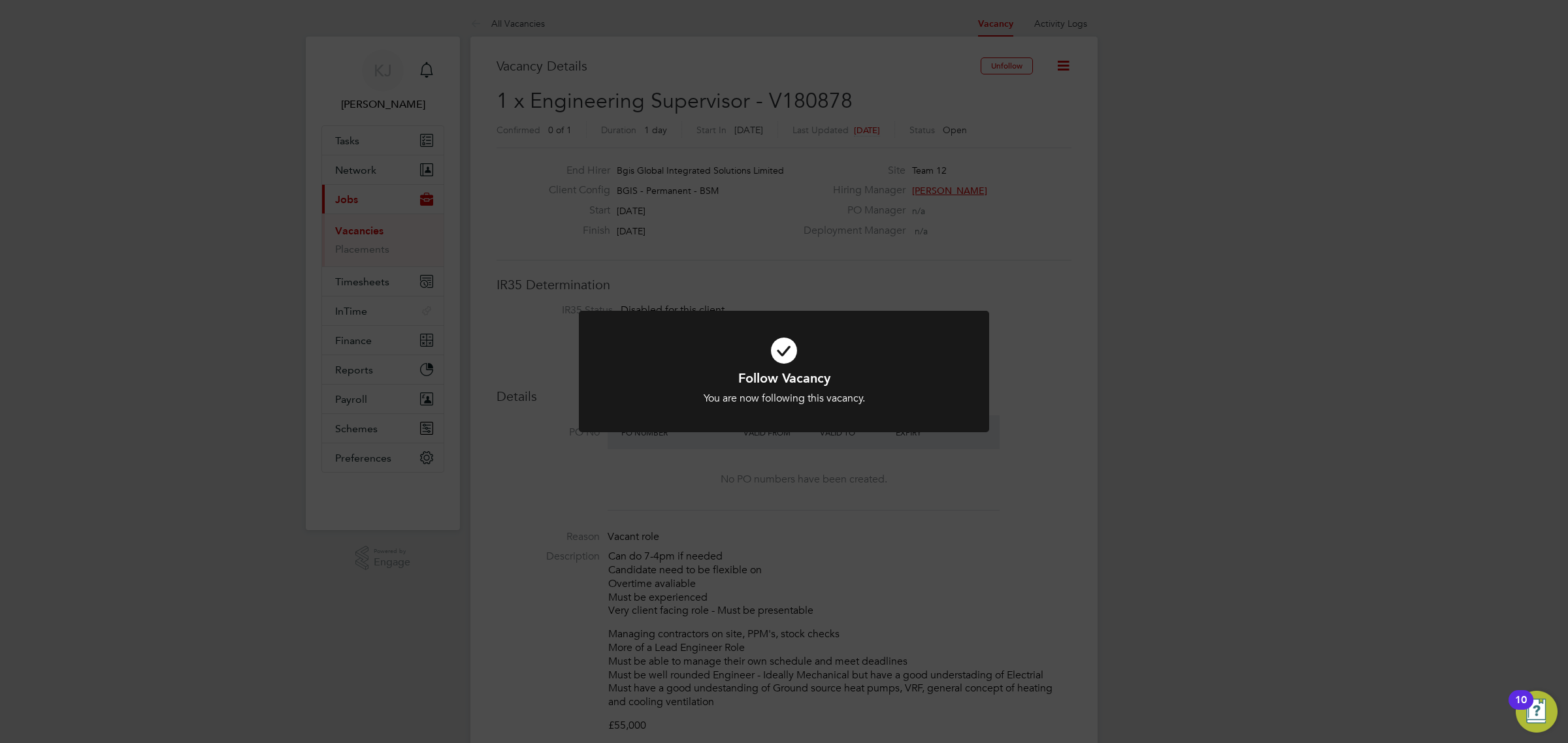
click at [992, 357] on div "Follow Vacancy You are now following this vacancy. Cancel Okay" at bounding box center [784, 371] width 1568 height 743
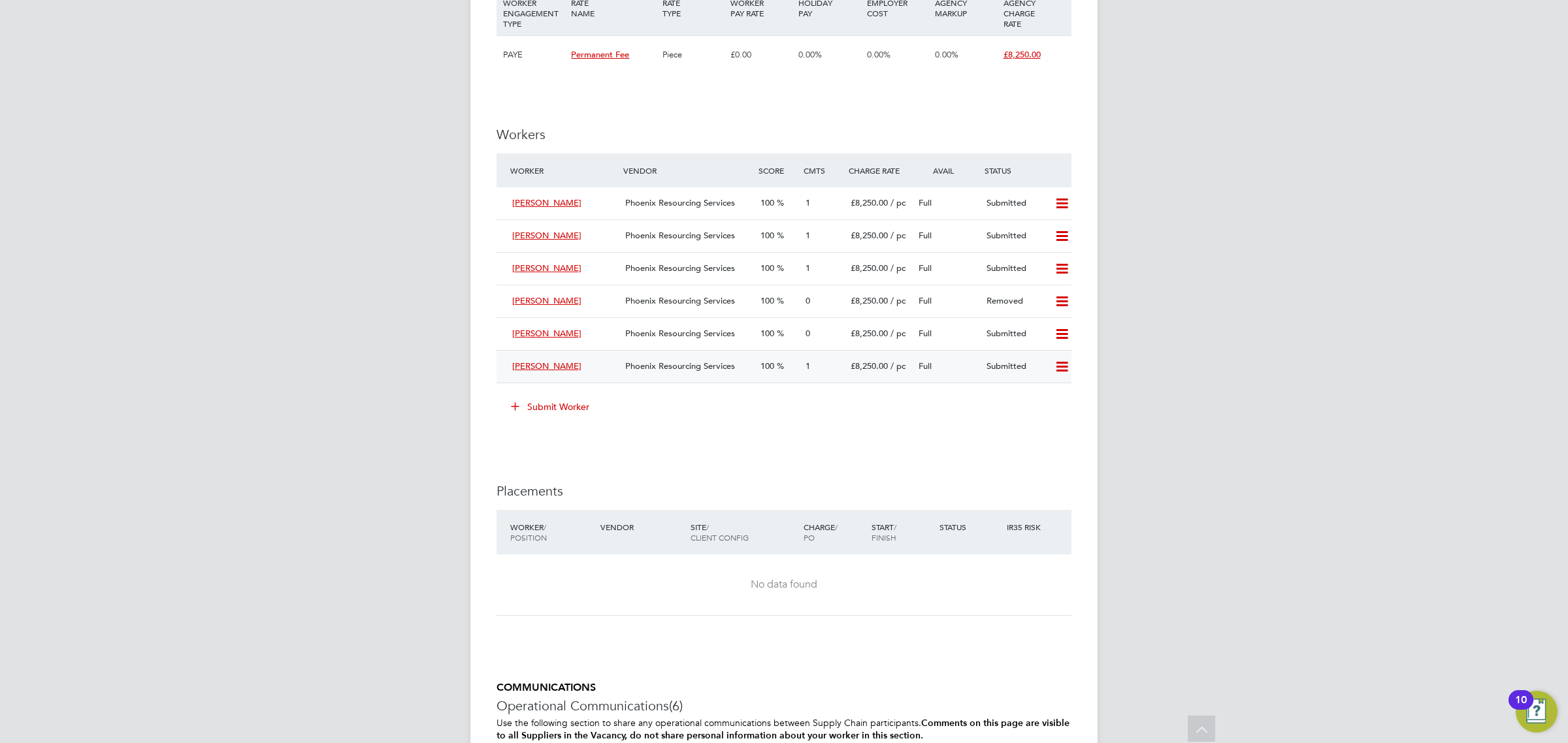
click at [881, 379] on div "[PERSON_NAME] Resourcing Services 100 1 £8,250.00 / pc Full Submitted" at bounding box center [784, 366] width 575 height 33
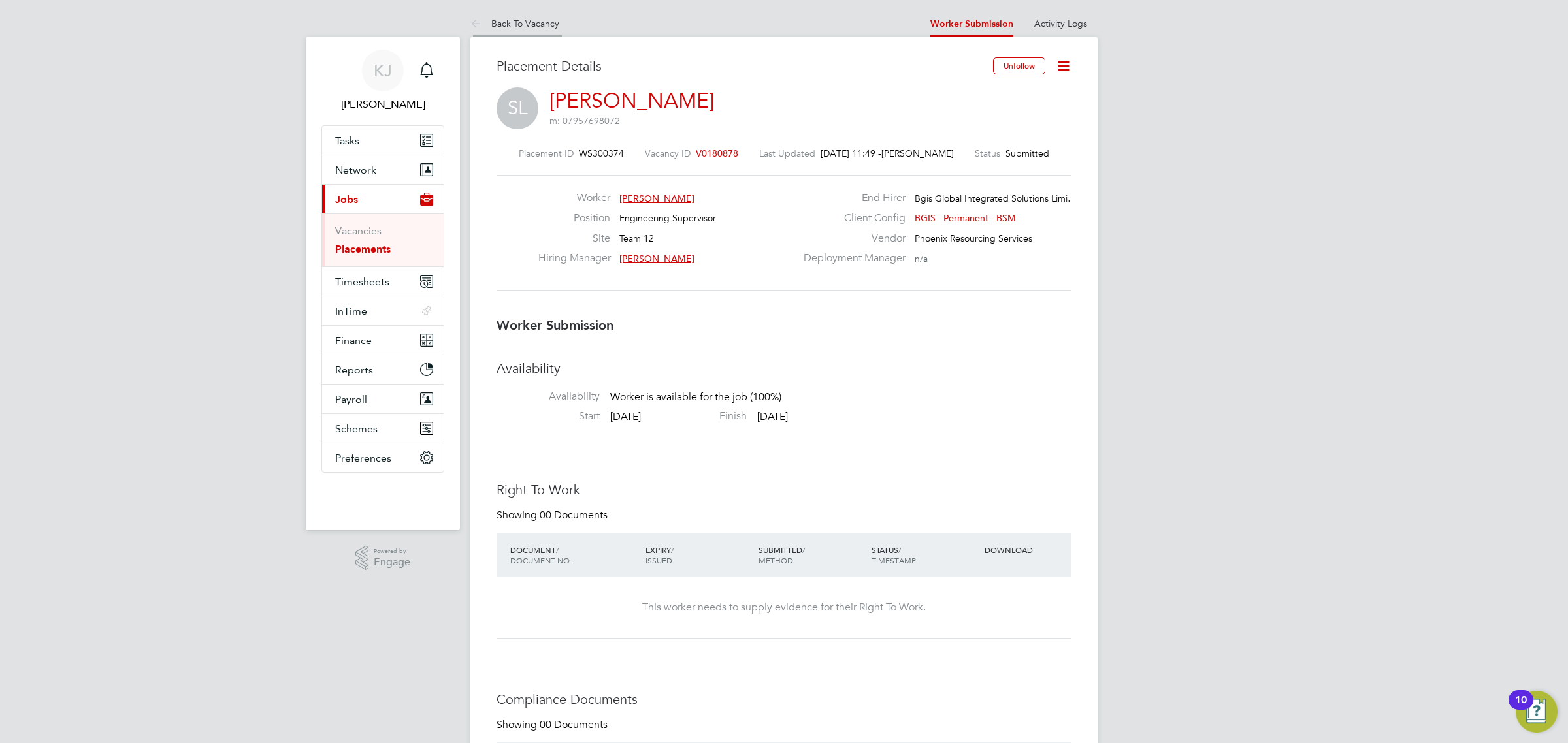
click at [538, 22] on link "Back To Vacancy" at bounding box center [515, 23] width 89 height 12
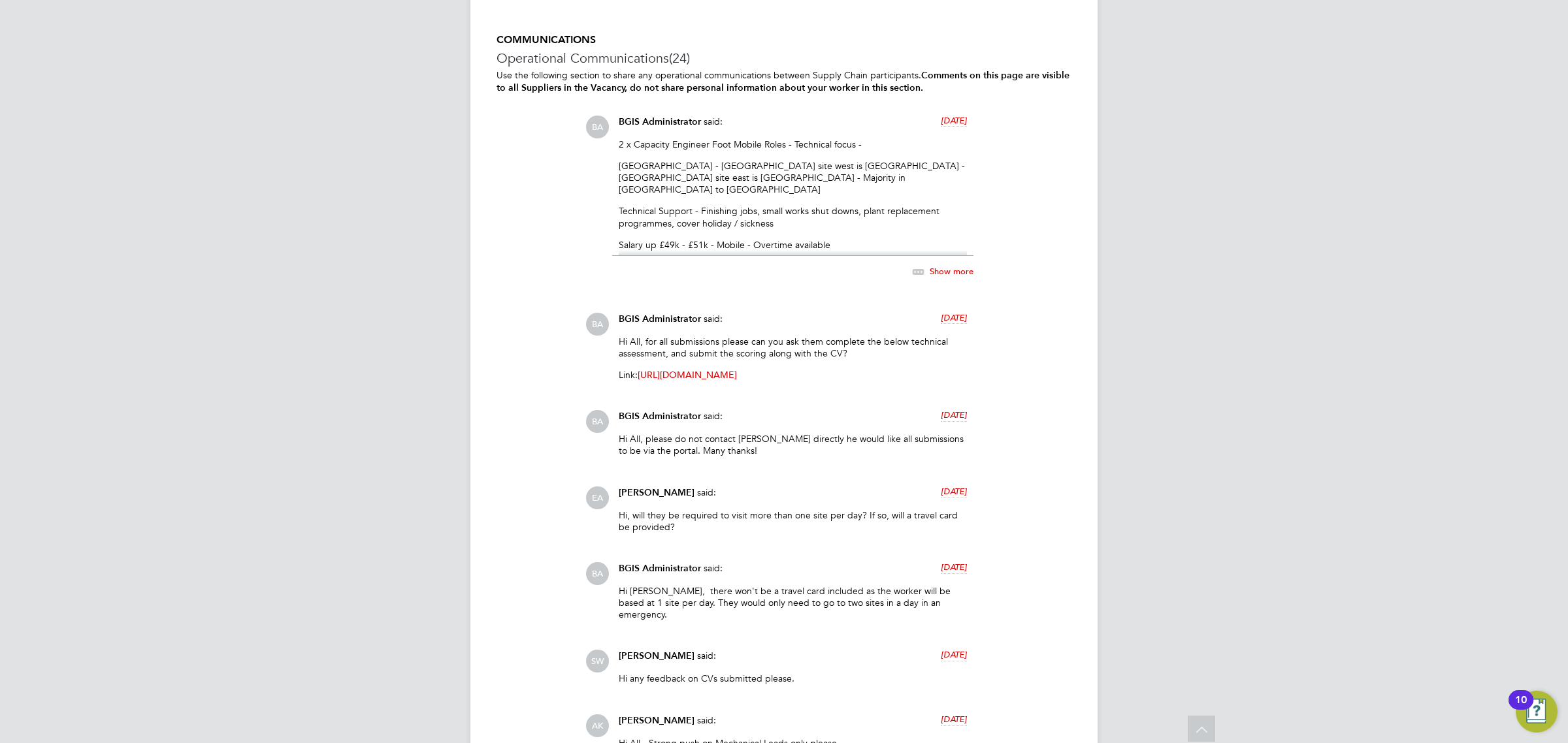
click at [927, 264] on icon at bounding box center [918, 272] width 17 height 17
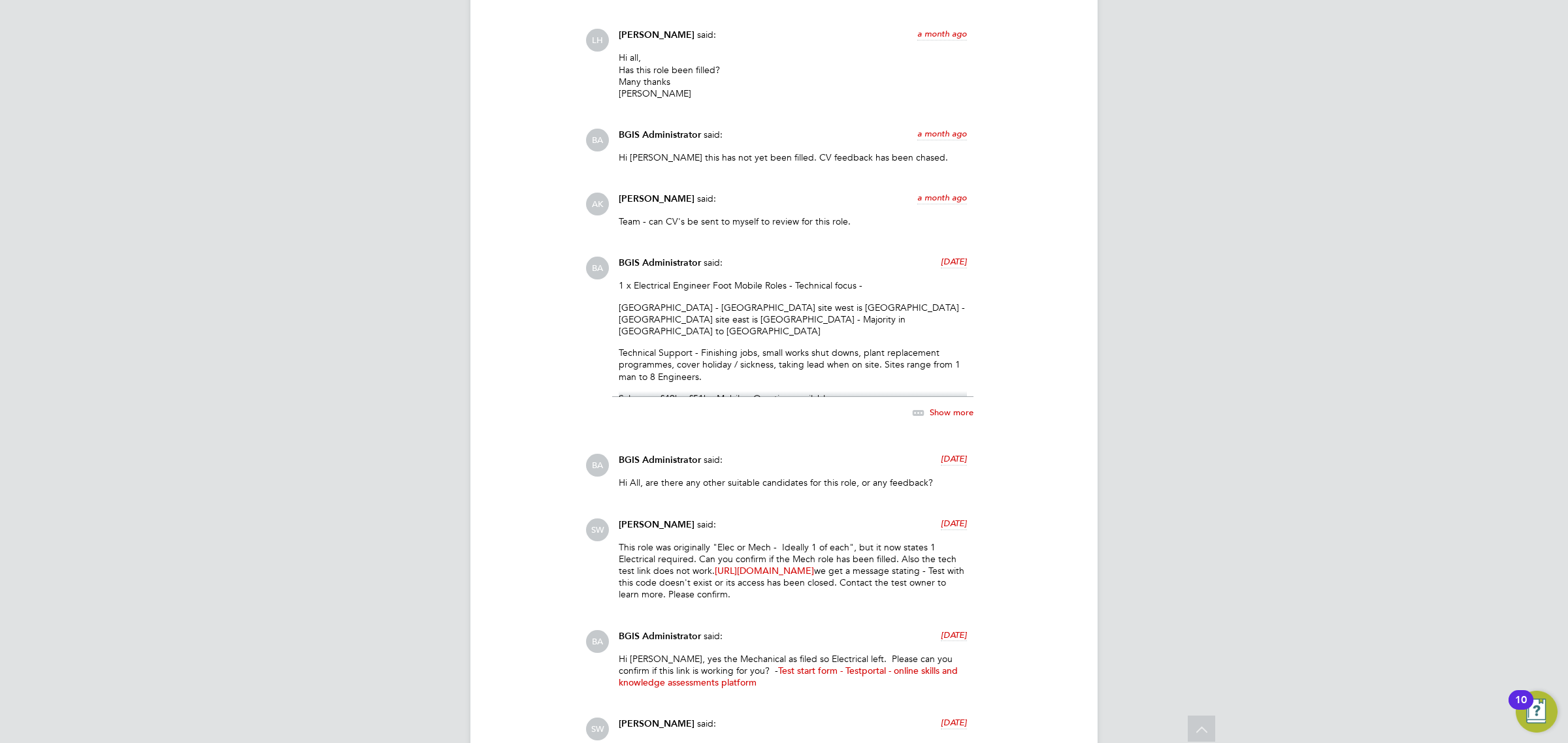
click at [946, 407] on span "Show more" at bounding box center [952, 412] width 43 height 11
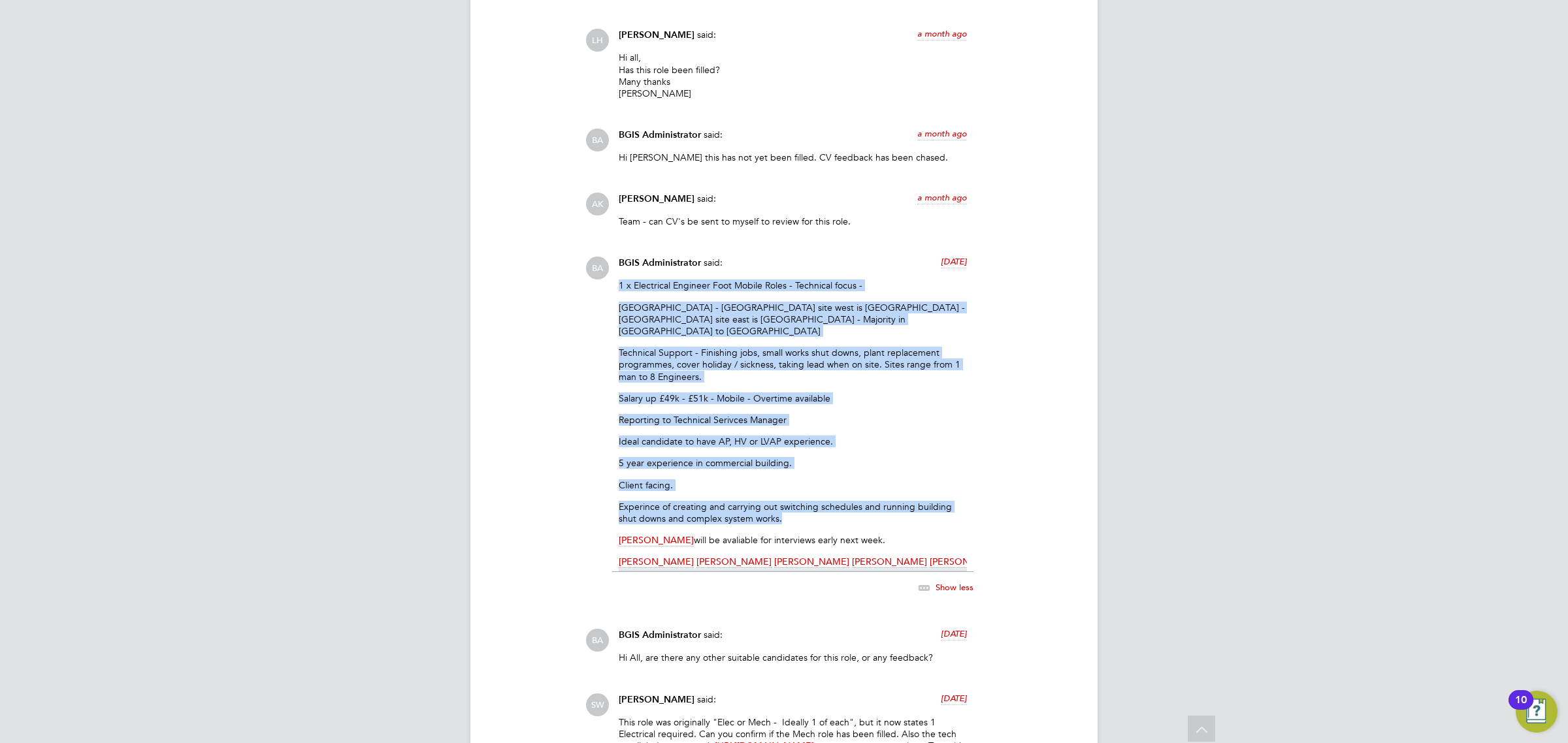
drag, startPoint x: 617, startPoint y: 245, endPoint x: 918, endPoint y: 467, distance: 374.0
click at [918, 467] on div "BGIS Administrator said: 20 days ago 1 x Electrical Engineer Foot Mobile Roles …" at bounding box center [793, 433] width 361 height 353
copy div "1 x Electrical Engineer Foot Mobile Roles - Technical focus - Central London - …"
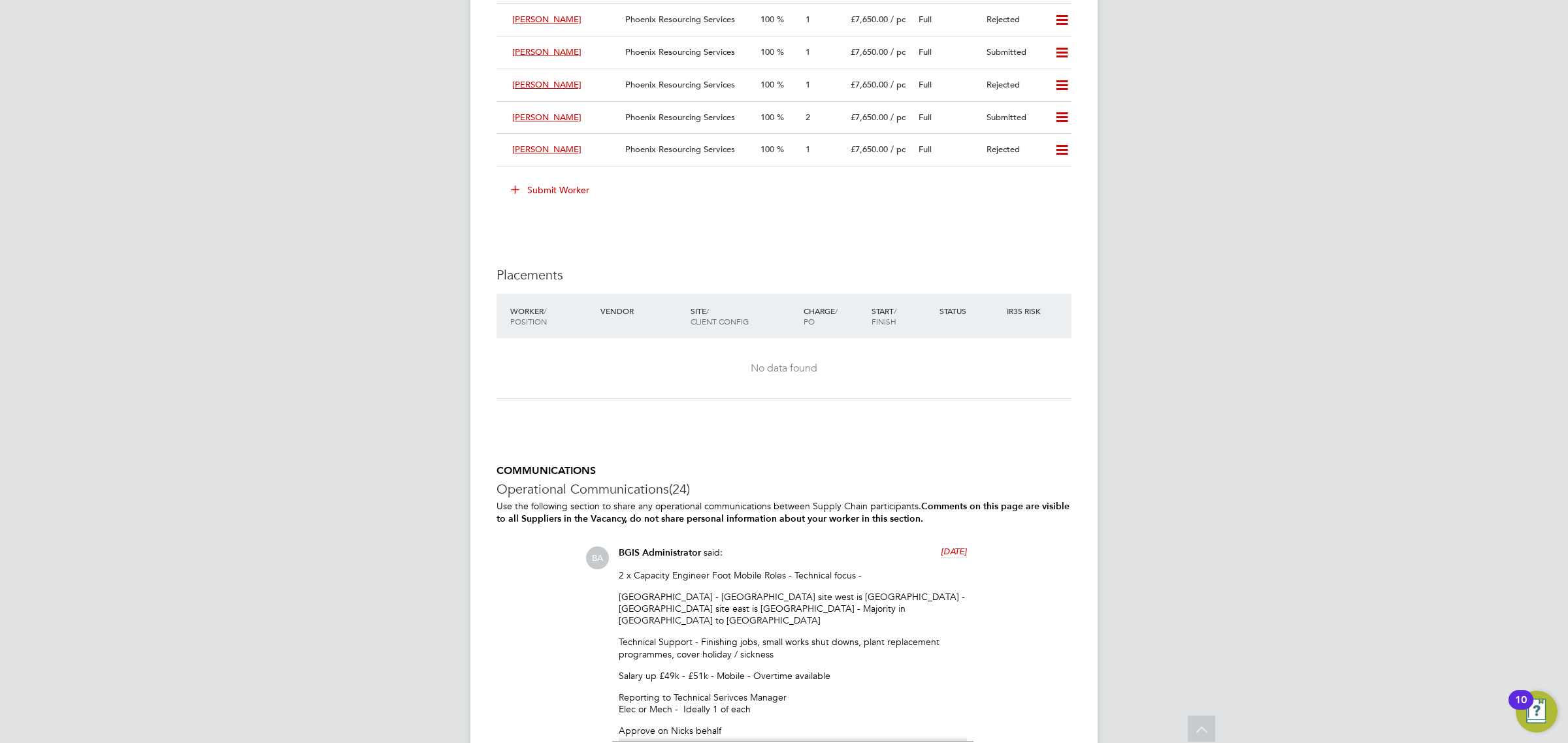
scroll to position [1776, 0]
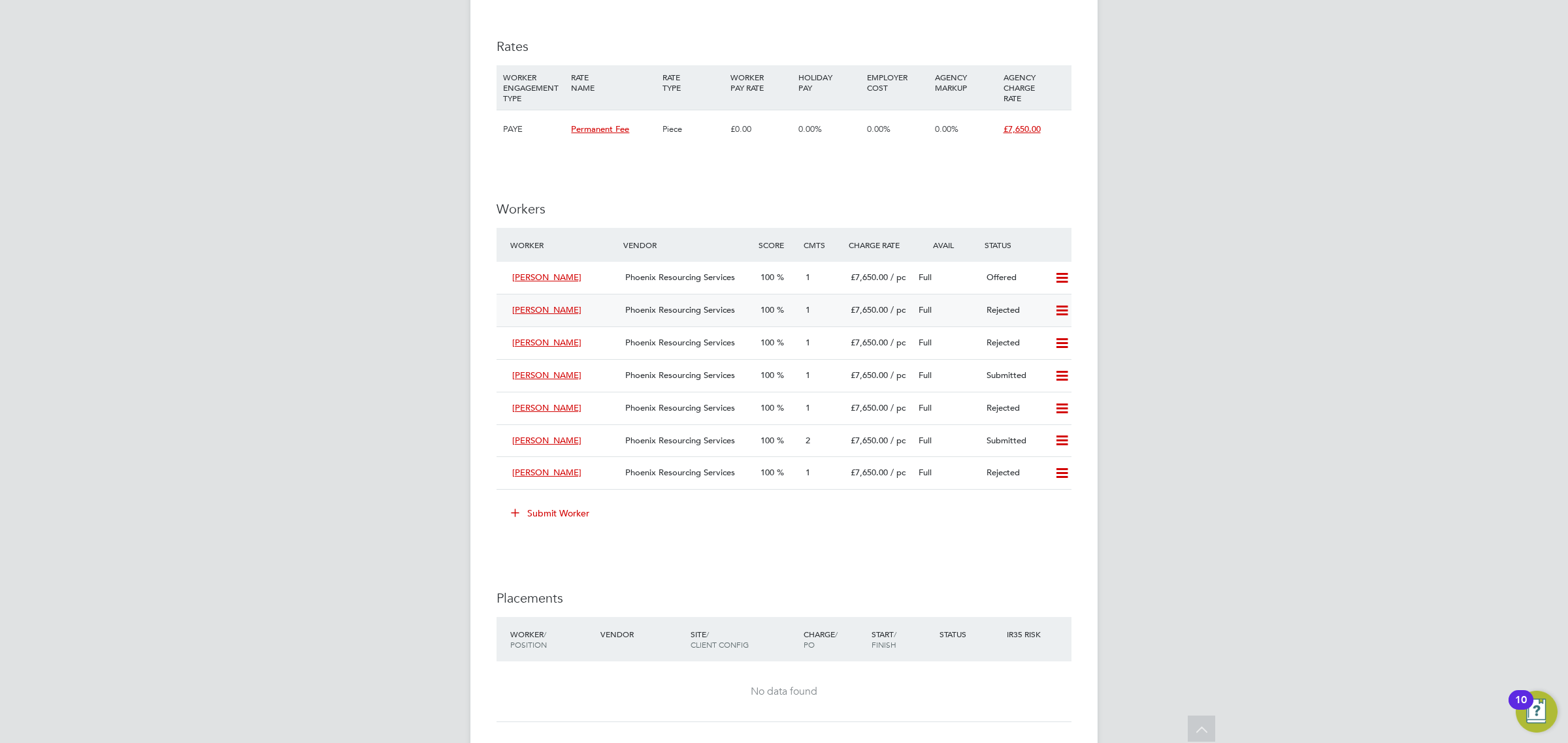
click at [944, 300] on div "Full" at bounding box center [947, 311] width 68 height 22
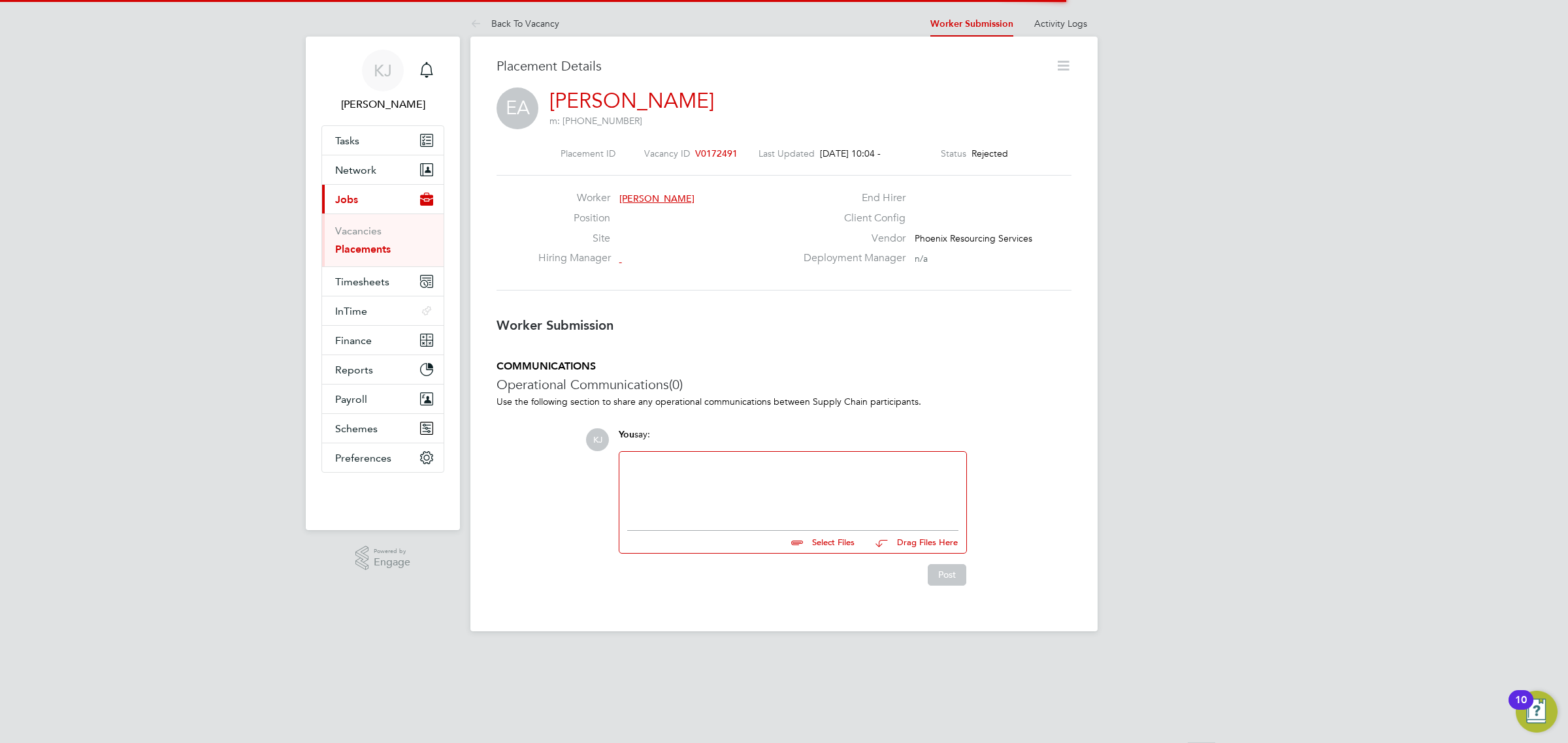
scroll to position [8, 7]
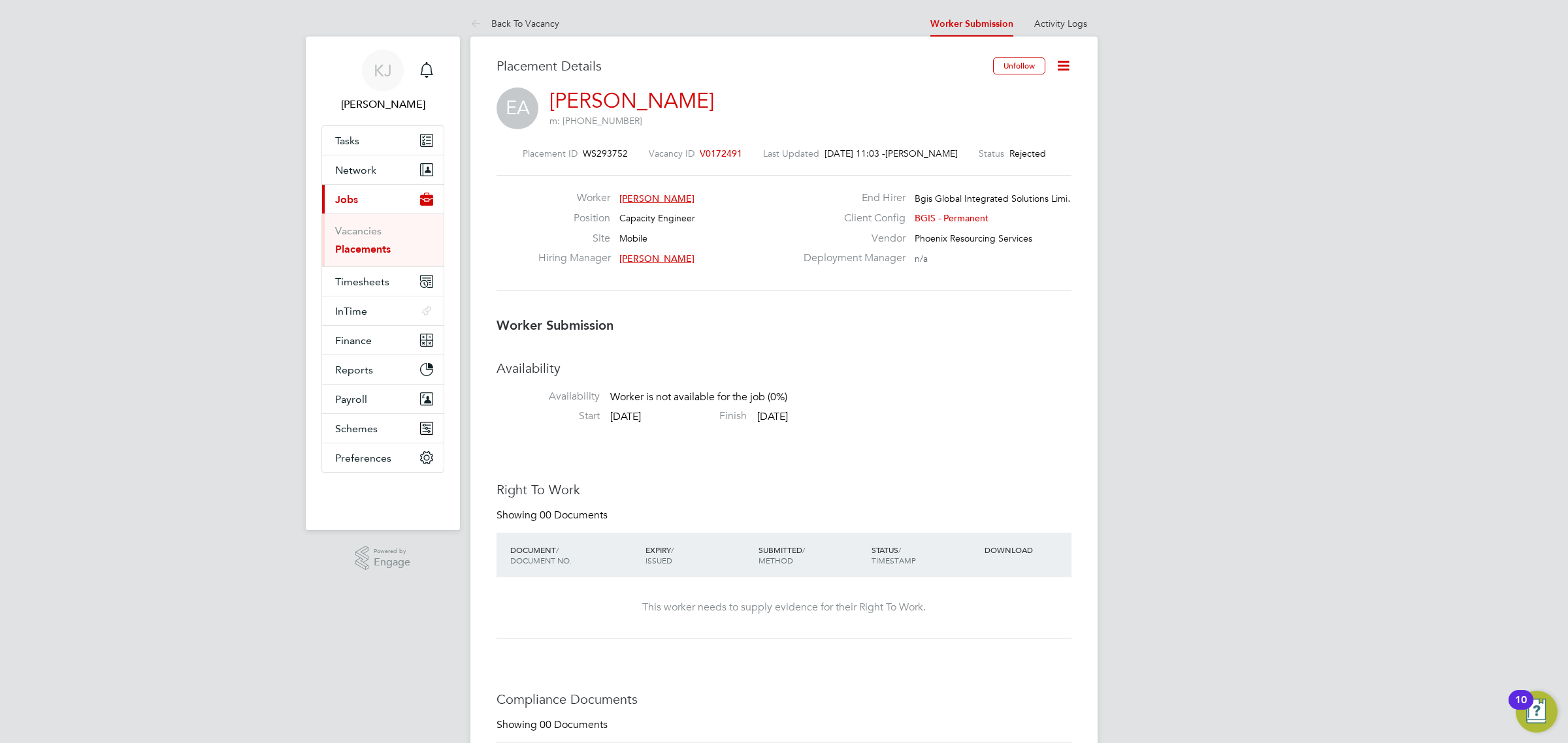
click at [1065, 67] on icon at bounding box center [1064, 66] width 17 height 17
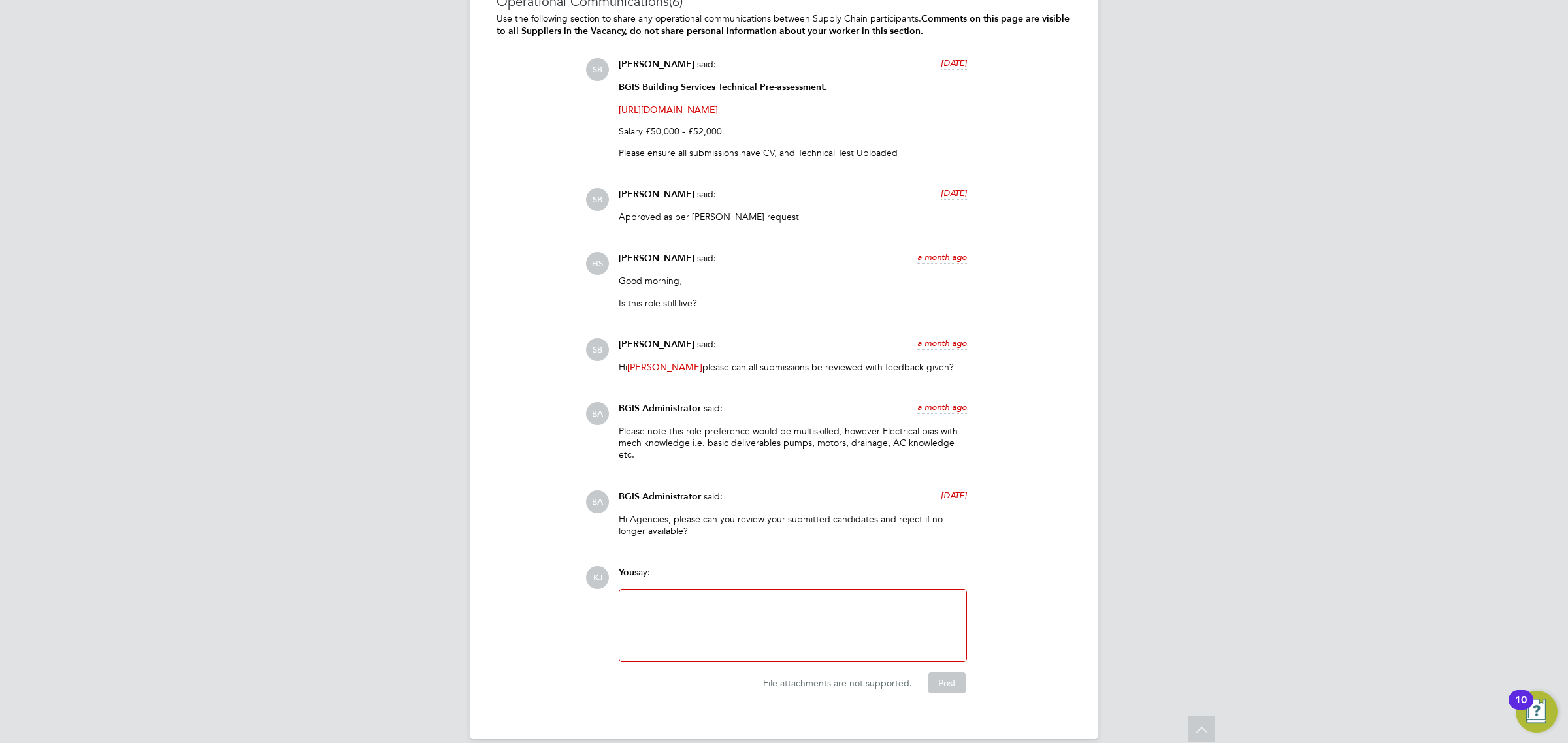
scroll to position [2519, 0]
